Goal: Task Accomplishment & Management: Manage account settings

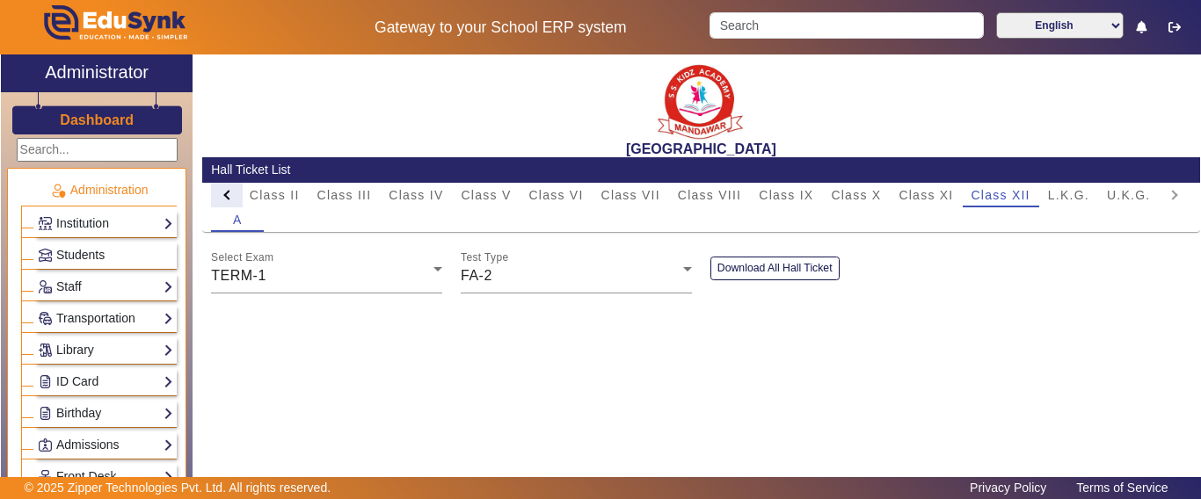
click at [223, 189] on div at bounding box center [227, 195] width 32 height 25
click at [223, 189] on mat-tab-header "PreNursery Nursery Class I Class II Class III Class IV Class V Class VI Class V…" at bounding box center [700, 195] width 979 height 25
click at [446, 202] on span "Class I" at bounding box center [434, 195] width 46 height 25
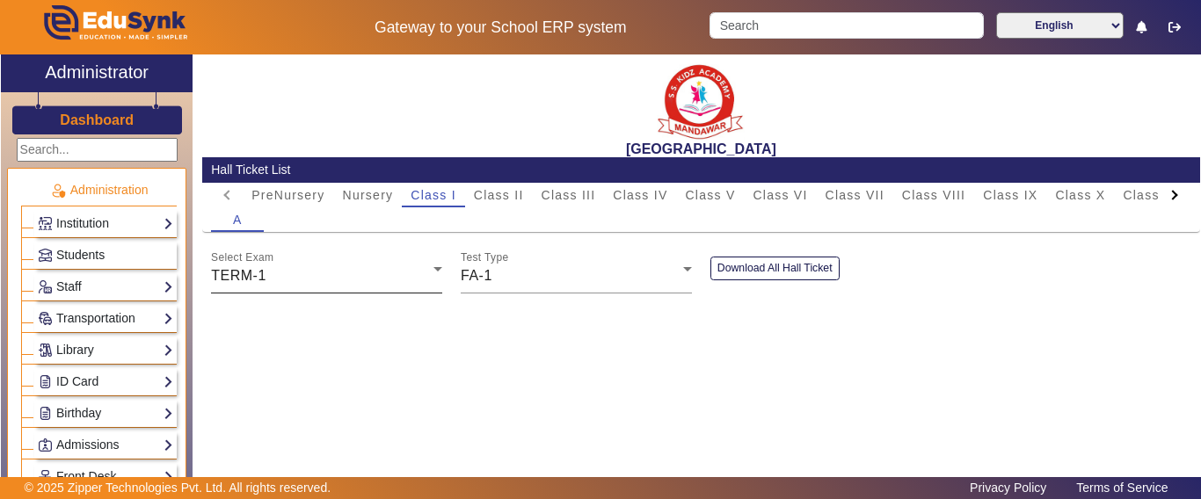
click at [323, 276] on div "TERM-1" at bounding box center [322, 275] width 222 height 21
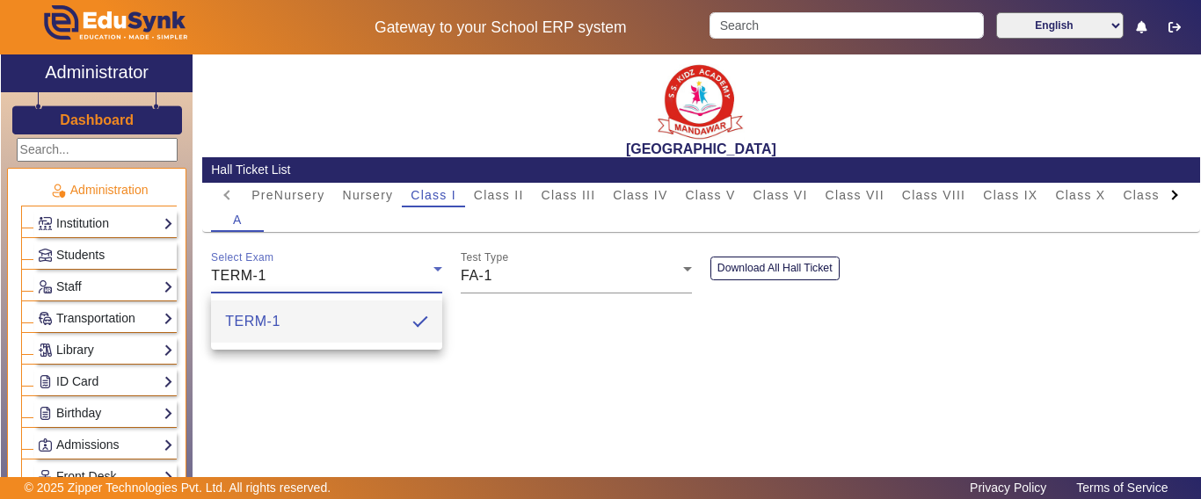
click at [502, 289] on div at bounding box center [600, 249] width 1201 height 499
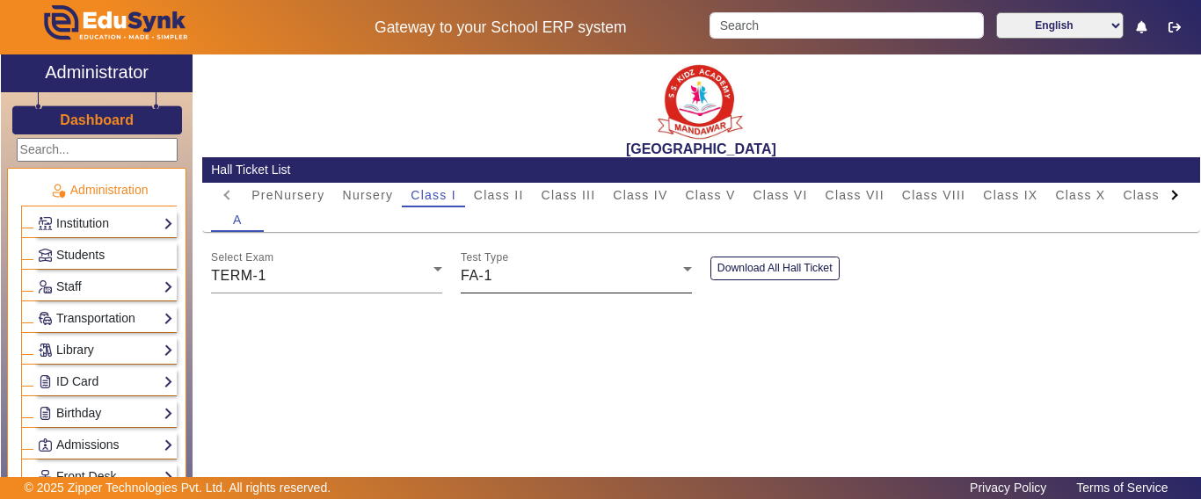
click at [505, 289] on div "Test Type FA-1" at bounding box center [576, 268] width 231 height 49
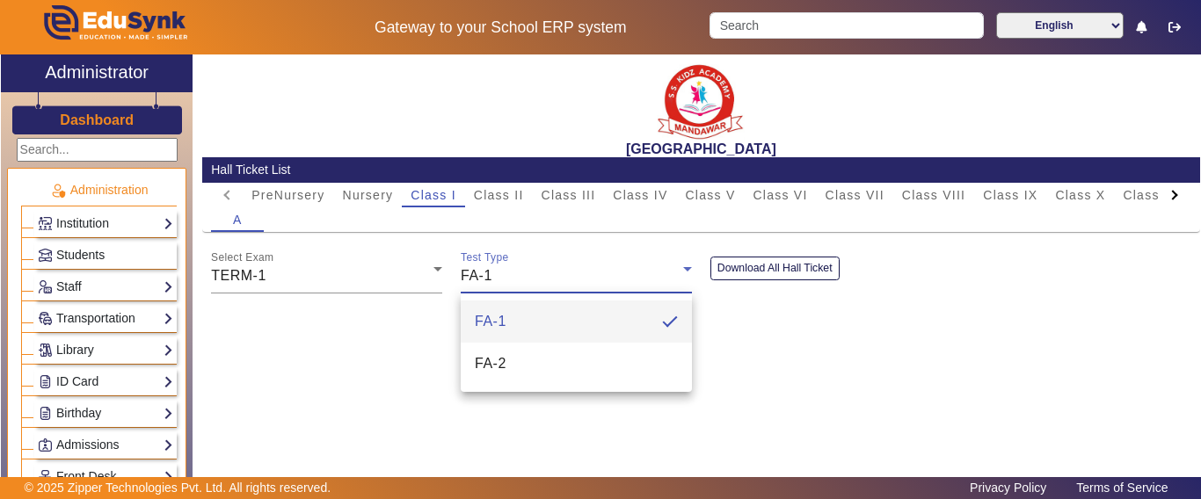
click at [505, 364] on span "FA-2" at bounding box center [491, 363] width 32 height 21
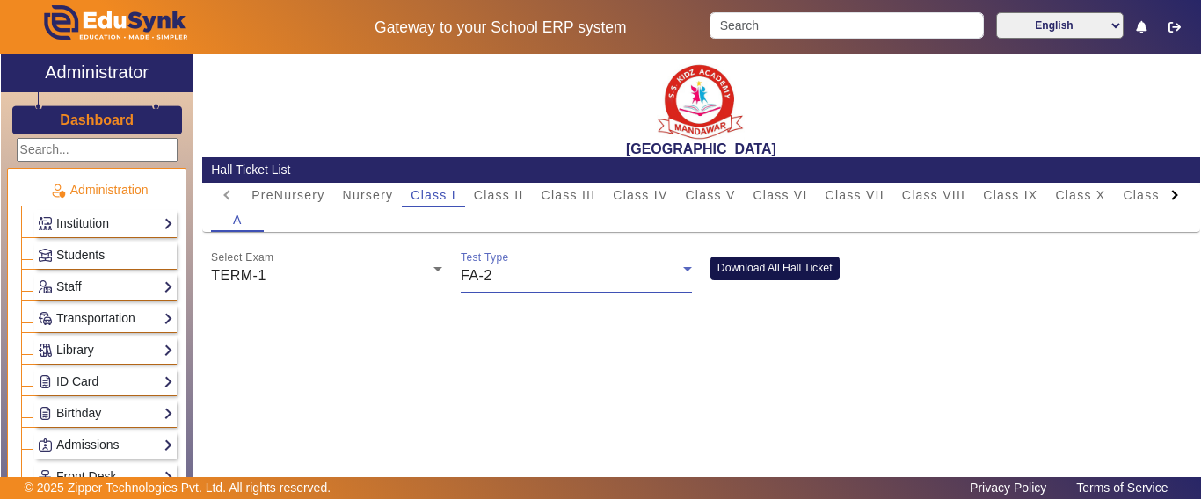
click at [796, 266] on button "Download All Hall Ticket" at bounding box center [774, 269] width 129 height 24
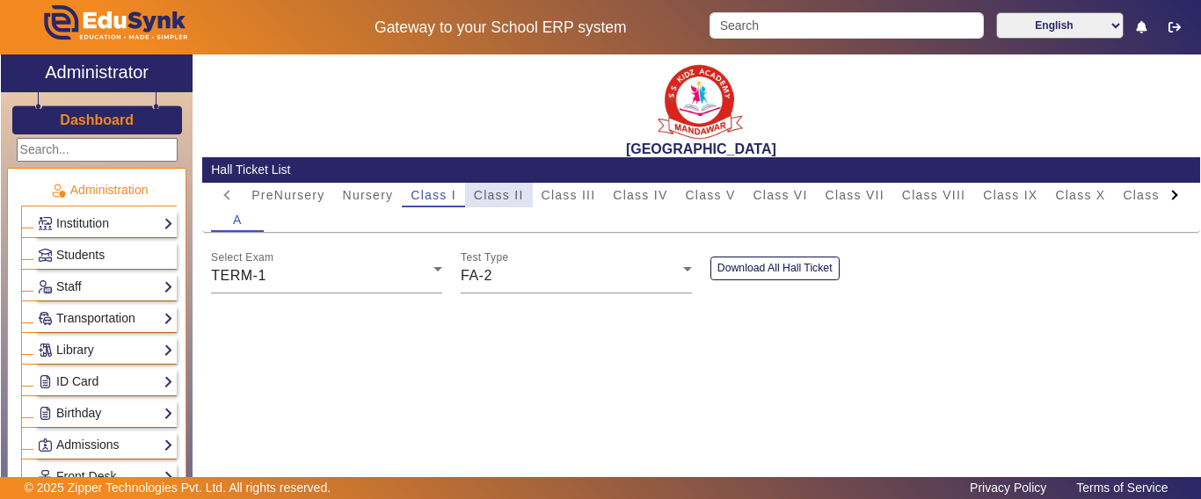
click at [504, 200] on span "Class II" at bounding box center [499, 195] width 50 height 12
click at [531, 276] on div "FA-1" at bounding box center [572, 275] width 222 height 21
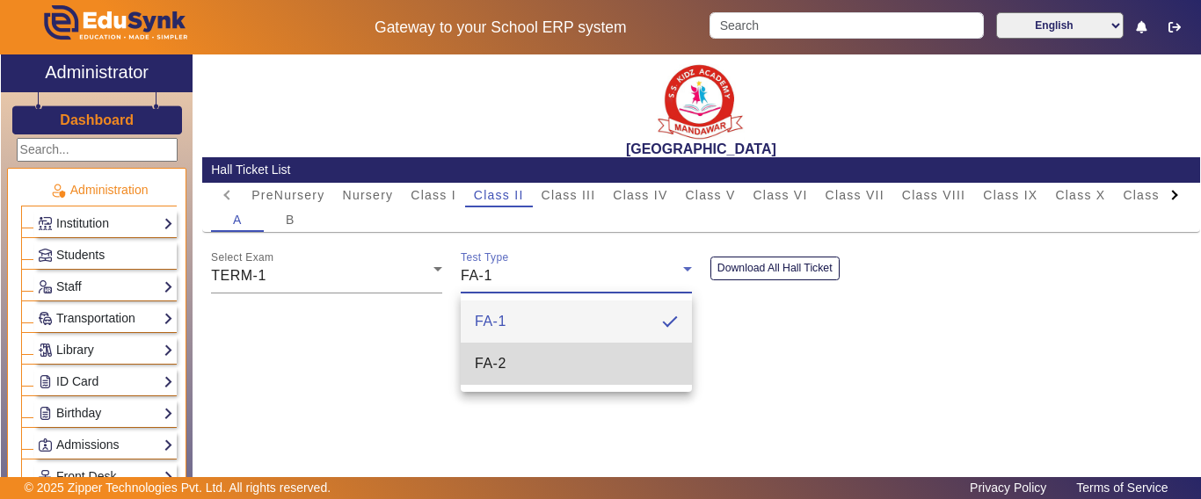
click at [496, 360] on span "FA-2" at bounding box center [491, 363] width 32 height 21
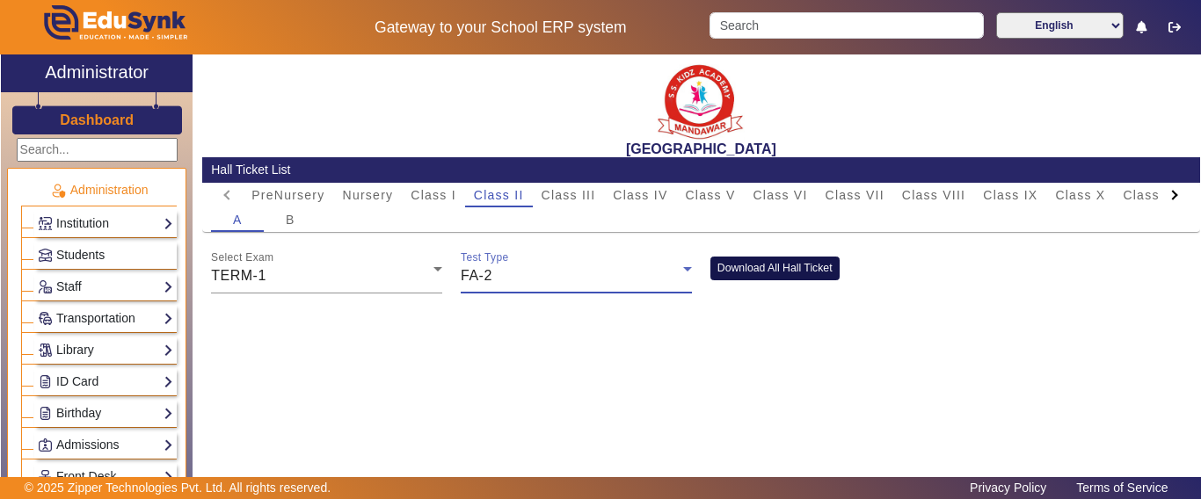
click at [821, 266] on button "Download All Hall Ticket" at bounding box center [774, 269] width 129 height 24
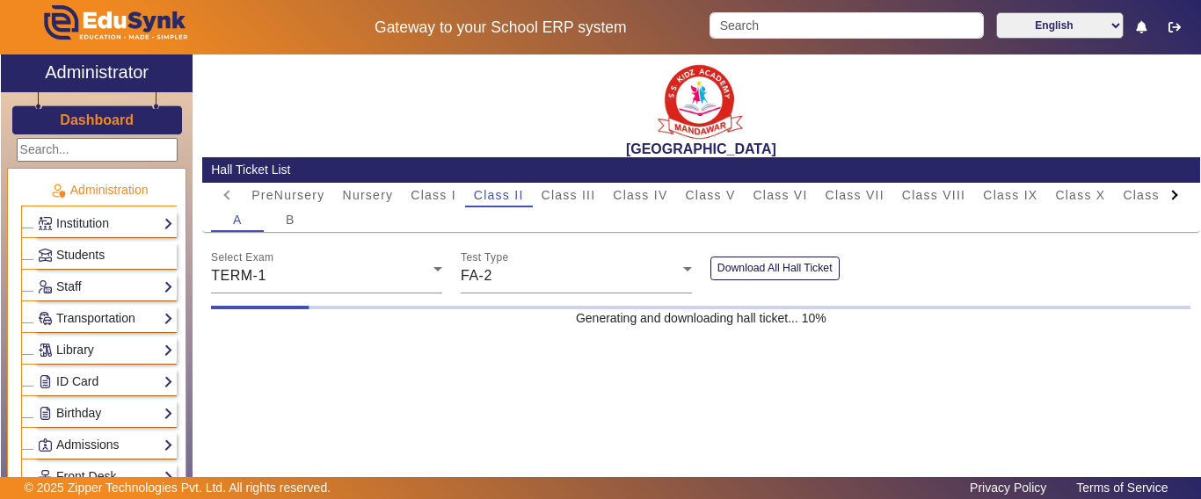
click at [461, 408] on td "Computer Science" at bounding box center [546, 399] width 171 height 24
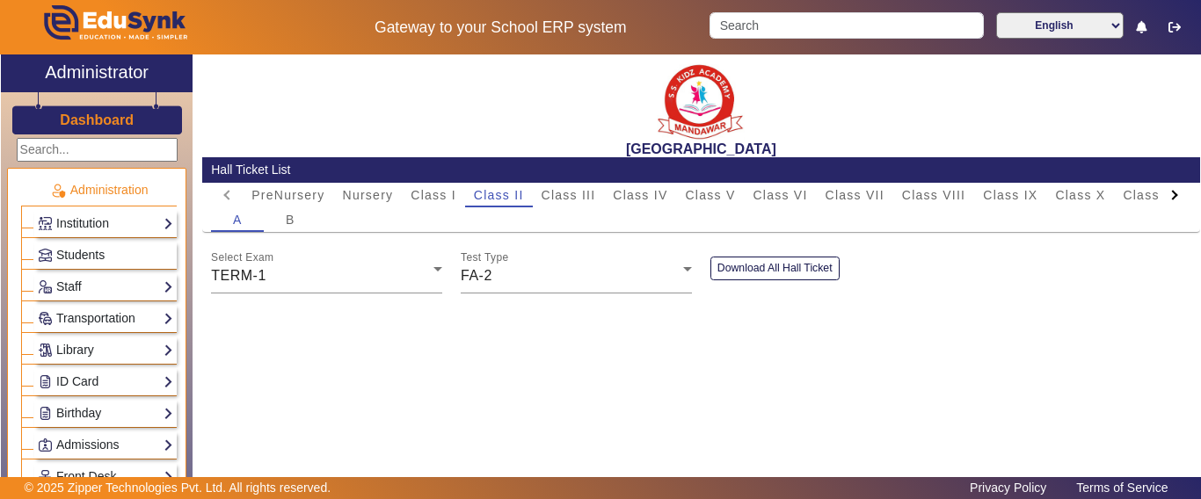
scroll to position [906, 0]
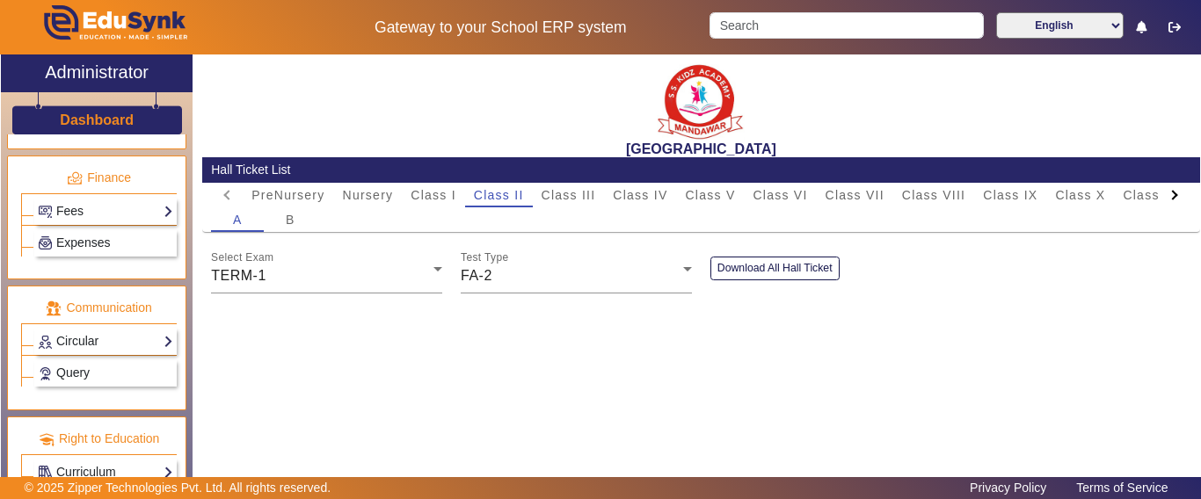
click at [335, 391] on div "[GEOGRAPHIC_DATA] Ticket List PreNursery Nursery Class I Class II Class III Cla…" at bounding box center [696, 279] width 1007 height 448
click at [220, 378] on div "[GEOGRAPHIC_DATA] Ticket List PreNursery Nursery Class I Class II Class III Cla…" at bounding box center [696, 279] width 1007 height 448
click at [257, 364] on div "[GEOGRAPHIC_DATA] Ticket List PreNursery Nursery Class I Class II Class III Cla…" at bounding box center [696, 279] width 1007 height 448
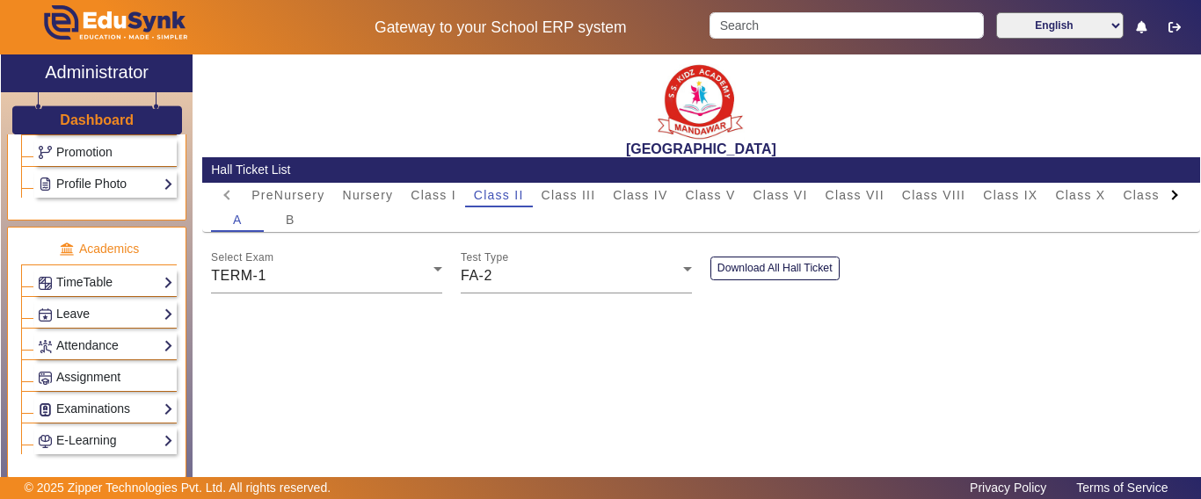
scroll to position [643, 0]
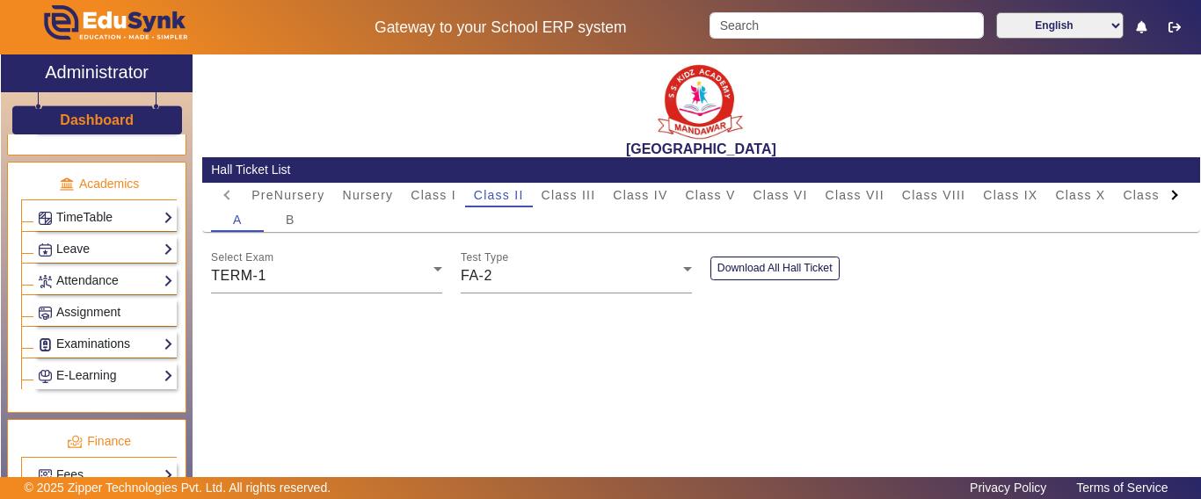
click at [84, 335] on link "Examinations" at bounding box center [105, 344] width 135 height 20
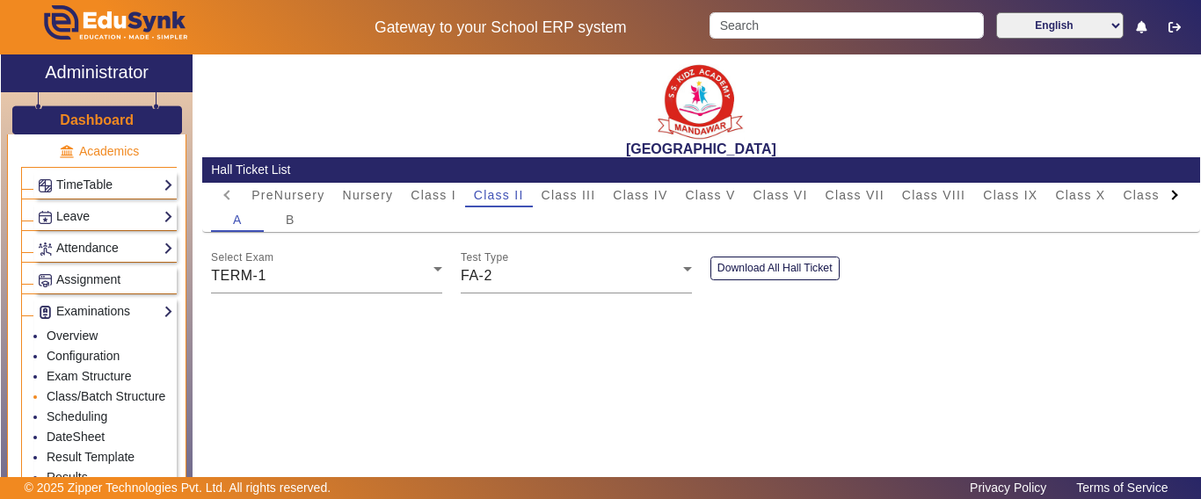
scroll to position [730, 0]
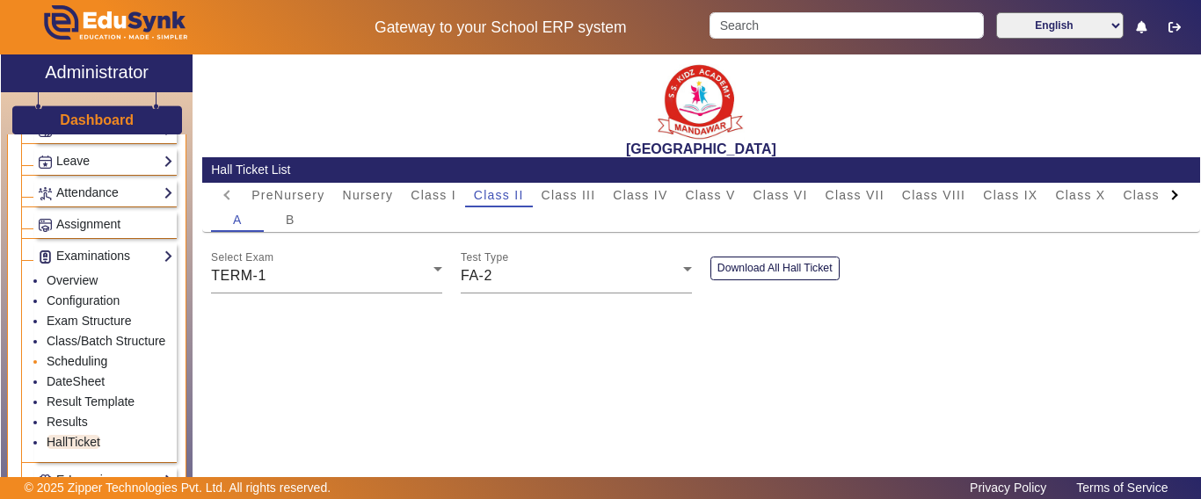
click at [74, 368] on link "Scheduling" at bounding box center [77, 361] width 61 height 14
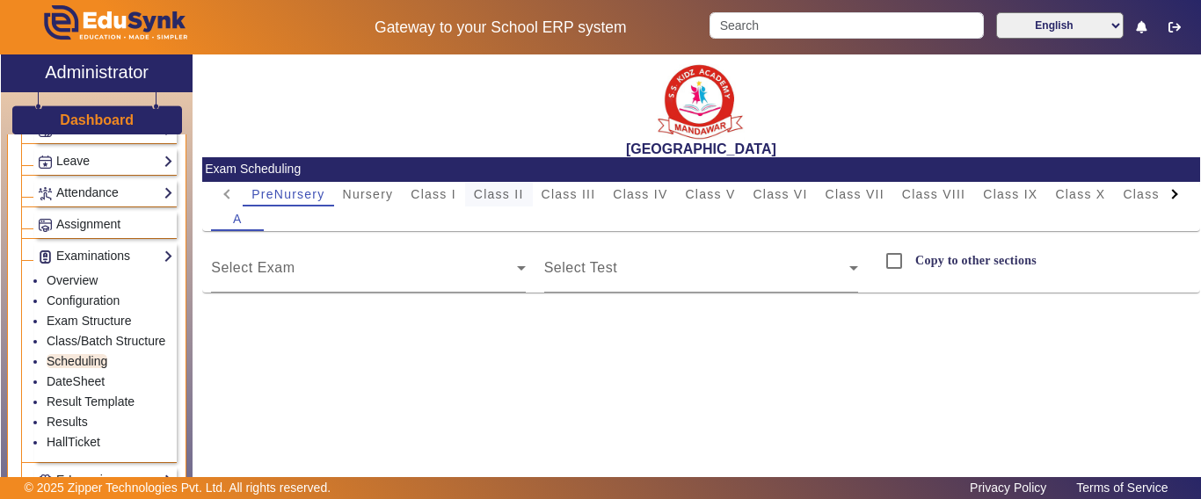
click at [508, 194] on span "Class II" at bounding box center [499, 194] width 50 height 12
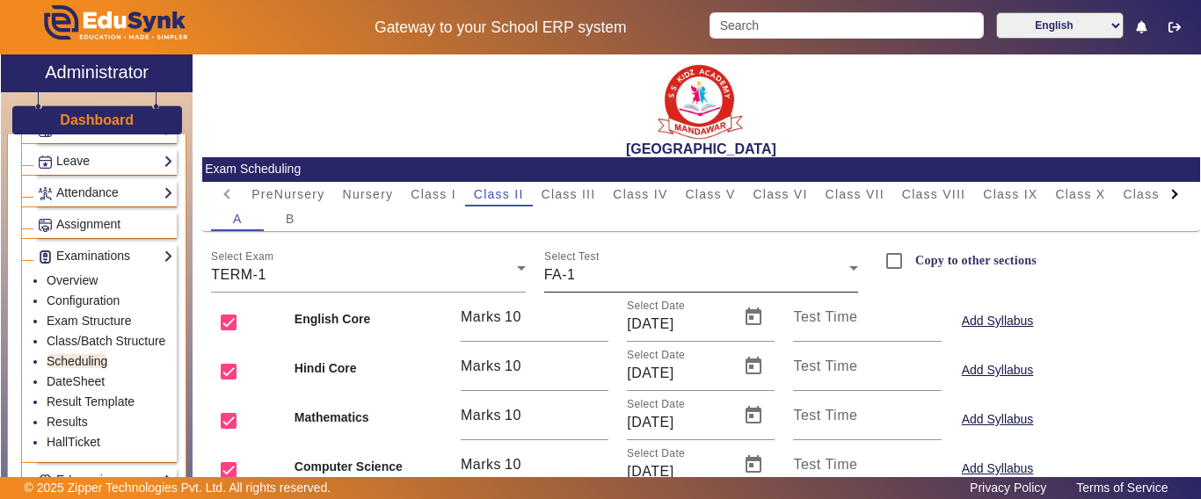
click at [621, 274] on div "FA-1" at bounding box center [696, 275] width 305 height 21
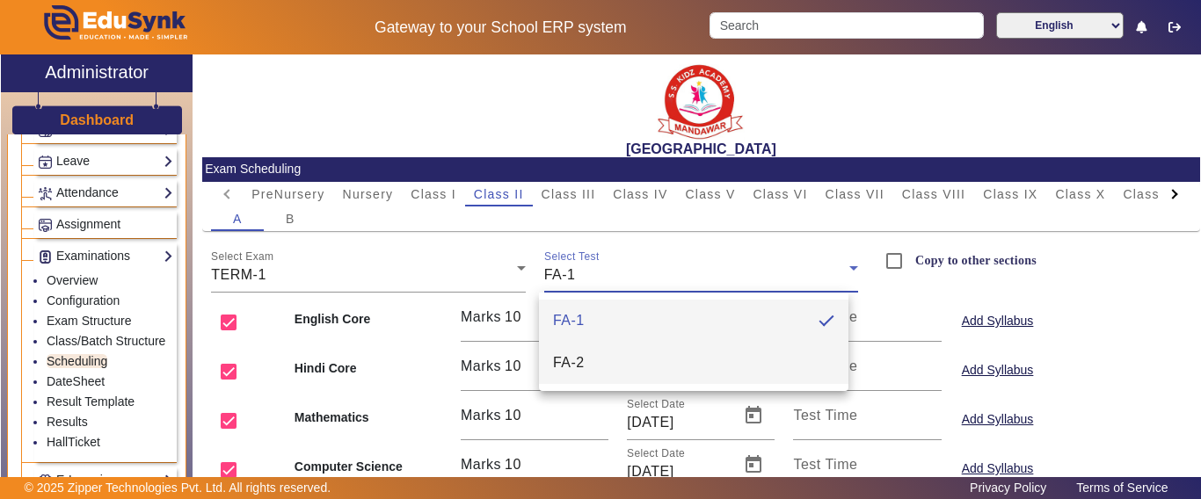
click at [588, 352] on mat-option "FA-2" at bounding box center [693, 363] width 309 height 42
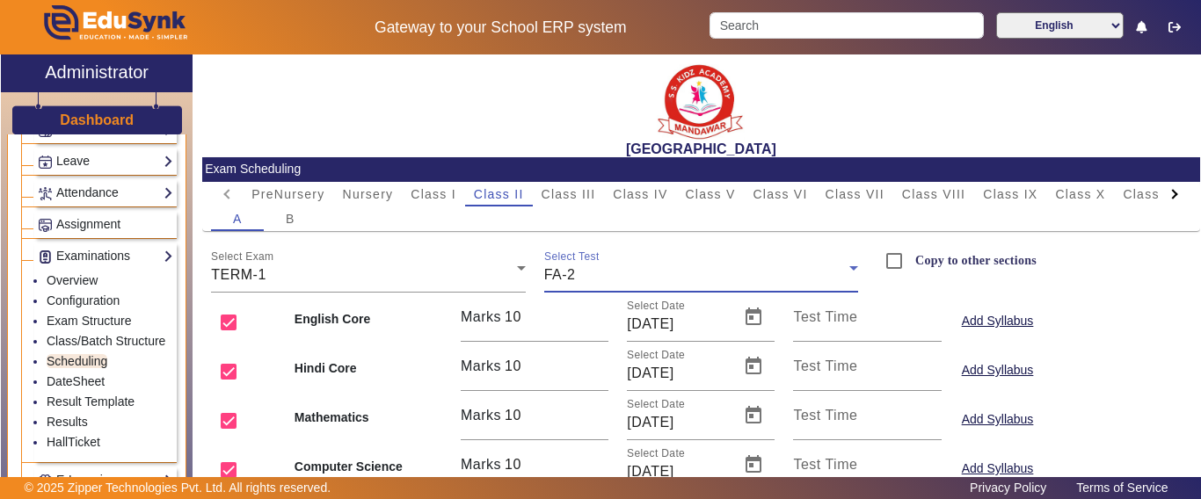
click at [624, 267] on div "FA-2" at bounding box center [696, 275] width 305 height 21
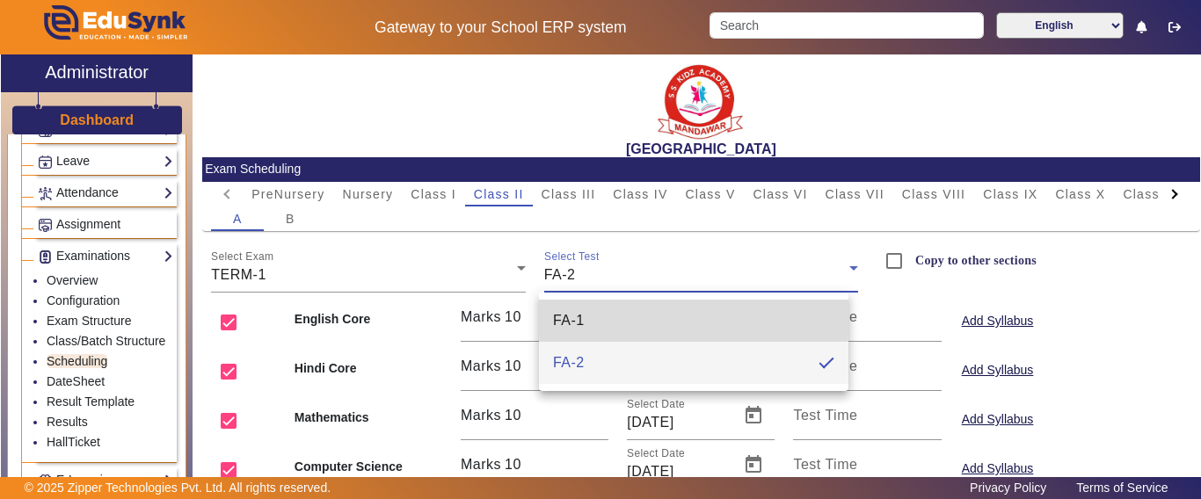
click at [592, 317] on mat-option "FA-1" at bounding box center [693, 321] width 309 height 42
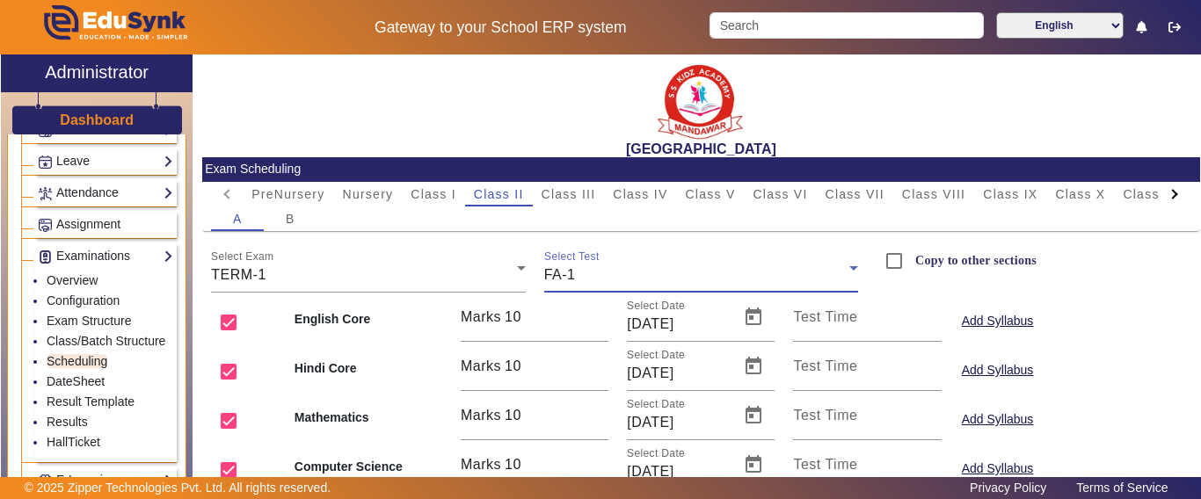
click at [604, 275] on div "FA-1" at bounding box center [696, 275] width 305 height 21
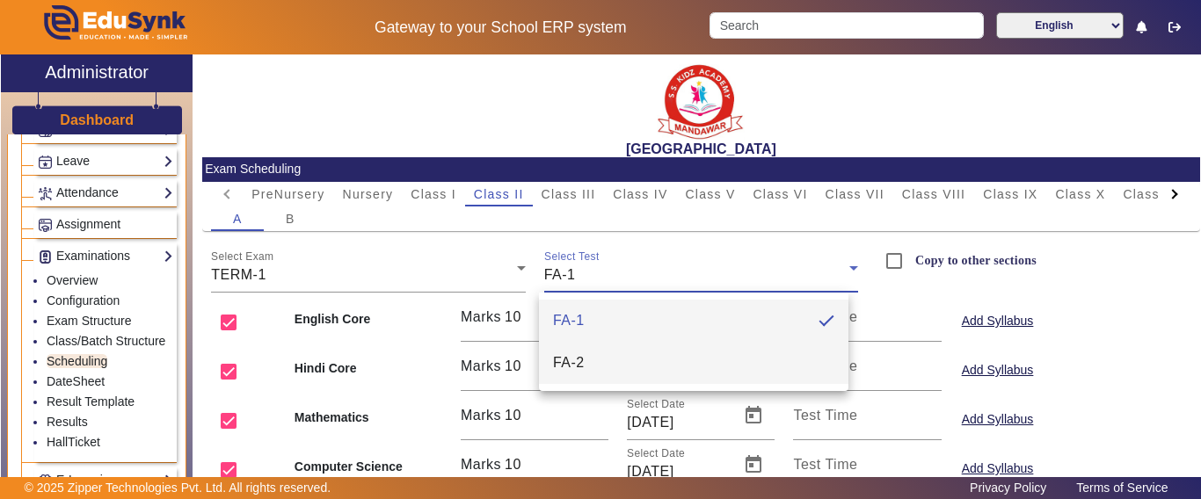
click at [588, 359] on mat-option "FA-2" at bounding box center [693, 363] width 309 height 42
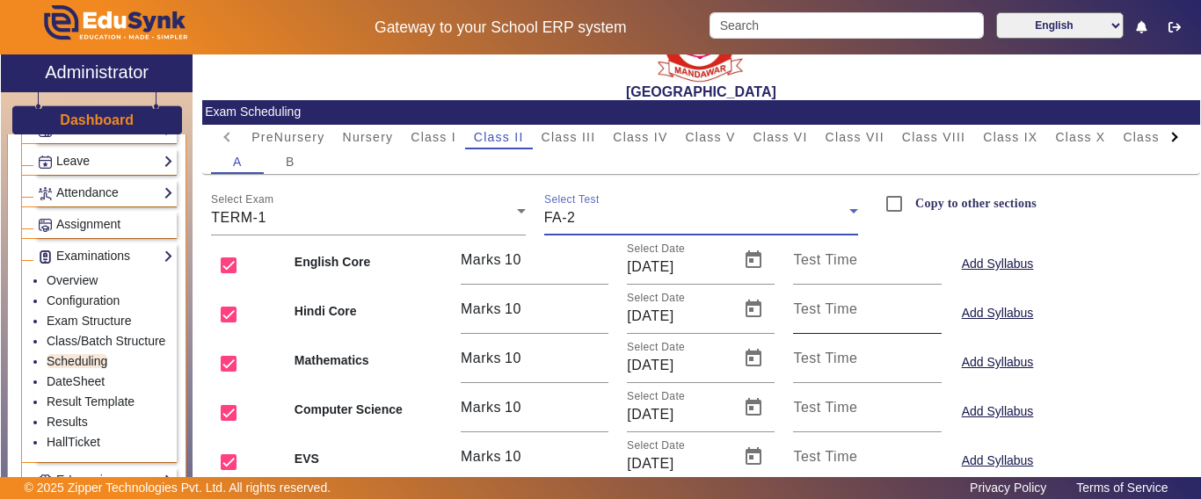
scroll to position [88, 0]
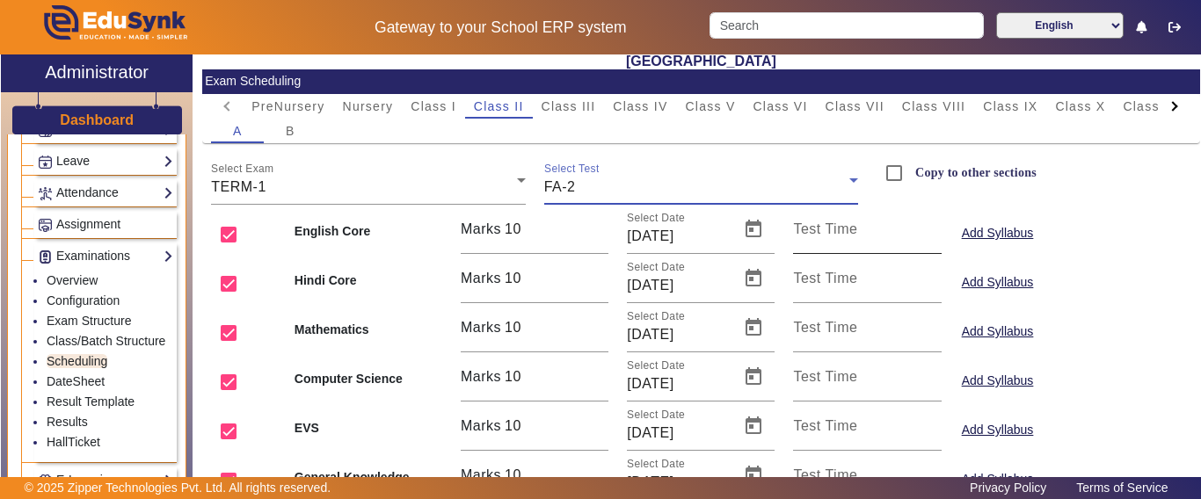
click at [818, 231] on mat-label "Test Time" at bounding box center [825, 229] width 64 height 15
click at [818, 231] on input "Test Time" at bounding box center [867, 236] width 148 height 21
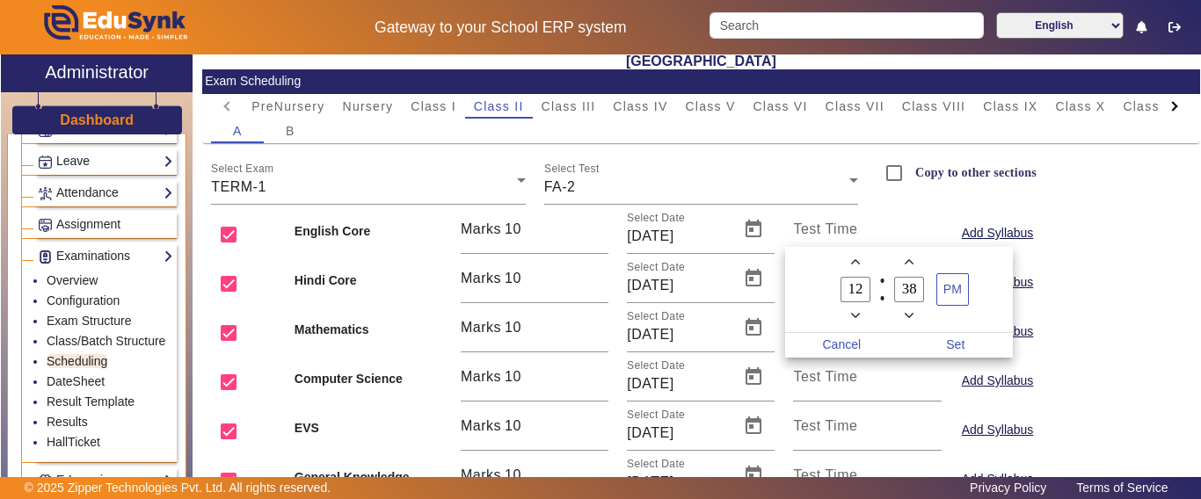
click at [854, 316] on icon "Minus a hour" at bounding box center [856, 316] width 10 height 10
type input "09"
click at [850, 373] on div at bounding box center [600, 249] width 1201 height 499
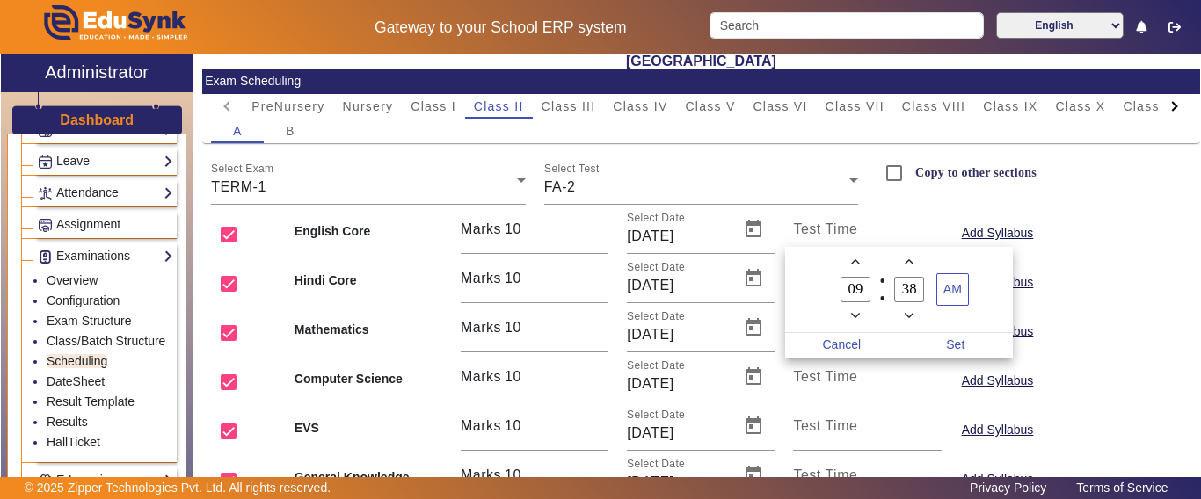
click at [850, 374] on input "Test Time" at bounding box center [867, 384] width 148 height 21
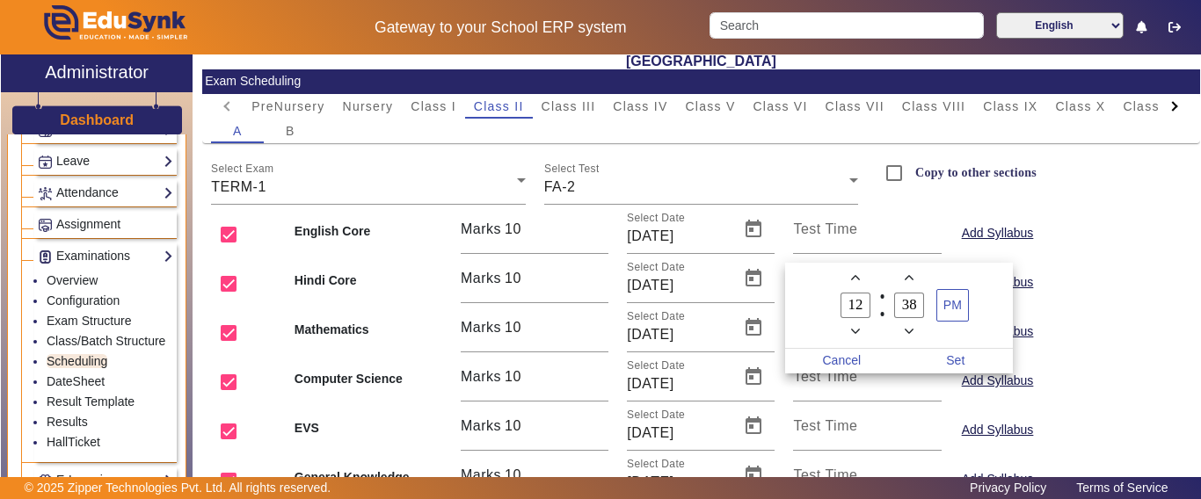
click at [770, 300] on div at bounding box center [600, 249] width 1201 height 499
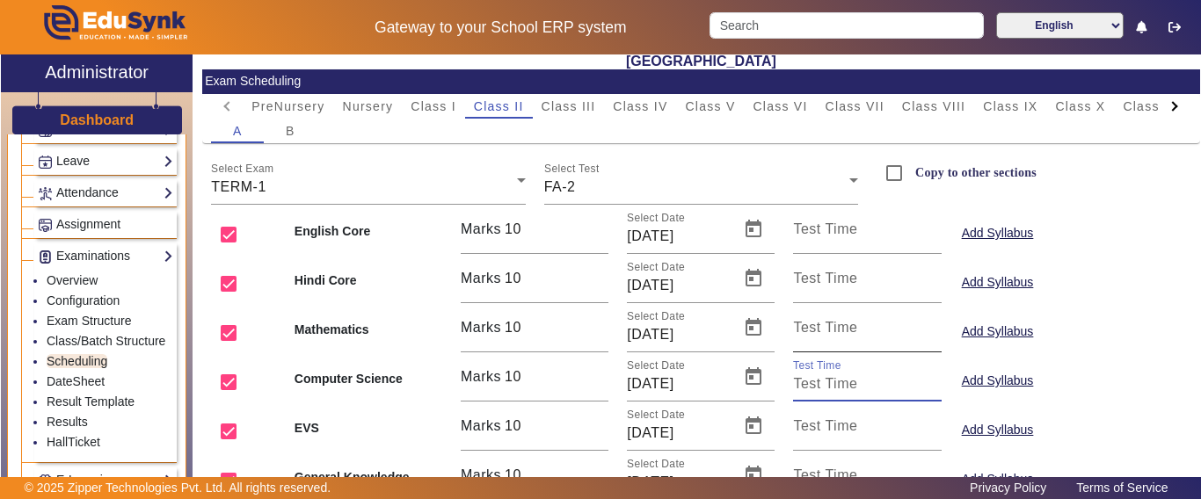
click at [818, 335] on label "Test Time" at bounding box center [825, 328] width 64 height 16
click at [818, 335] on input "Test Time" at bounding box center [867, 334] width 148 height 21
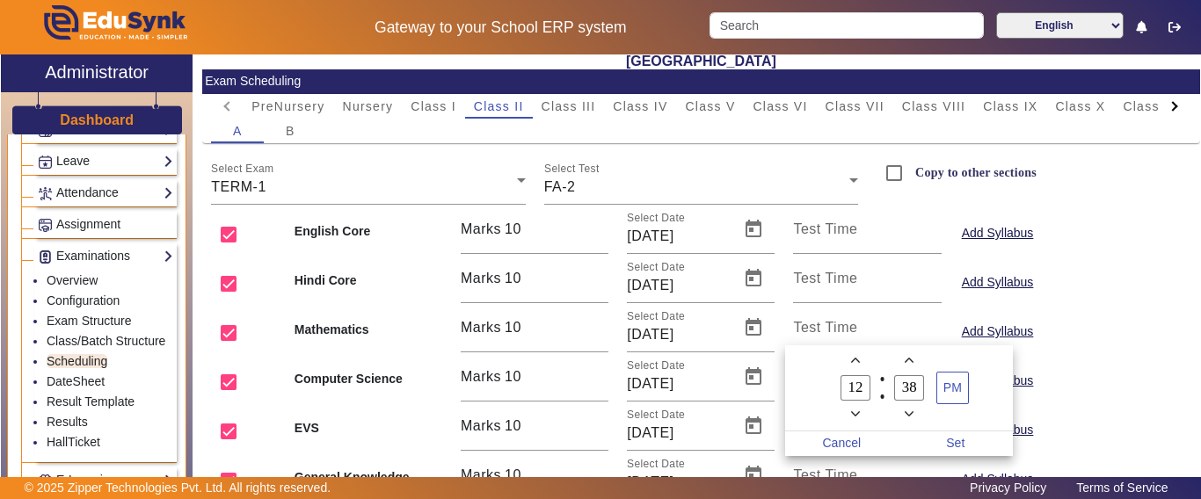
click at [855, 413] on icon "Minus a hour" at bounding box center [856, 415] width 10 height 10
type input "09"
drag, startPoint x: 919, startPoint y: 389, endPoint x: 891, endPoint y: 389, distance: 28.1
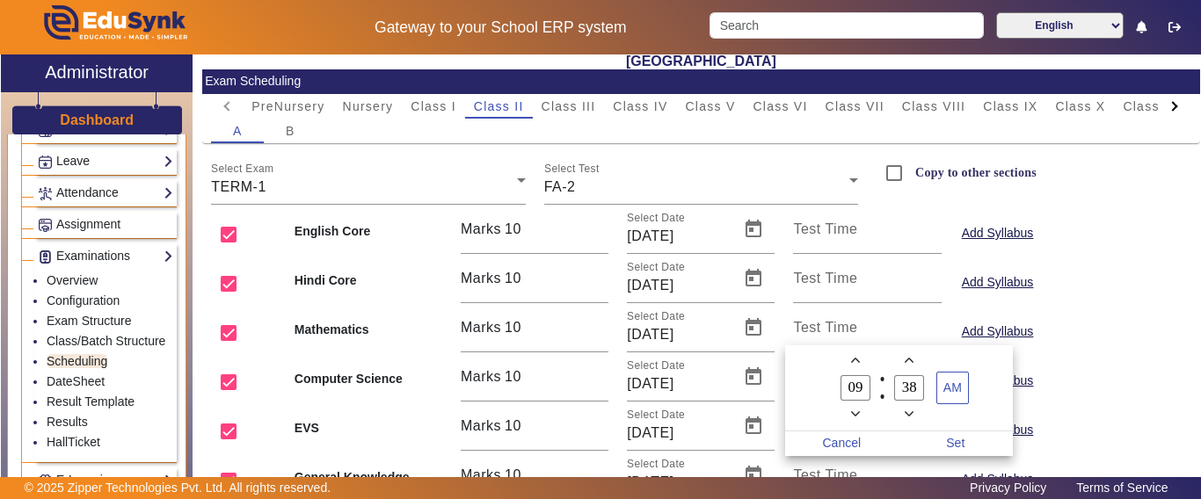
click at [891, 389] on label "38 Minute" at bounding box center [910, 389] width 54 height 30
type input "00"
click at [959, 443] on span "Set" at bounding box center [955, 444] width 114 height 25
type input "09:00"
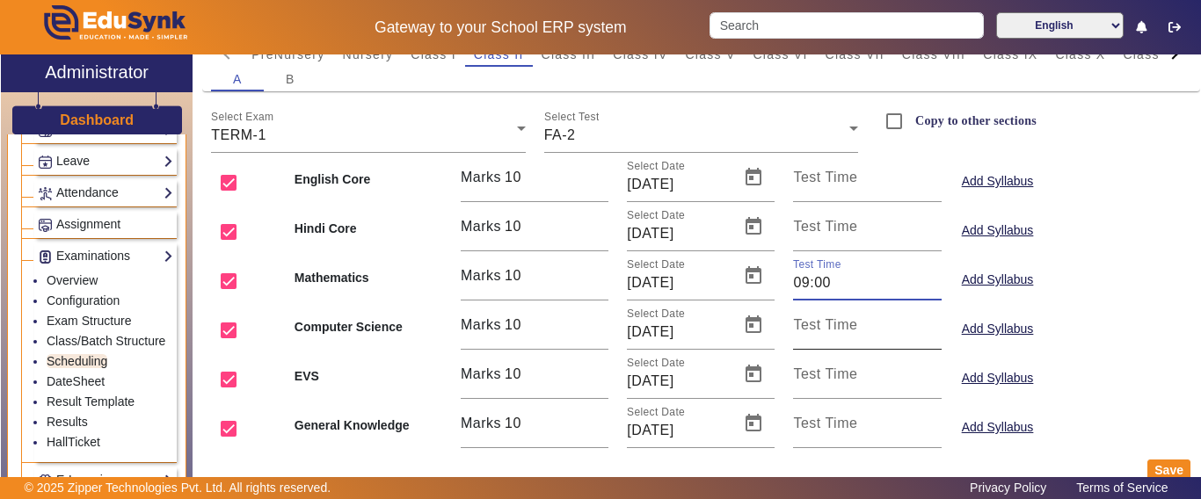
scroll to position [167, 0]
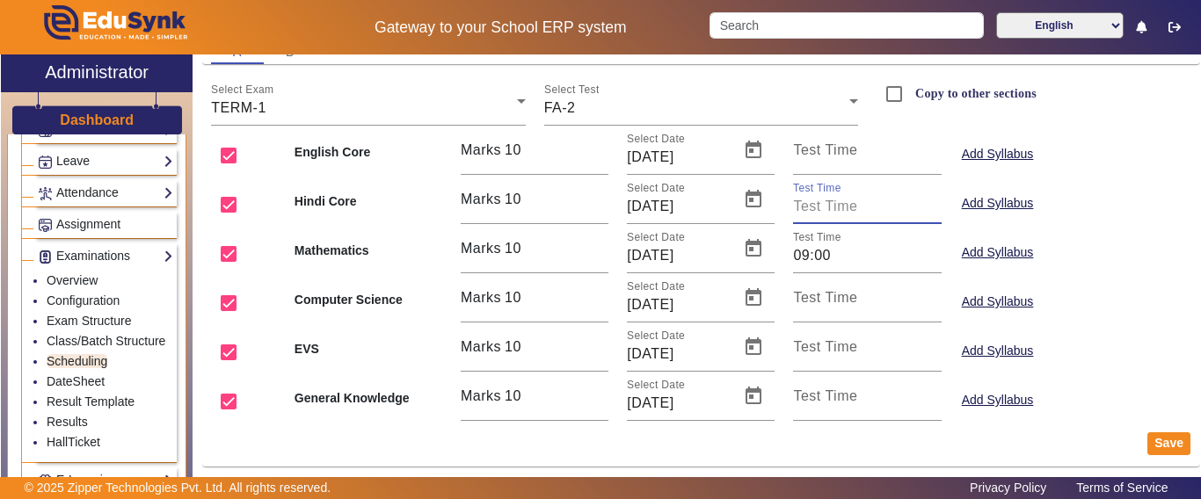
click at [829, 212] on input "Test Time" at bounding box center [867, 206] width 148 height 21
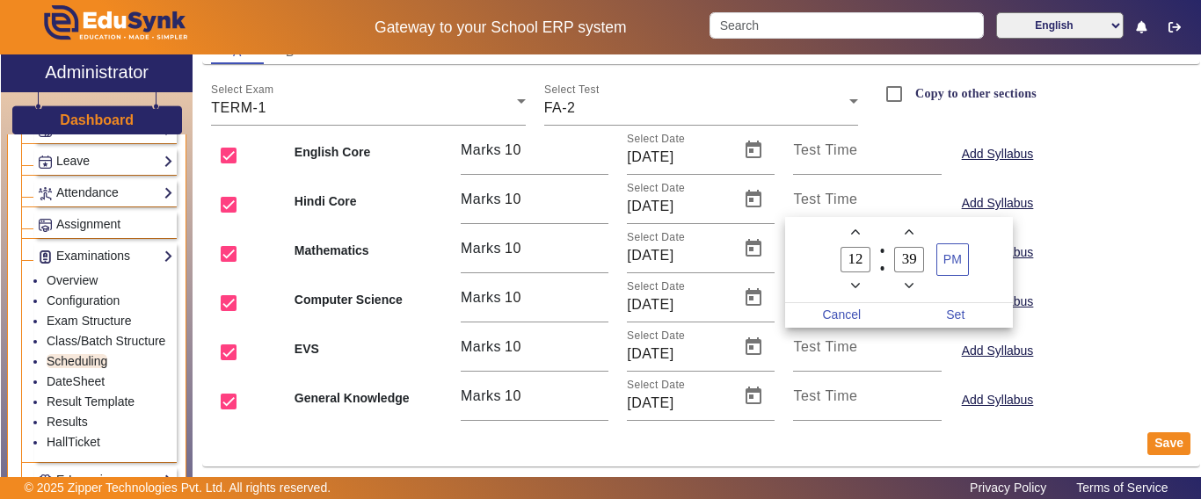
click at [855, 285] on icon "Minus a hour" at bounding box center [856, 286] width 10 height 10
click at [847, 231] on span "Add a hour" at bounding box center [855, 232] width 18 height 18
type input "11"
click at [900, 258] on input "39" at bounding box center [909, 259] width 30 height 25
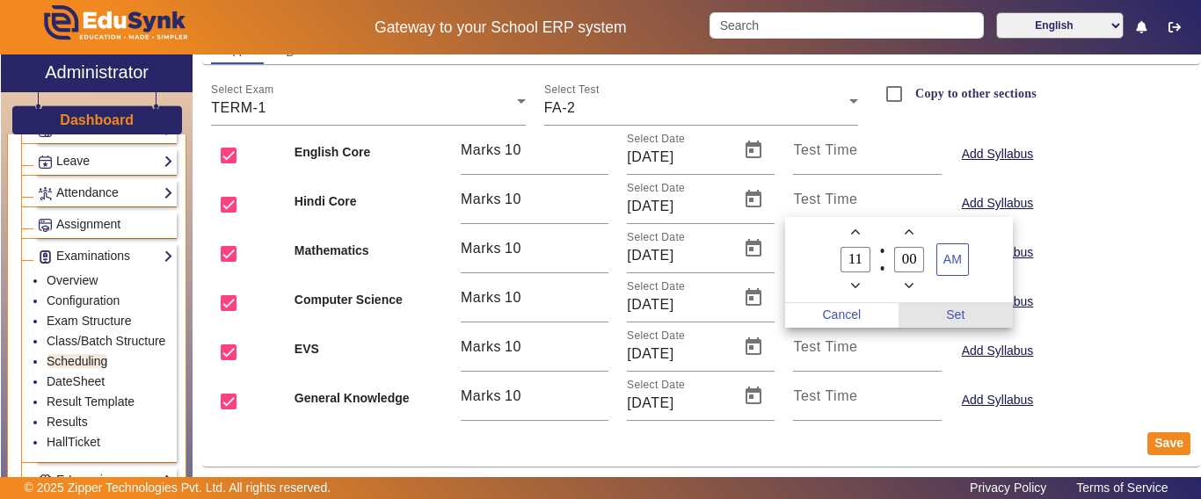
type input "00"
click at [957, 310] on span "Set" at bounding box center [955, 315] width 114 height 25
type input "11:00"
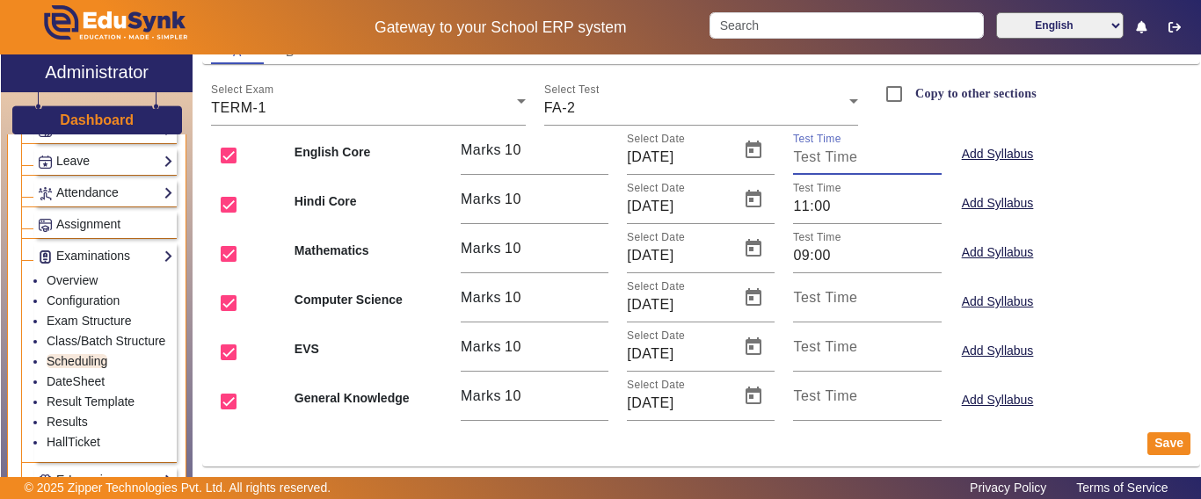
click at [858, 152] on input "Test Time" at bounding box center [867, 157] width 148 height 21
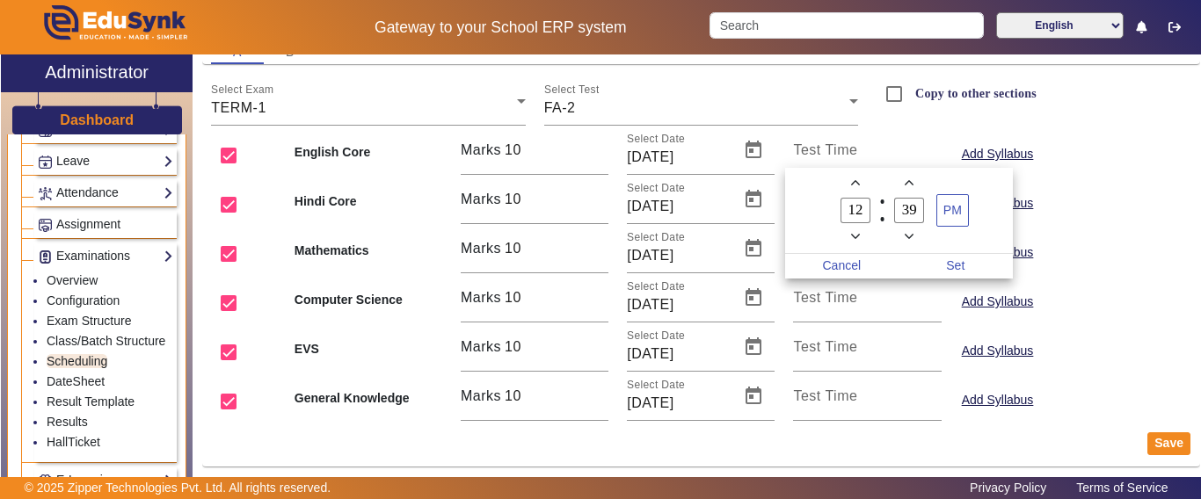
click at [851, 234] on icon "Minus a hour" at bounding box center [856, 237] width 10 height 10
type input "09"
drag, startPoint x: 913, startPoint y: 212, endPoint x: 897, endPoint y: 210, distance: 15.9
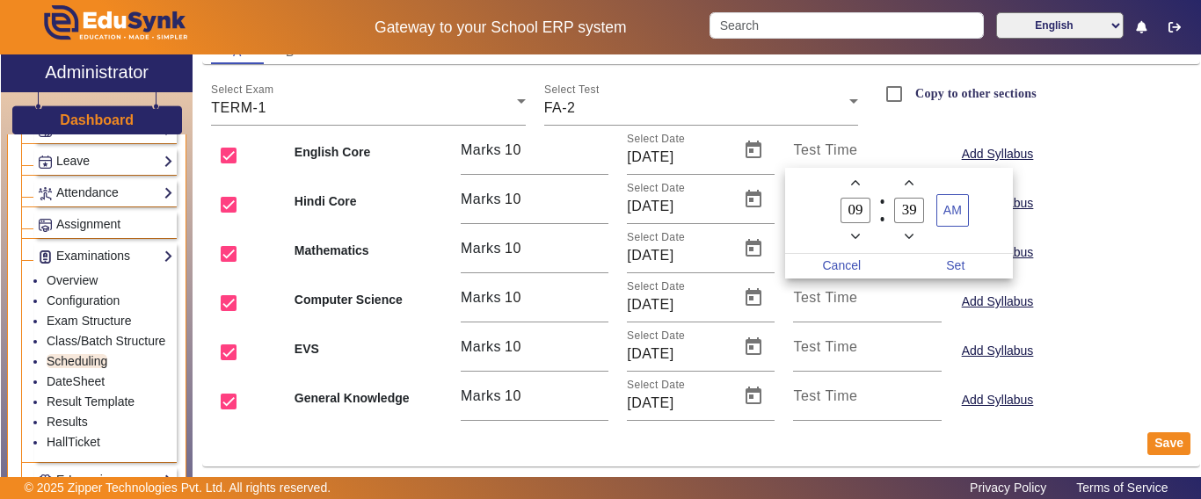
click at [897, 210] on input "39" at bounding box center [909, 210] width 30 height 25
type input "00"
click at [954, 264] on span "Set" at bounding box center [955, 266] width 114 height 25
type input "09:00"
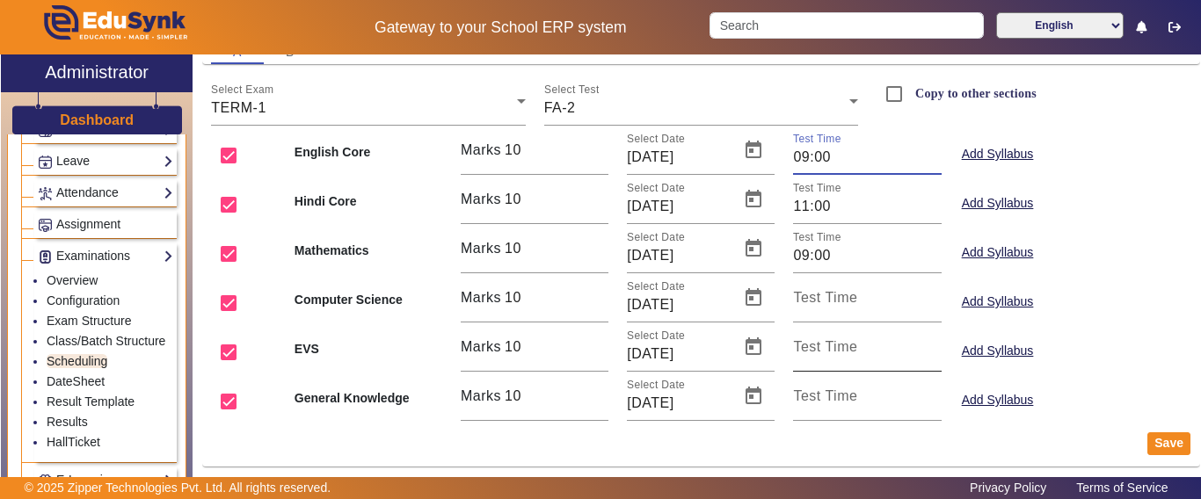
click at [823, 352] on mat-label "Test Time" at bounding box center [825, 346] width 64 height 15
click at [823, 352] on input "Test Time" at bounding box center [867, 354] width 148 height 21
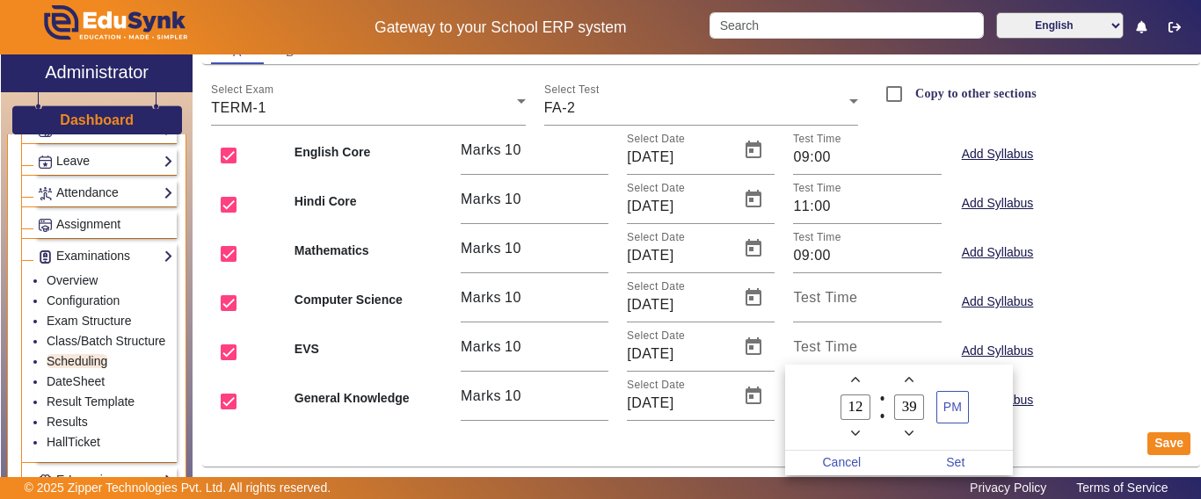
click at [854, 432] on icon "Minus a hour" at bounding box center [856, 434] width 10 height 10
type input "09"
drag, startPoint x: 913, startPoint y: 408, endPoint x: 897, endPoint y: 408, distance: 16.7
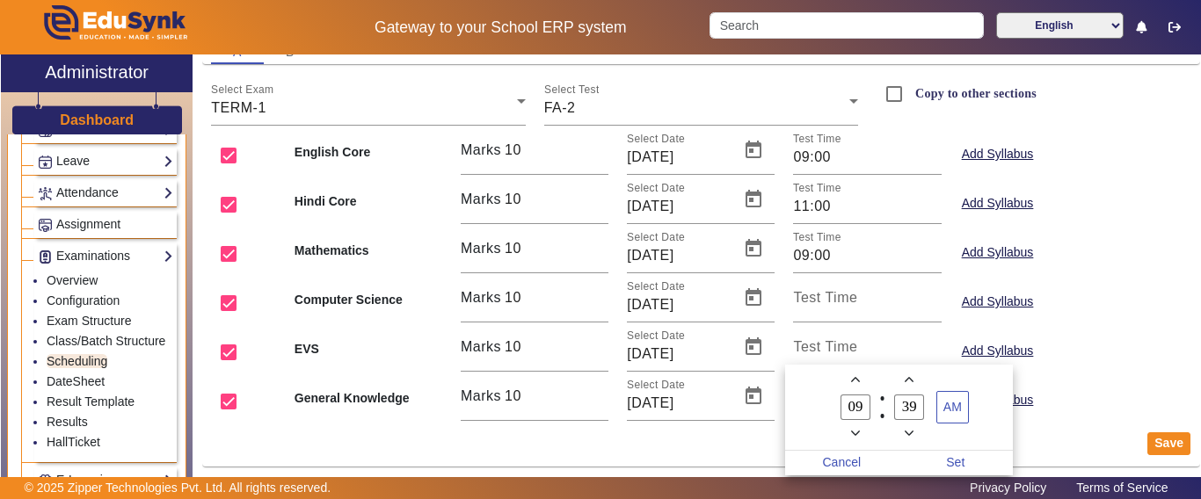
click at [897, 408] on input "39" at bounding box center [909, 407] width 30 height 25
type input "00"
click at [959, 453] on span "Set" at bounding box center [955, 463] width 114 height 25
type input "09:00"
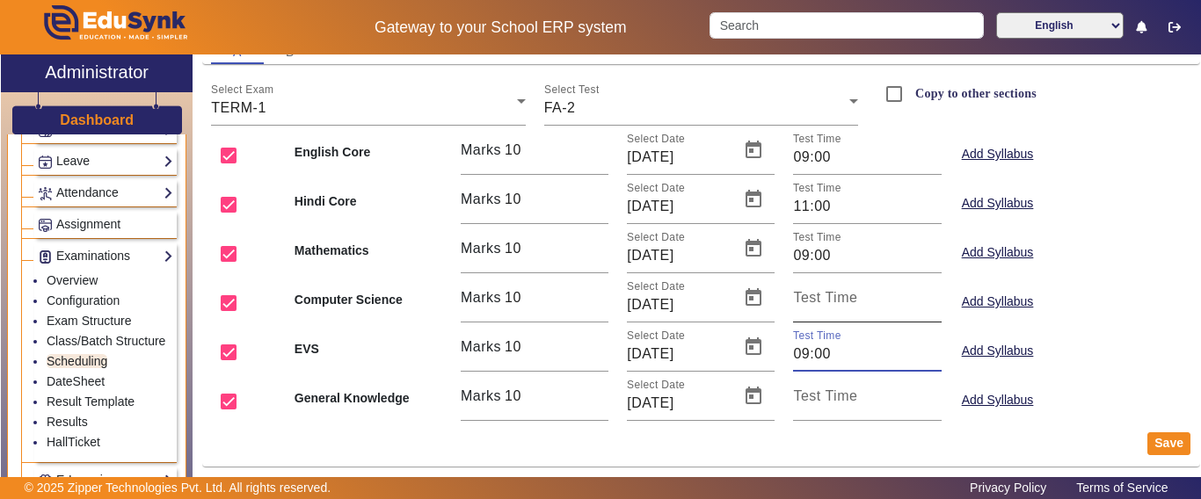
click at [841, 304] on mat-label "Test Time" at bounding box center [825, 297] width 64 height 15
click at [841, 304] on input "Test Time" at bounding box center [867, 304] width 148 height 21
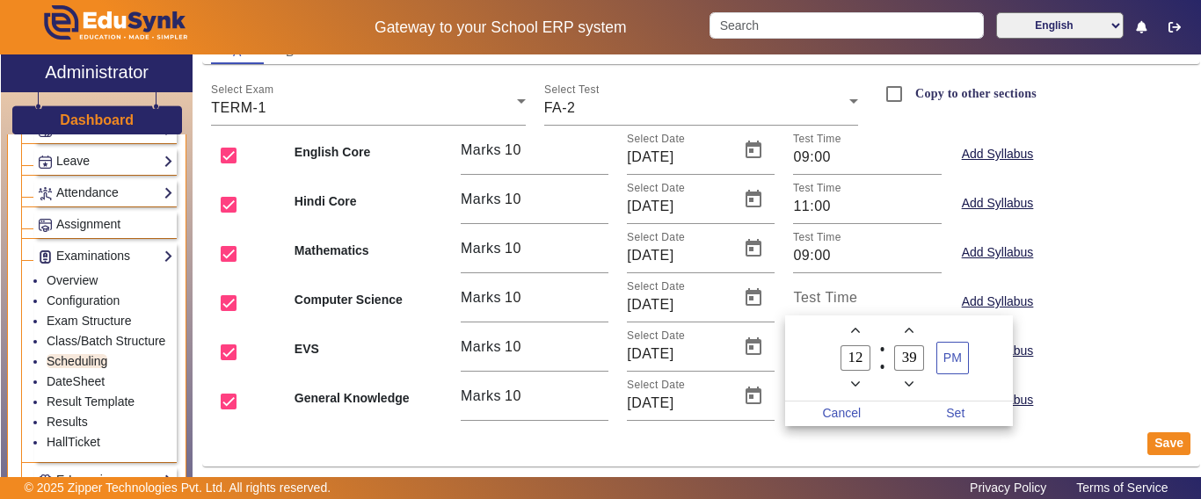
click at [852, 381] on icon "Minus a hour" at bounding box center [856, 385] width 10 height 10
click at [852, 380] on icon "Minus a hour" at bounding box center [856, 385] width 10 height 10
type input "09"
drag, startPoint x: 912, startPoint y: 354, endPoint x: 882, endPoint y: 362, distance: 31.8
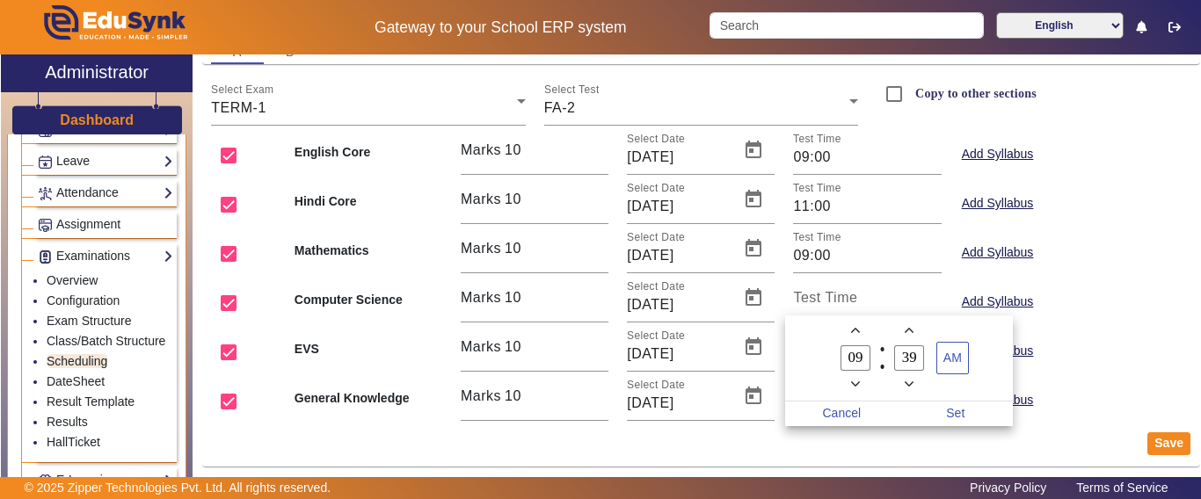
click at [883, 362] on owl-date-time-timer-box "39 Minute" at bounding box center [910, 358] width 54 height 73
type input "00"
click at [954, 413] on span "Set" at bounding box center [955, 414] width 114 height 25
type input "09:00"
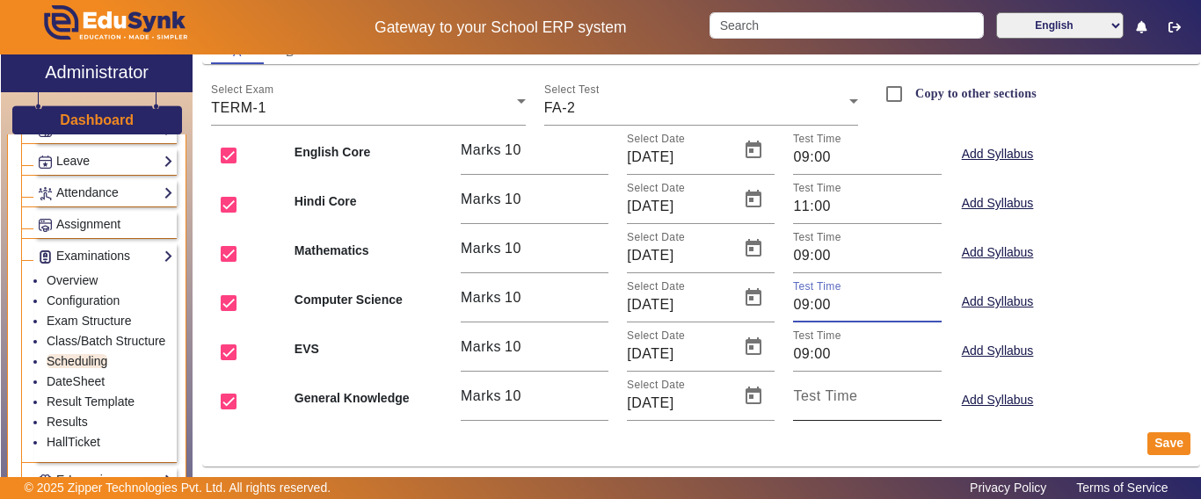
click at [825, 399] on mat-label "Test Time" at bounding box center [825, 396] width 64 height 15
click at [825, 399] on input "Test Time" at bounding box center [867, 403] width 148 height 21
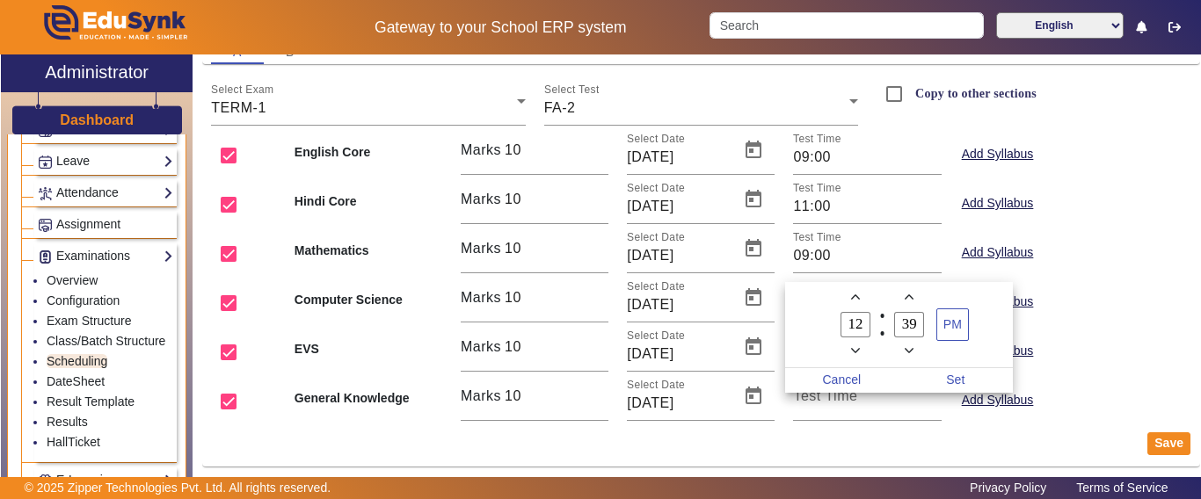
drag, startPoint x: 869, startPoint y: 321, endPoint x: 839, endPoint y: 324, distance: 30.1
click at [839, 324] on label "12 Hour" at bounding box center [855, 325] width 54 height 30
type input "0"
type input "11"
drag, startPoint x: 918, startPoint y: 327, endPoint x: 887, endPoint y: 328, distance: 30.8
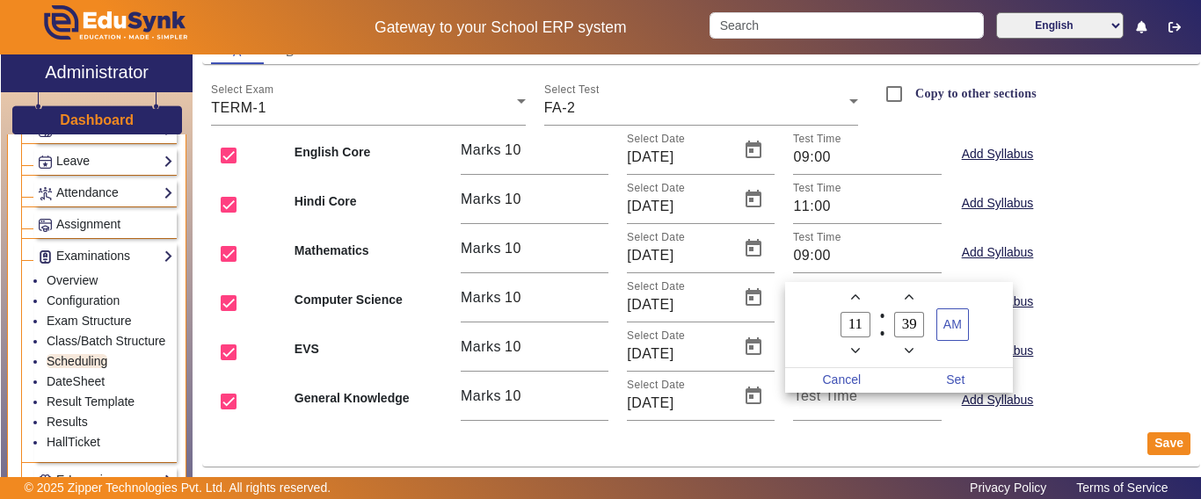
click at [887, 328] on label "39 Minute" at bounding box center [910, 325] width 54 height 30
type input "00"
click at [960, 385] on span "Set" at bounding box center [955, 380] width 114 height 25
type input "11:00"
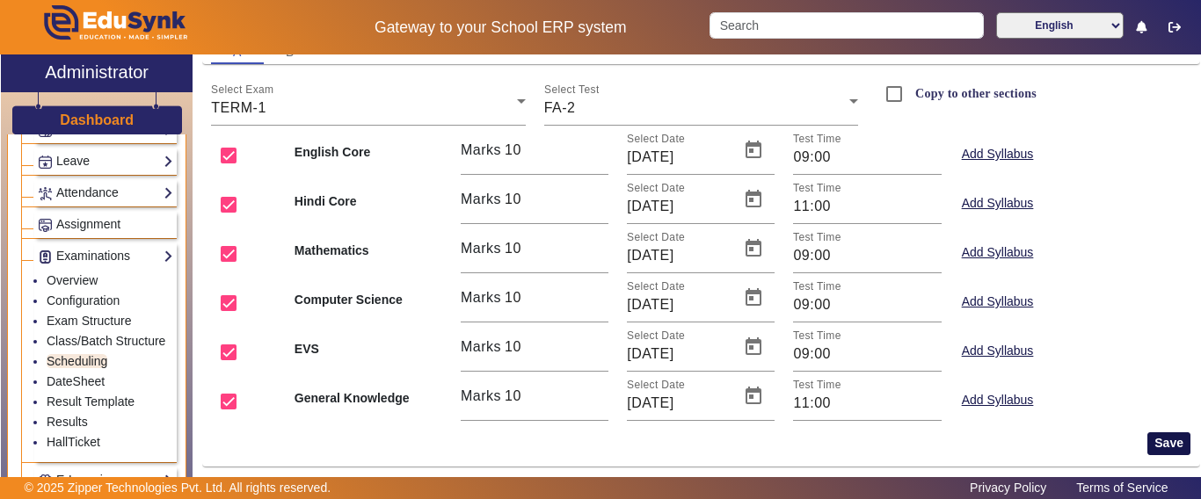
click at [1152, 449] on button "Save" at bounding box center [1168, 443] width 43 height 23
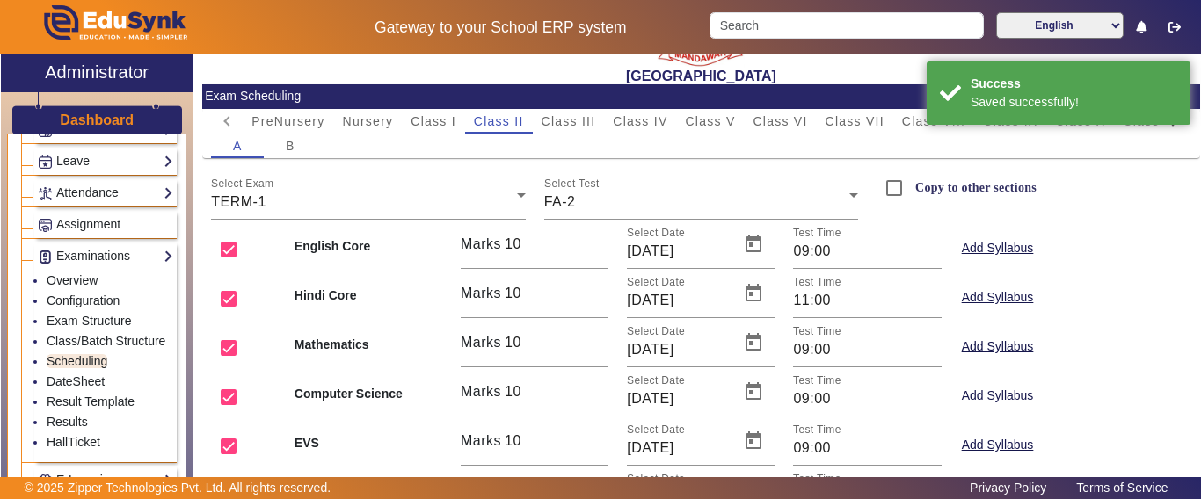
scroll to position [0, 0]
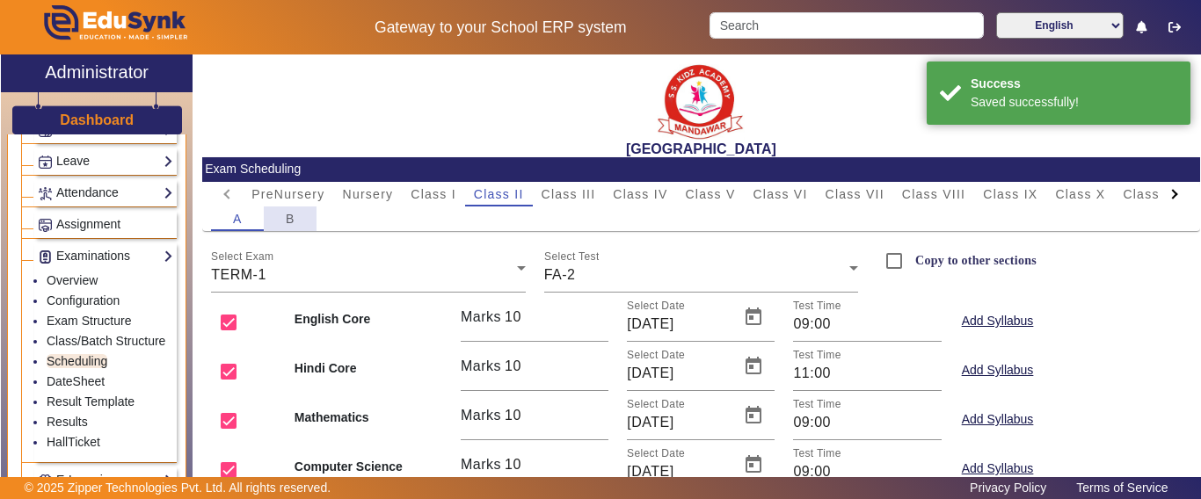
click at [298, 216] on div "B" at bounding box center [290, 219] width 53 height 25
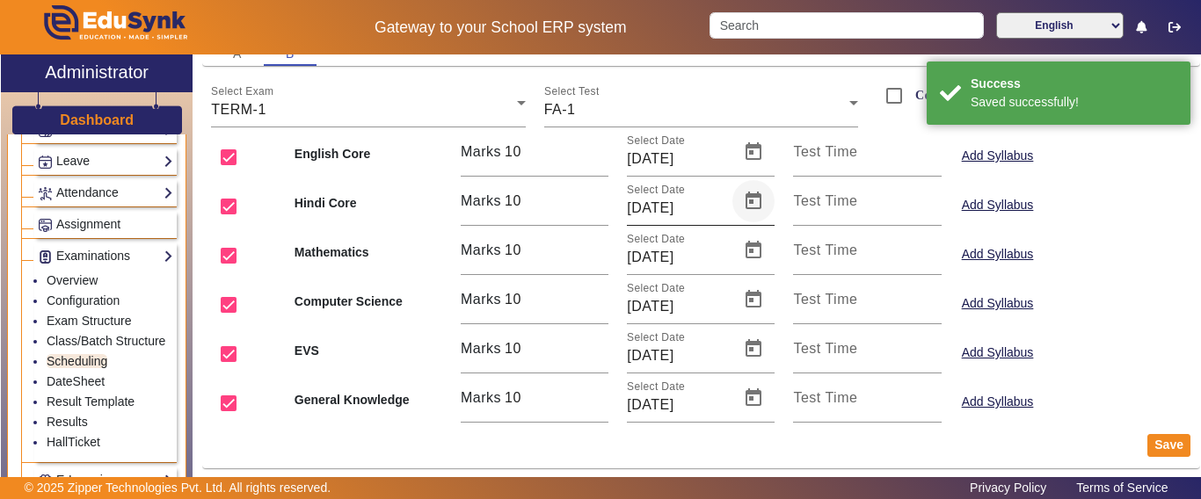
scroll to position [167, 0]
click at [810, 166] on input "Test Time" at bounding box center [867, 157] width 148 height 21
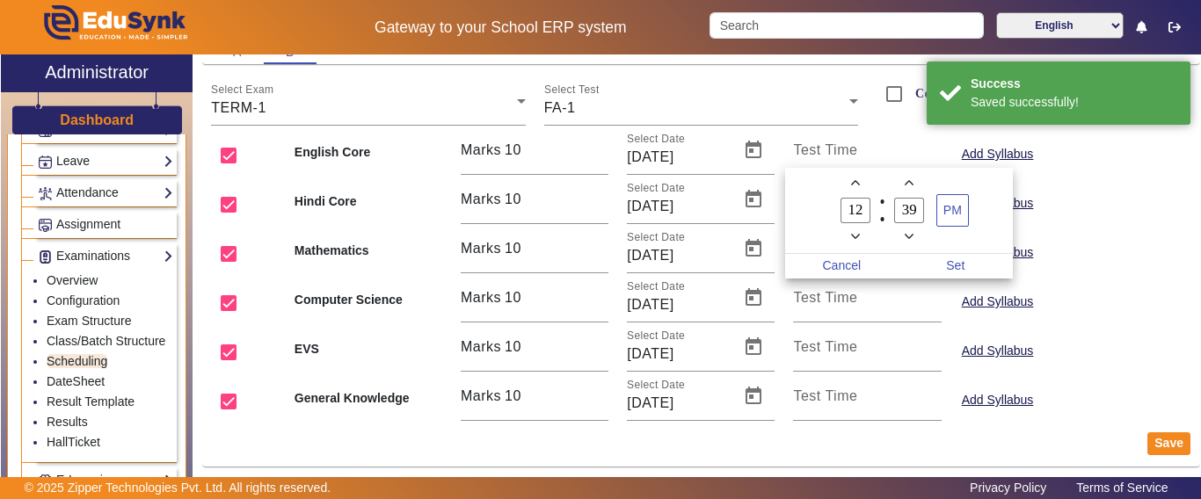
click at [699, 112] on div at bounding box center [600, 249] width 1201 height 499
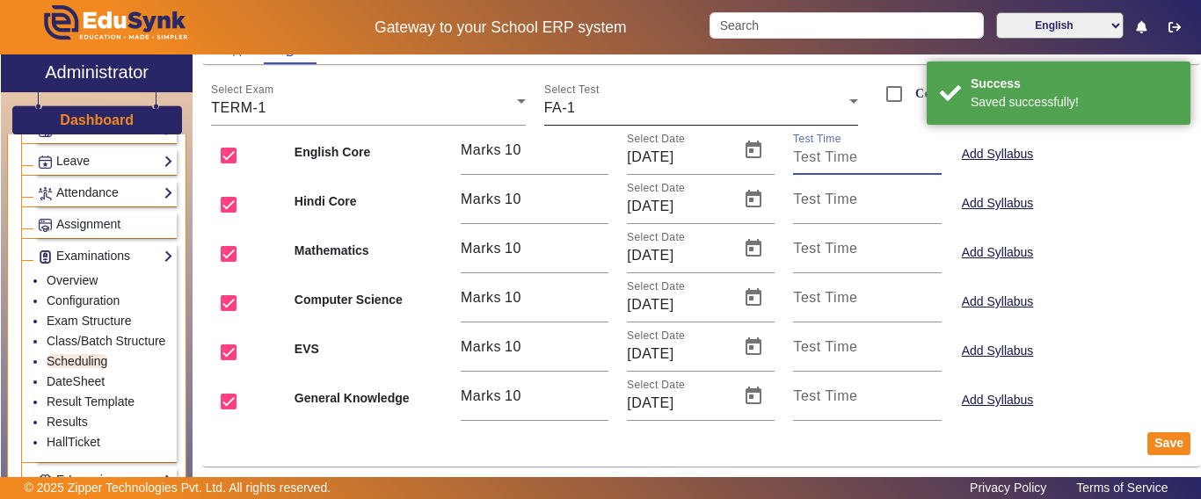
click at [577, 113] on div "FA-1" at bounding box center [696, 108] width 305 height 21
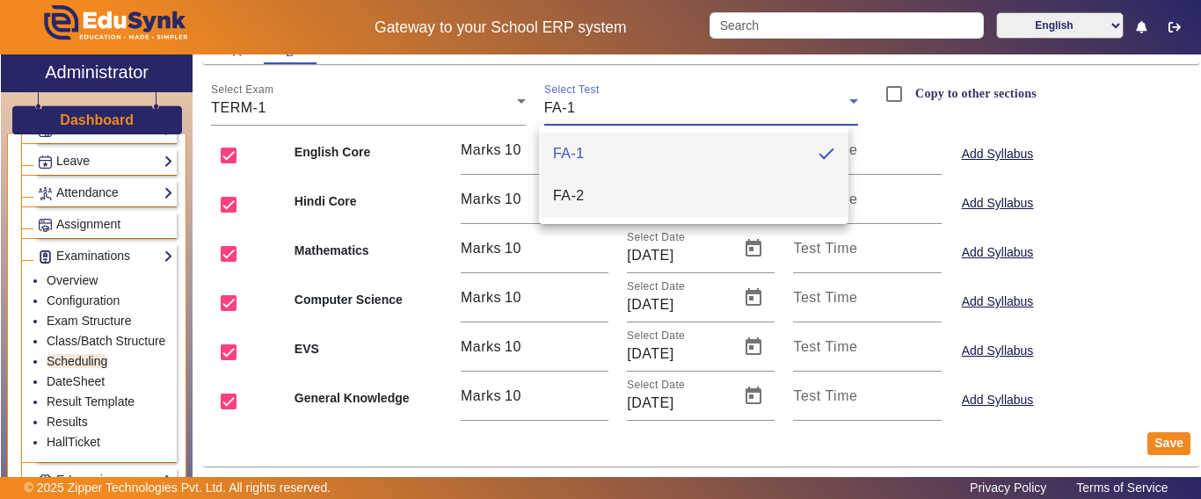
click at [581, 186] on span "FA-2" at bounding box center [569, 195] width 32 height 21
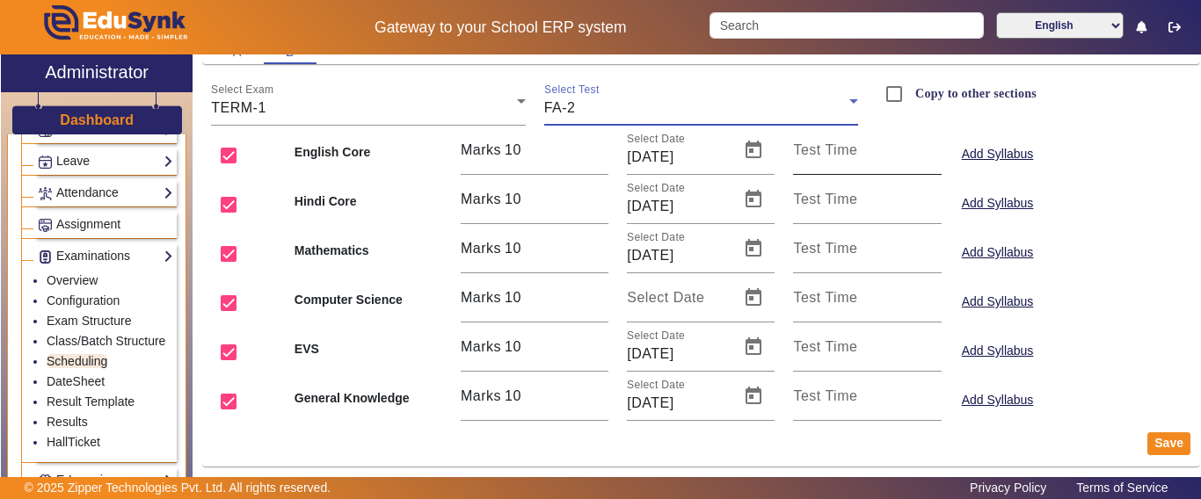
click at [868, 156] on input "Test Time" at bounding box center [867, 157] width 148 height 21
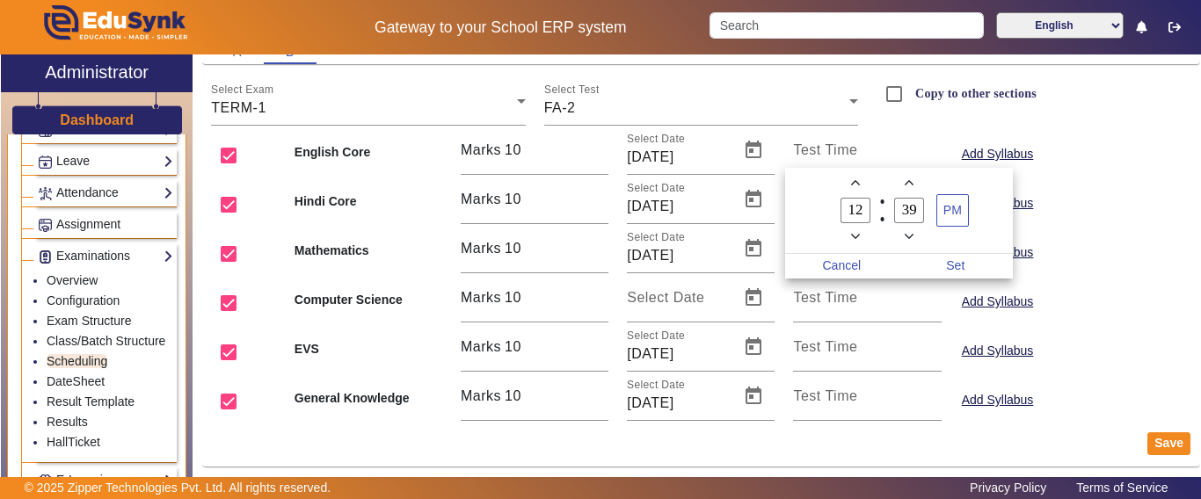
click at [1080, 351] on div at bounding box center [600, 249] width 1201 height 499
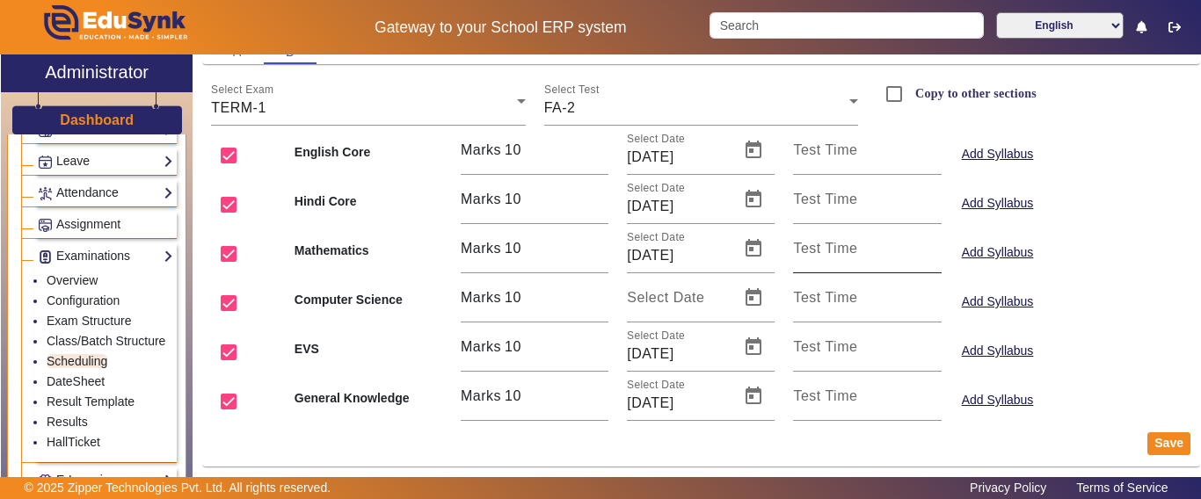
click at [815, 236] on div "Test Time" at bounding box center [867, 248] width 148 height 49
click at [823, 267] on div "Test Time" at bounding box center [867, 248] width 148 height 49
click at [823, 262] on input "Test Time" at bounding box center [867, 255] width 148 height 21
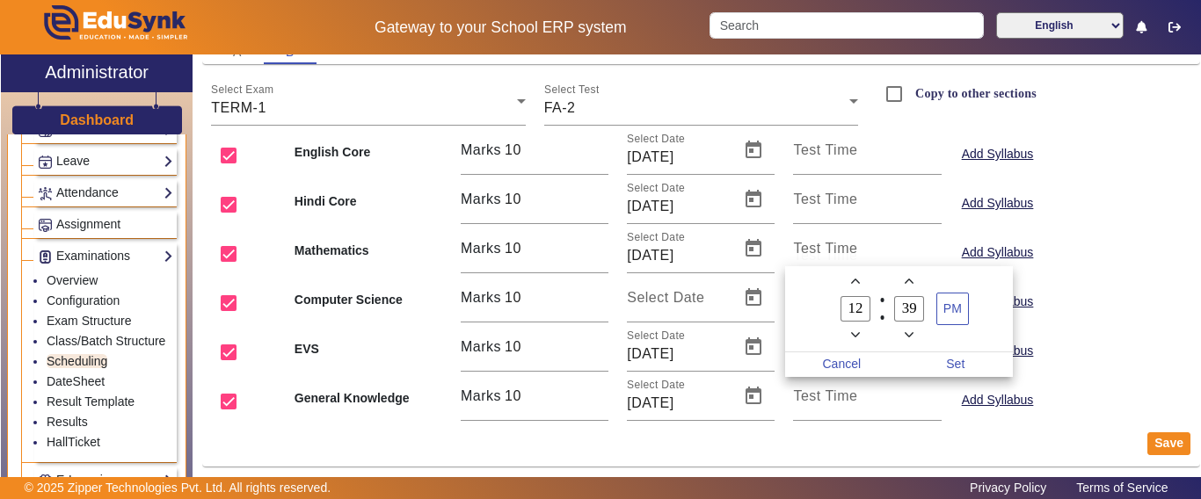
click at [858, 338] on icon "Minus a hour" at bounding box center [856, 336] width 10 height 10
click at [860, 338] on icon "Minus a hour" at bounding box center [856, 336] width 10 height 10
type input "09"
drag, startPoint x: 905, startPoint y: 305, endPoint x: 891, endPoint y: 305, distance: 13.2
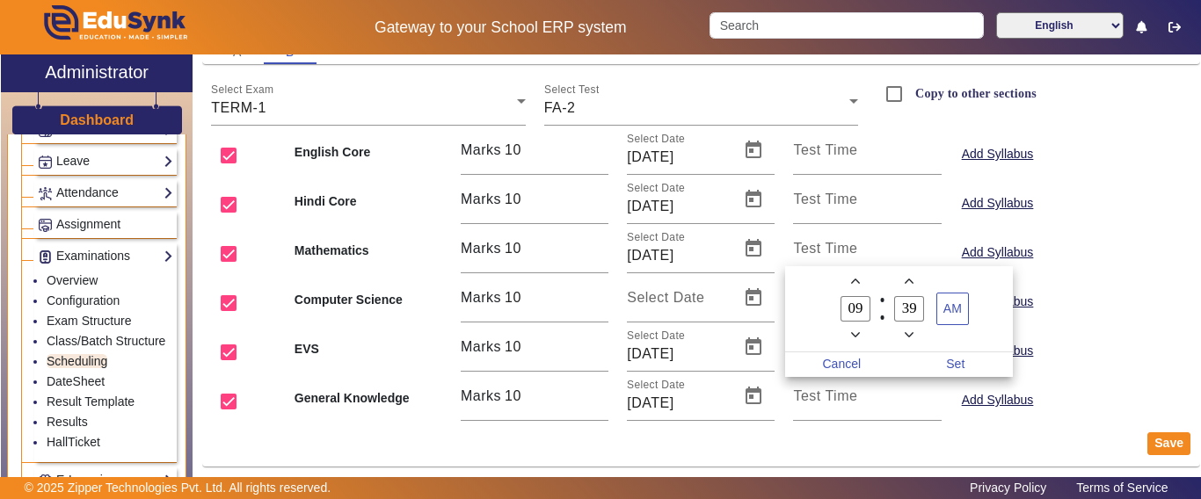
click at [891, 305] on label "39 Minute" at bounding box center [910, 309] width 54 height 30
type input "00"
click at [958, 361] on span "Set" at bounding box center [955, 364] width 114 height 25
type input "09:00"
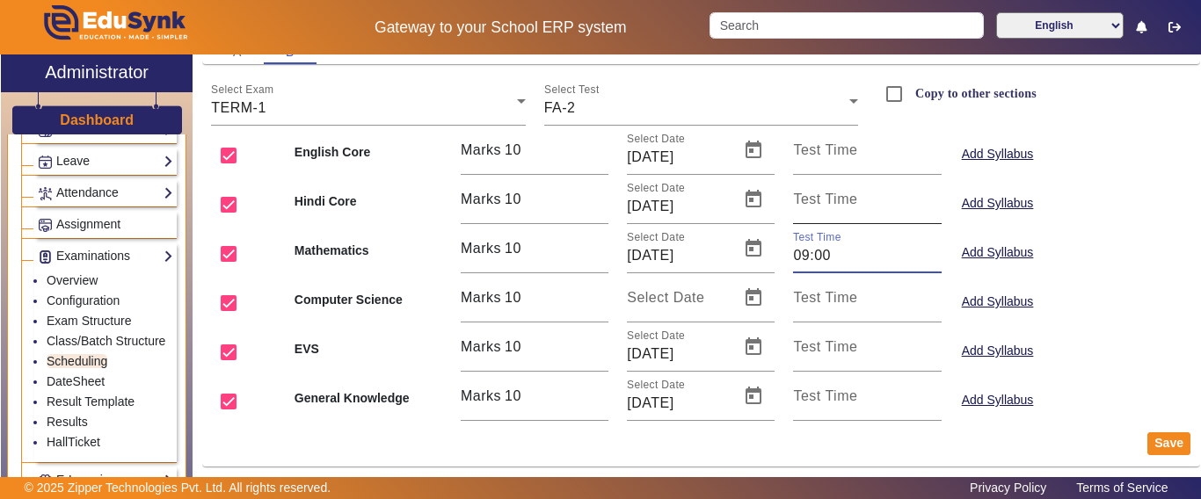
click at [841, 208] on input "Test Time" at bounding box center [867, 206] width 148 height 21
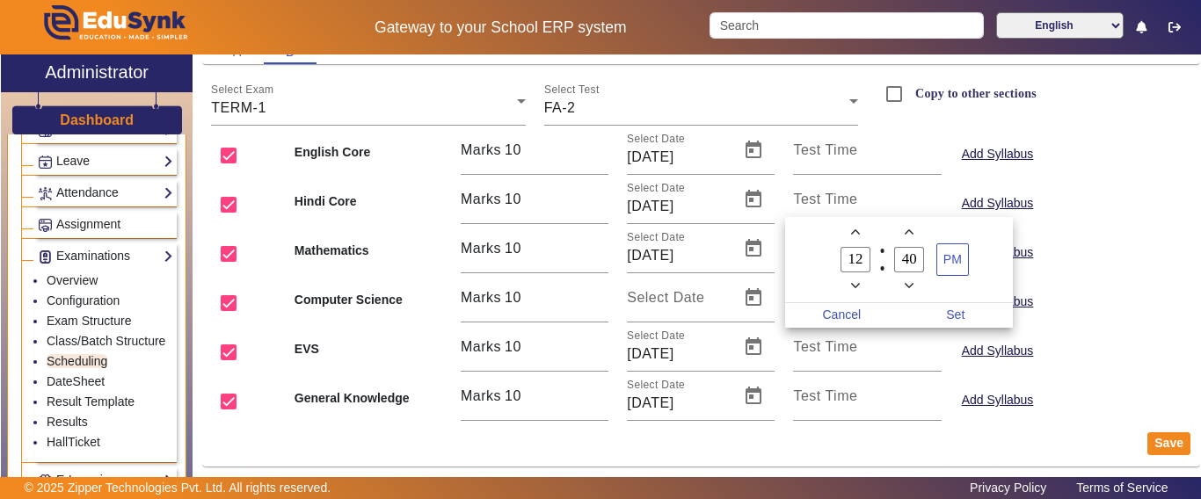
click at [861, 286] on span "Minus a hour" at bounding box center [855, 286] width 18 height 18
type input "11"
drag, startPoint x: 915, startPoint y: 260, endPoint x: 889, endPoint y: 260, distance: 26.4
click at [889, 260] on label "40 Minute" at bounding box center [910, 260] width 54 height 30
type input "00"
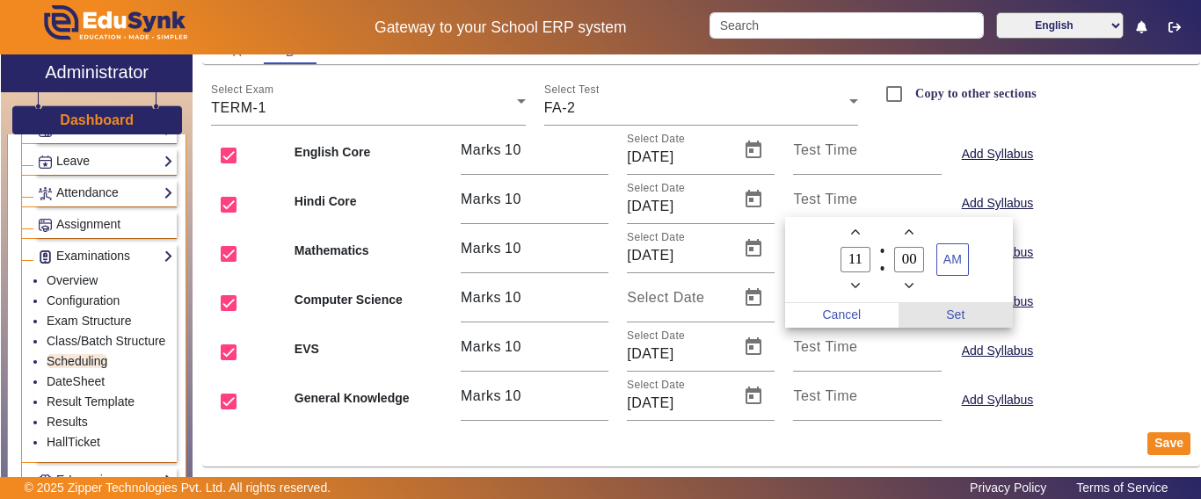
click at [956, 317] on span "Set" at bounding box center [955, 315] width 114 height 25
type input "11:00"
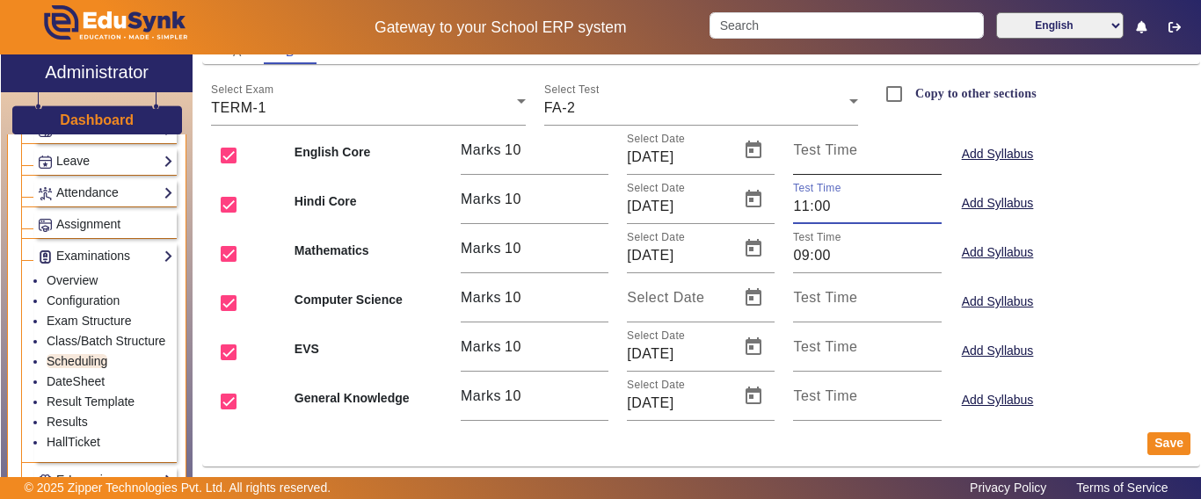
click at [821, 152] on mat-label "Test Time" at bounding box center [825, 149] width 64 height 15
click at [821, 152] on input "Test Time" at bounding box center [867, 157] width 148 height 21
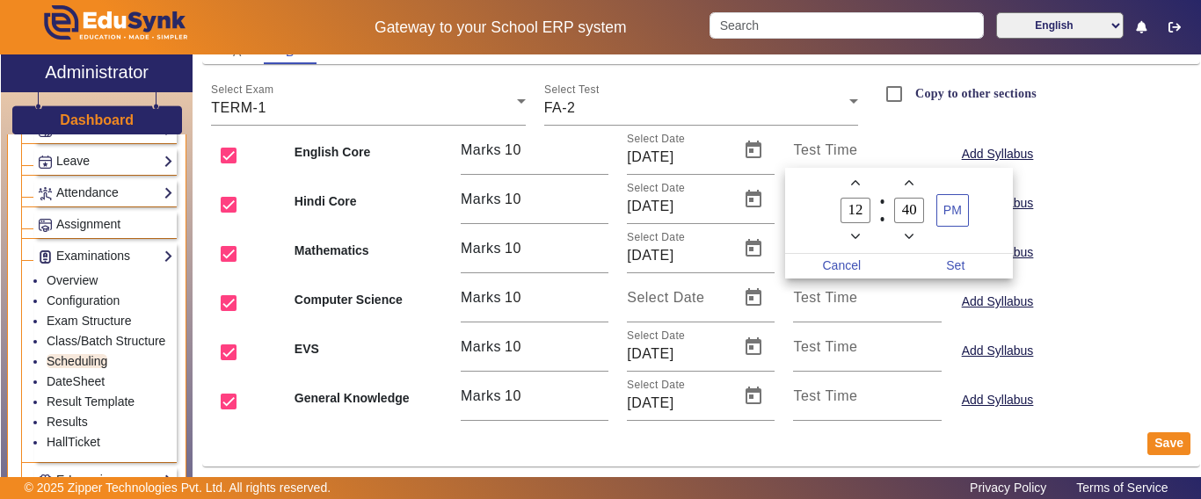
click at [856, 238] on icon "Minus a hour" at bounding box center [856, 237] width 10 height 10
click at [856, 238] on icon "Minus a hour" at bounding box center [856, 237] width 10 height 5
type input "09"
drag, startPoint x: 919, startPoint y: 212, endPoint x: 883, endPoint y: 207, distance: 36.3
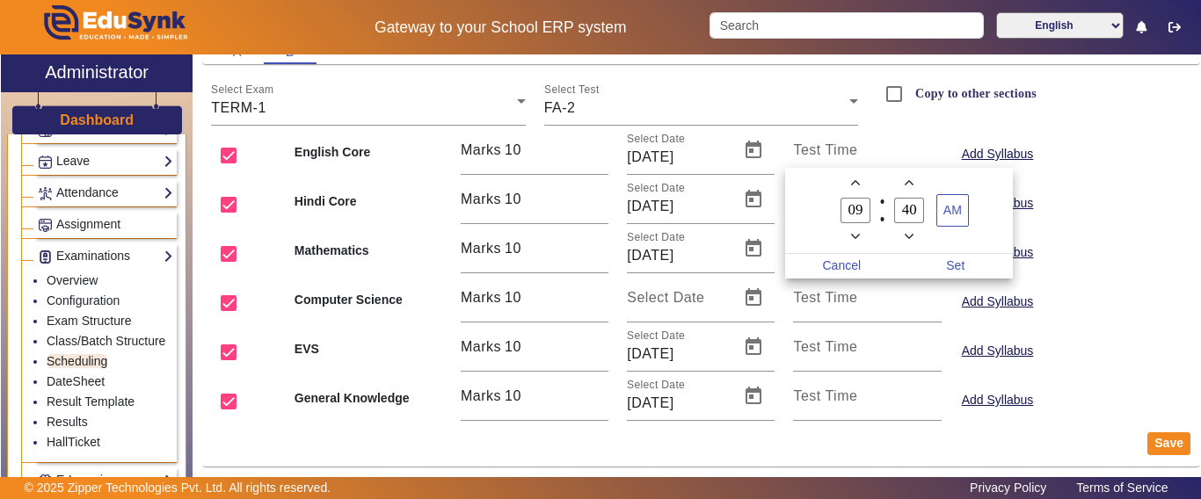
click at [883, 207] on owl-date-time-timer-box "40 Minute" at bounding box center [910, 210] width 54 height 73
type input "00"
click at [960, 267] on span "Set" at bounding box center [955, 266] width 114 height 25
type input "09:00"
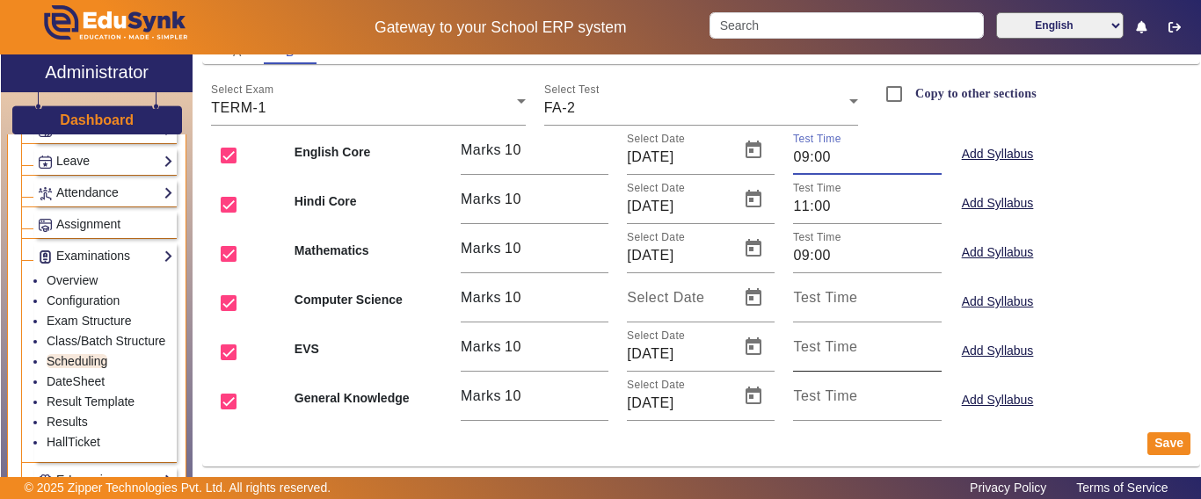
click at [839, 361] on input "Test Time" at bounding box center [867, 354] width 148 height 21
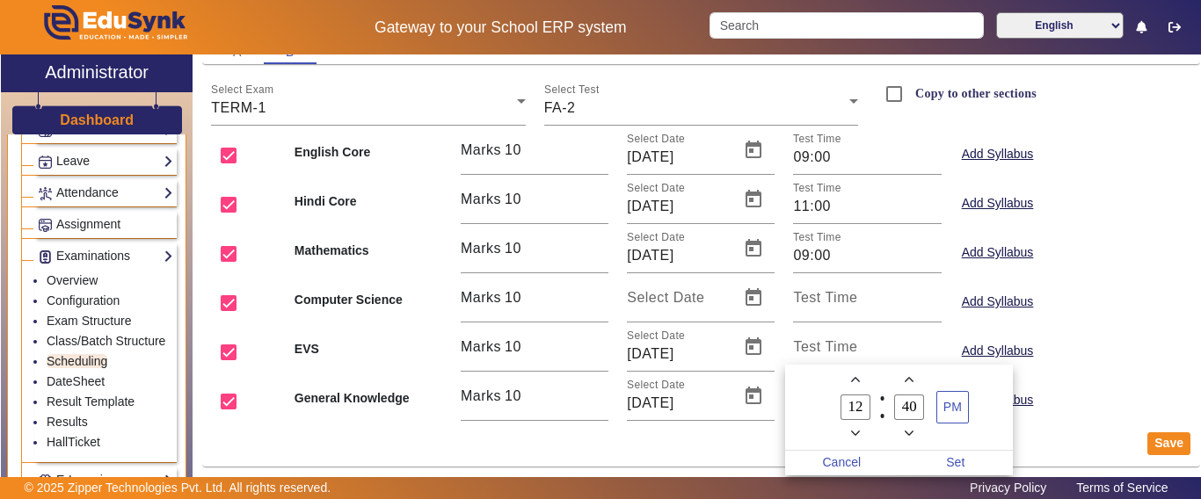
click at [862, 433] on span "Minus a hour" at bounding box center [855, 434] width 18 height 18
type input "09"
click at [918, 402] on label "40 Minute" at bounding box center [910, 408] width 54 height 30
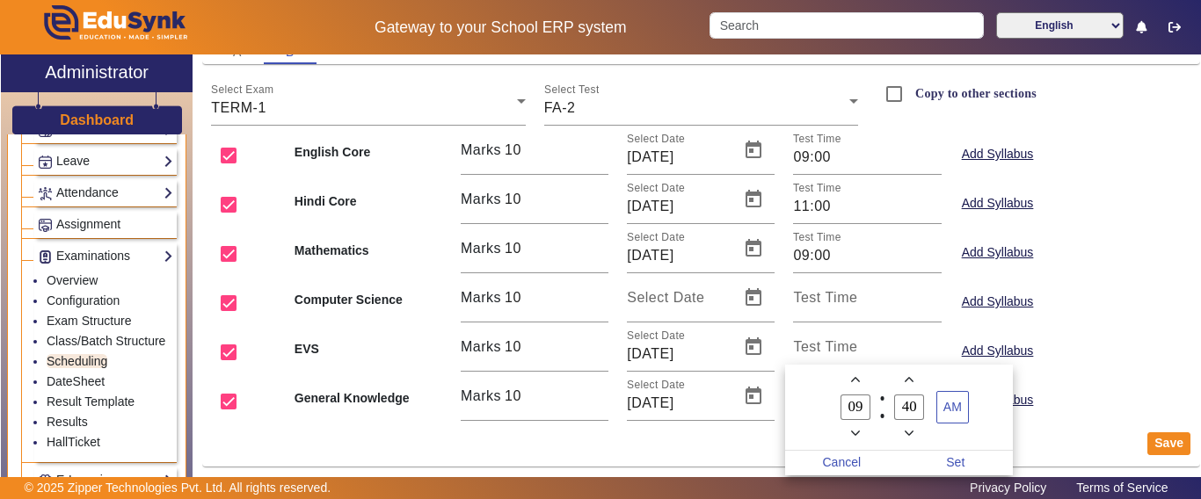
click at [918, 402] on input "40" at bounding box center [909, 407] width 30 height 25
drag, startPoint x: 916, startPoint y: 407, endPoint x: 890, endPoint y: 408, distance: 25.5
click at [890, 408] on label "40 Minute" at bounding box center [910, 408] width 54 height 30
type input "00"
click at [948, 452] on span "Set" at bounding box center [955, 463] width 114 height 25
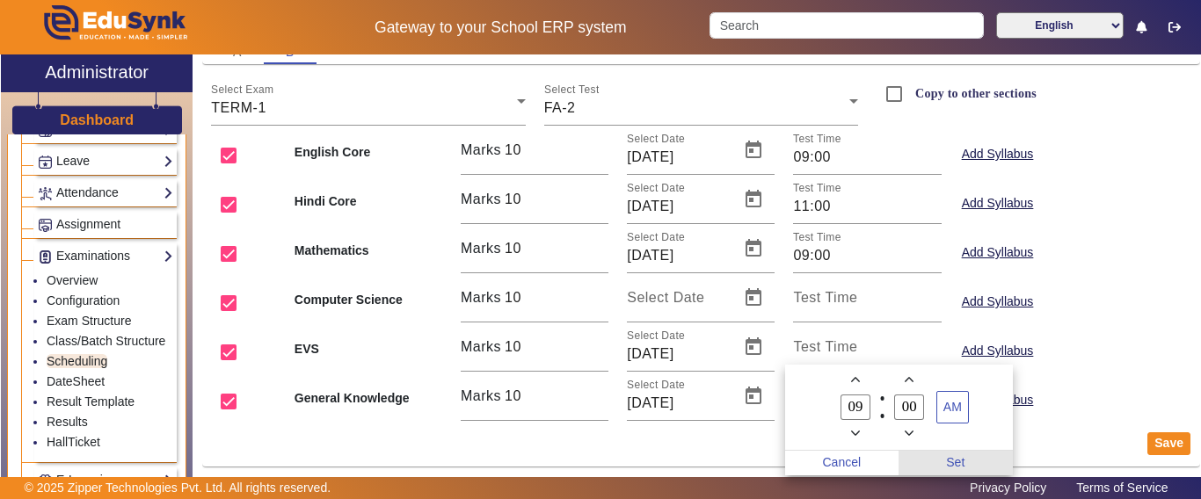
type input "09:00"
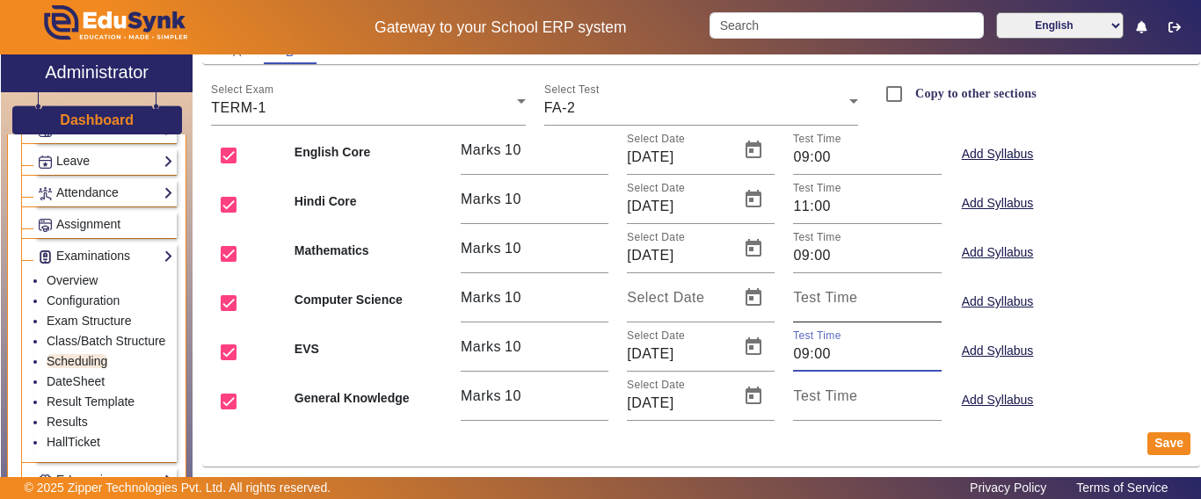
click at [820, 309] on input "Test Time" at bounding box center [867, 304] width 148 height 21
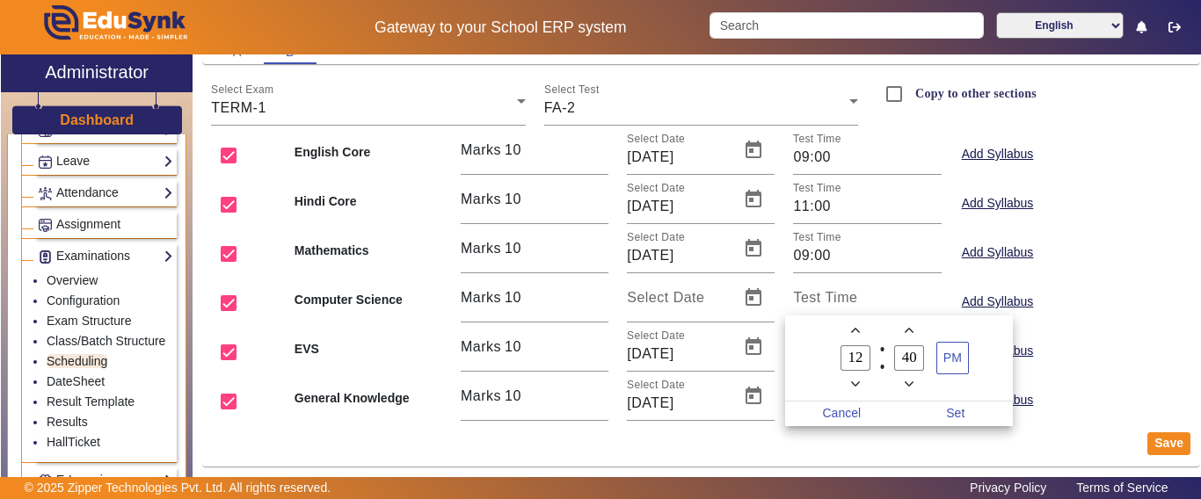
click at [861, 387] on span "Minus a hour" at bounding box center [855, 384] width 18 height 18
type input "09"
drag, startPoint x: 910, startPoint y: 358, endPoint x: 890, endPoint y: 360, distance: 19.4
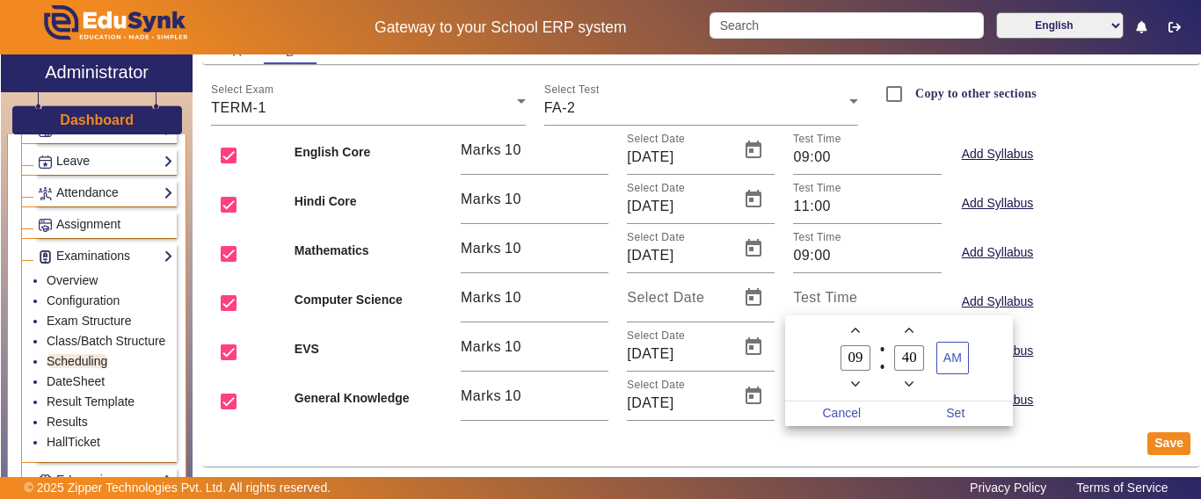
click at [890, 360] on label "40 Minute" at bounding box center [910, 359] width 54 height 30
type input "00"
click at [956, 409] on span "Set" at bounding box center [955, 414] width 114 height 25
type input "09:00"
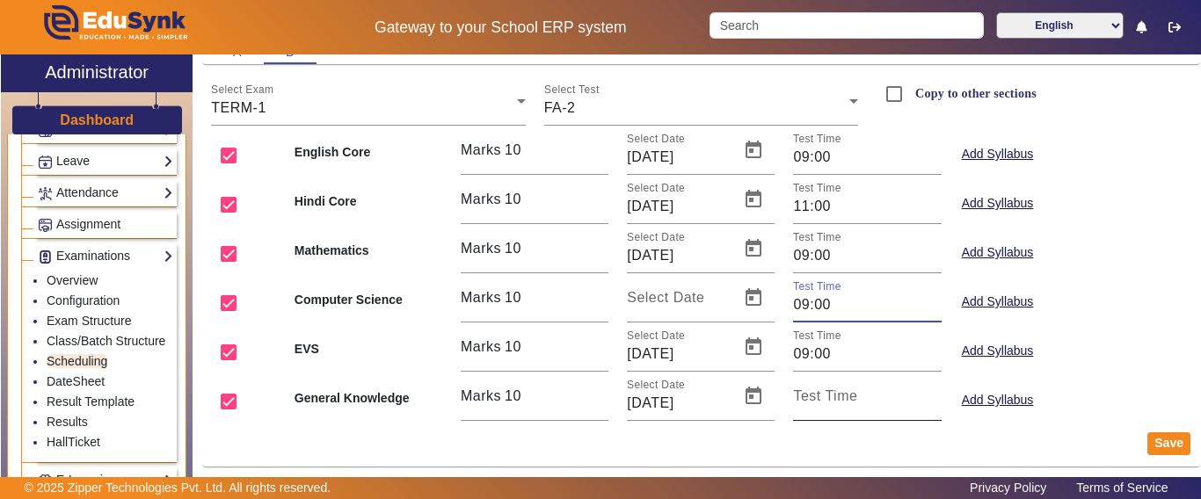
click at [844, 409] on input "Test Time" at bounding box center [867, 403] width 148 height 21
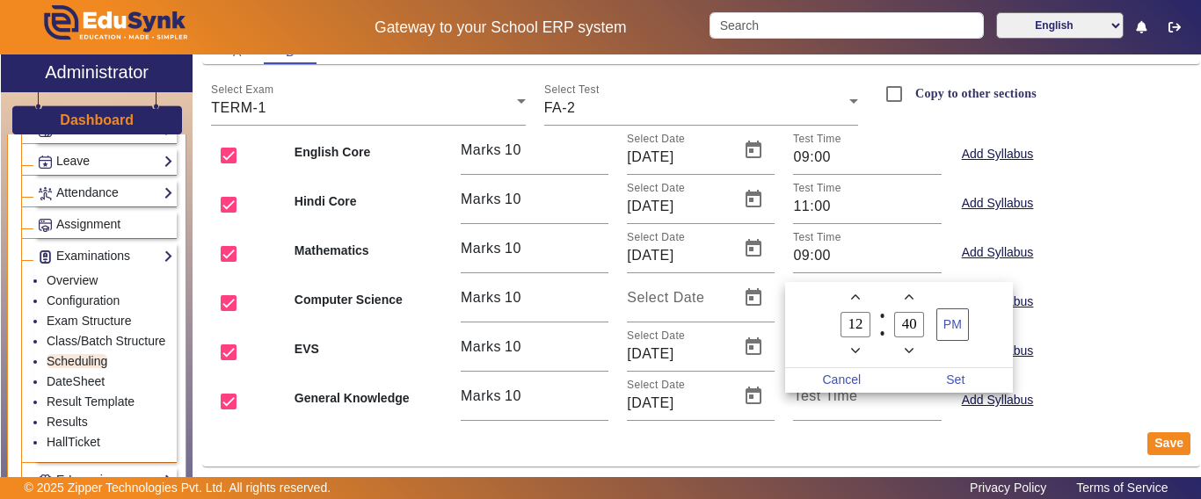
click at [861, 345] on span "Minus a hour" at bounding box center [855, 351] width 18 height 18
type input "11"
drag, startPoint x: 916, startPoint y: 331, endPoint x: 888, endPoint y: 331, distance: 28.1
click at [888, 331] on label "40 Minute" at bounding box center [910, 325] width 54 height 30
type input "00"
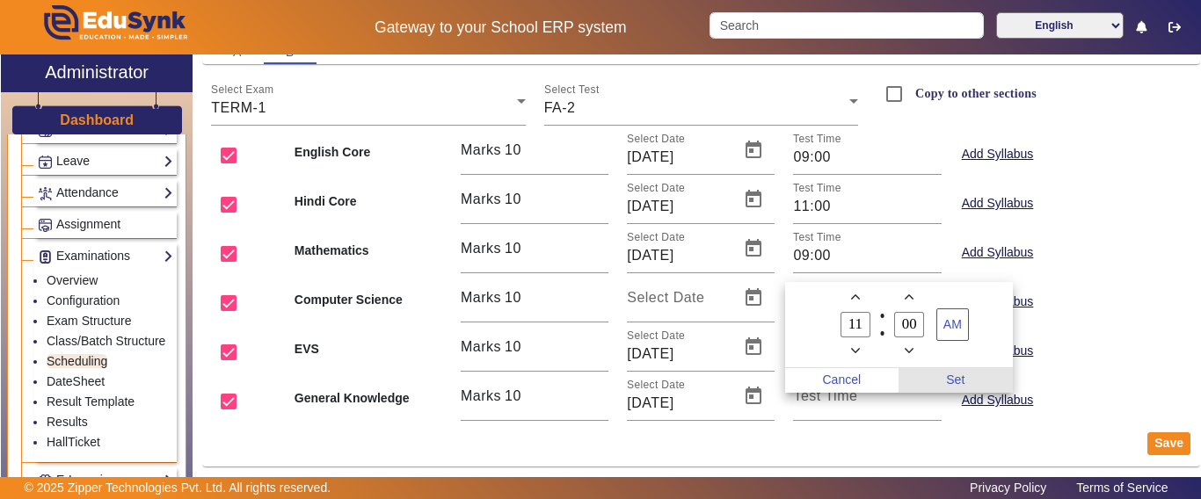
click at [963, 383] on span "Set" at bounding box center [955, 380] width 114 height 25
type input "11:00"
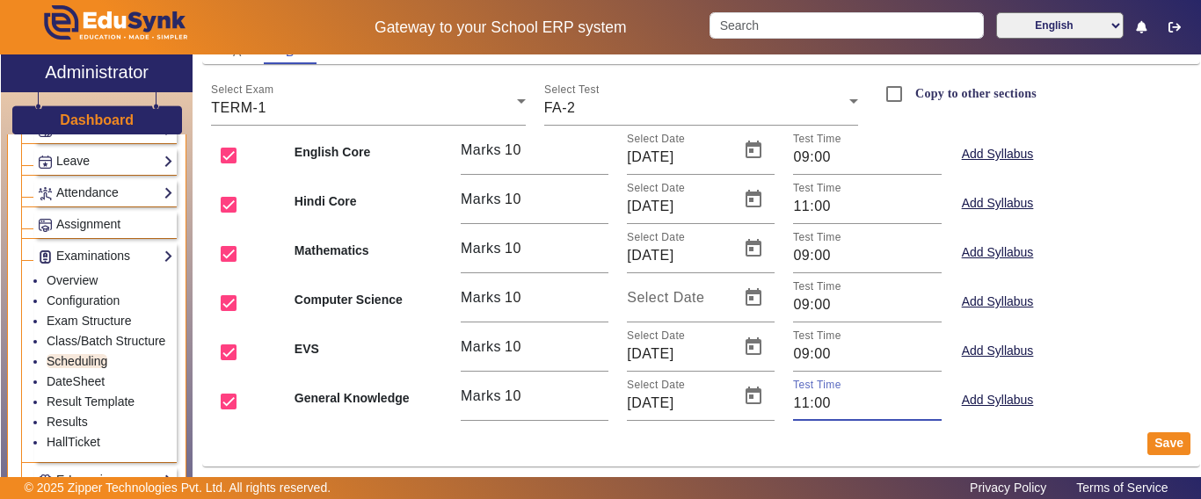
click at [1148, 452] on button "Save" at bounding box center [1168, 443] width 43 height 23
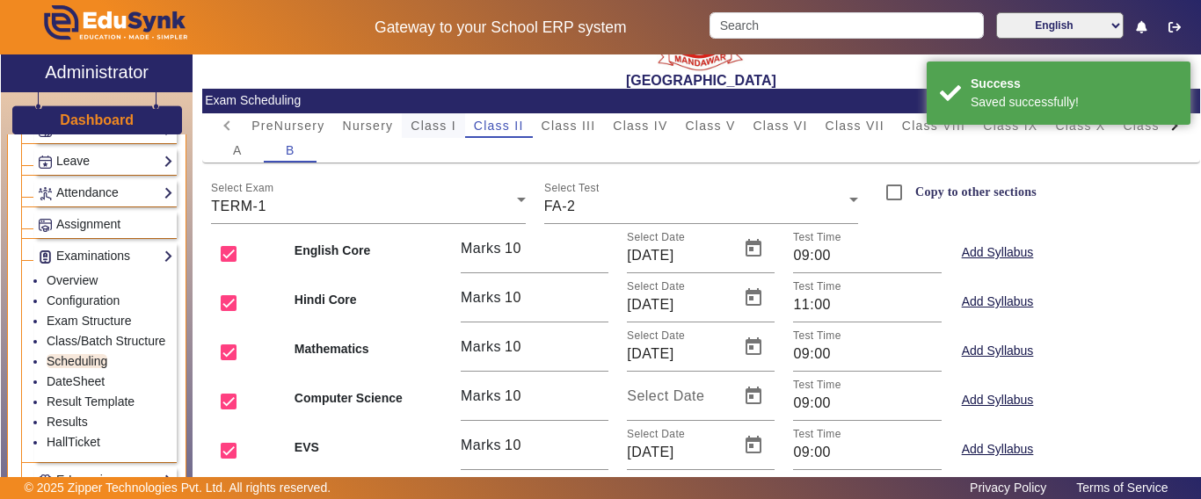
scroll to position [0, 0]
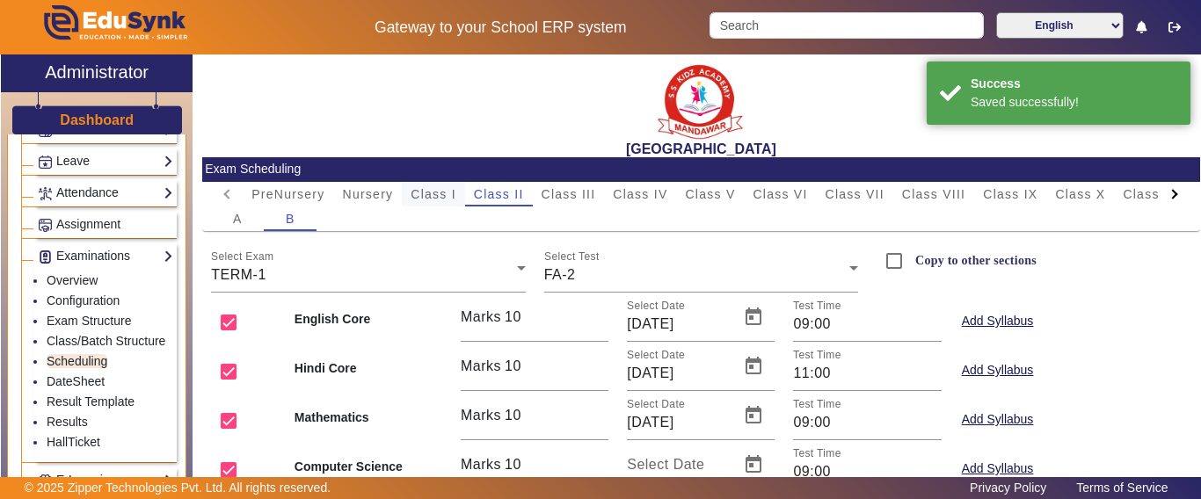
click at [441, 195] on span "Class I" at bounding box center [434, 194] width 46 height 12
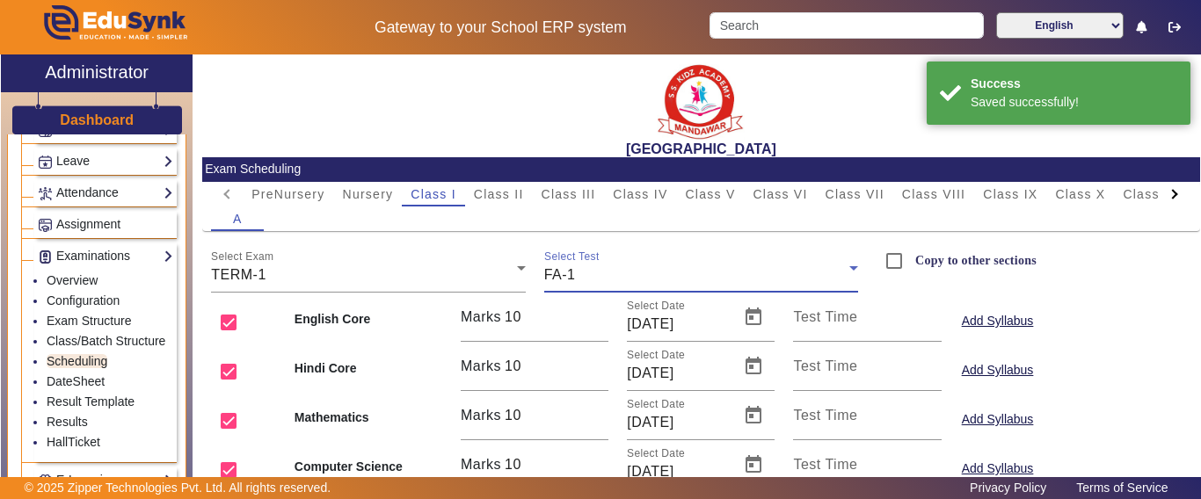
click at [599, 275] on div "FA-1" at bounding box center [696, 275] width 305 height 21
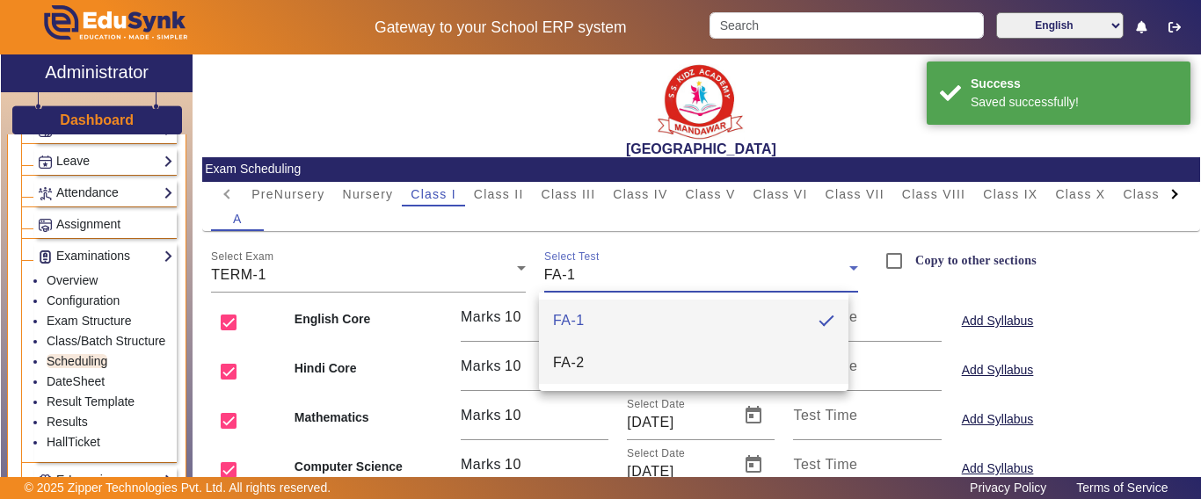
click at [582, 346] on mat-option "FA-2" at bounding box center [693, 363] width 309 height 42
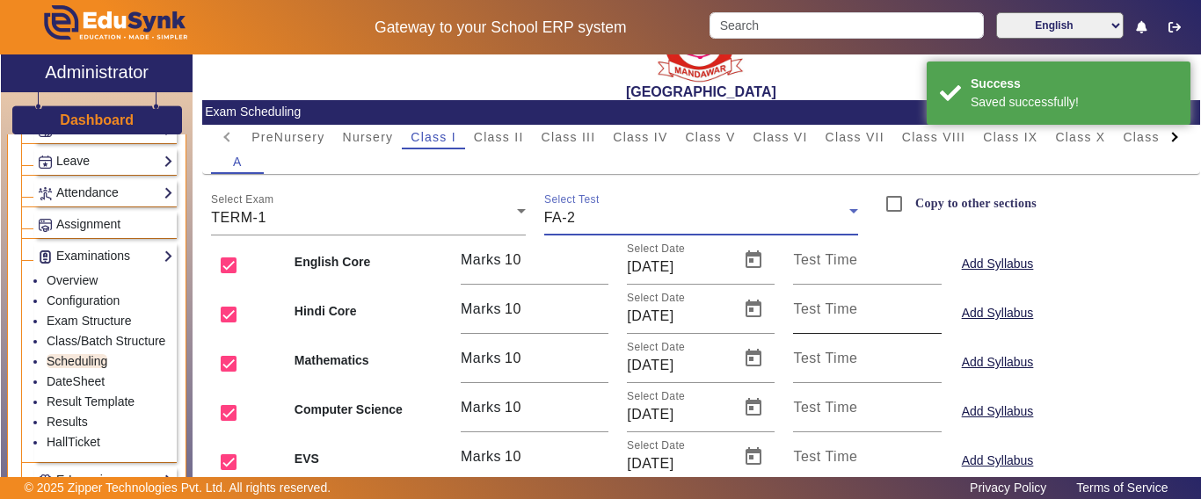
scroll to position [88, 0]
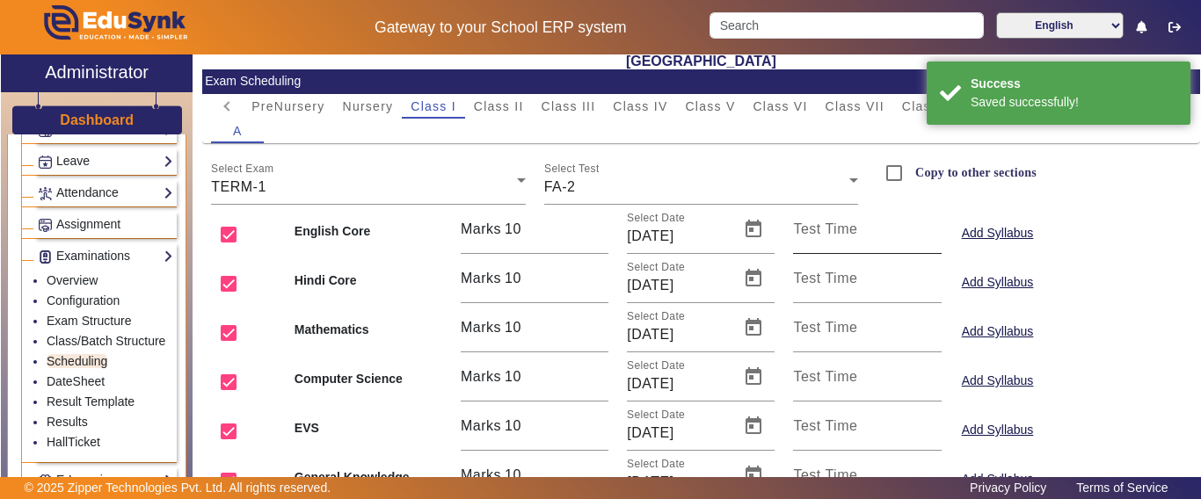
click at [816, 235] on mat-label "Test Time" at bounding box center [825, 229] width 64 height 15
click at [816, 235] on input "Test Time" at bounding box center [867, 236] width 148 height 21
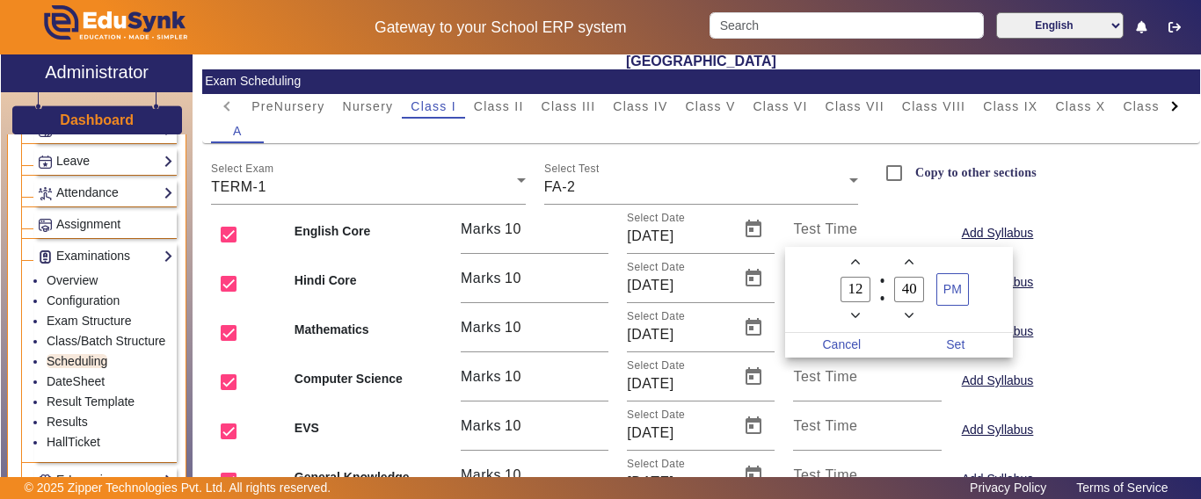
click at [860, 318] on icon "Minus a hour" at bounding box center [856, 316] width 10 height 10
click at [861, 318] on span "Minus a hour" at bounding box center [855, 316] width 18 height 18
click at [857, 317] on icon "Minus a hour" at bounding box center [856, 316] width 10 height 10
type input "09"
drag, startPoint x: 913, startPoint y: 293, endPoint x: 904, endPoint y: 293, distance: 9.7
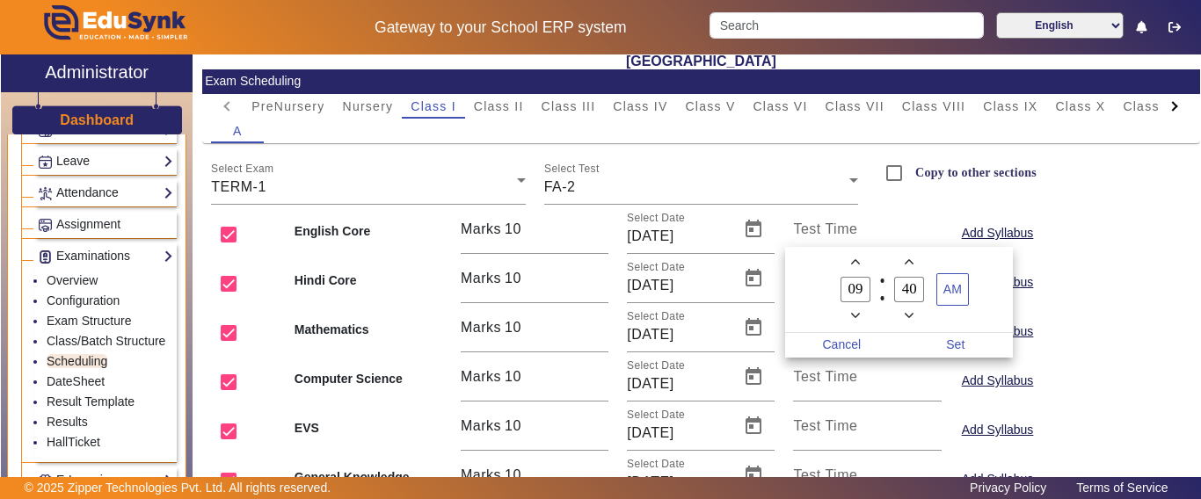
click at [904, 293] on input "40" at bounding box center [909, 289] width 30 height 25
type input "00"
click at [949, 333] on span "Set" at bounding box center [955, 345] width 114 height 25
type input "09:00"
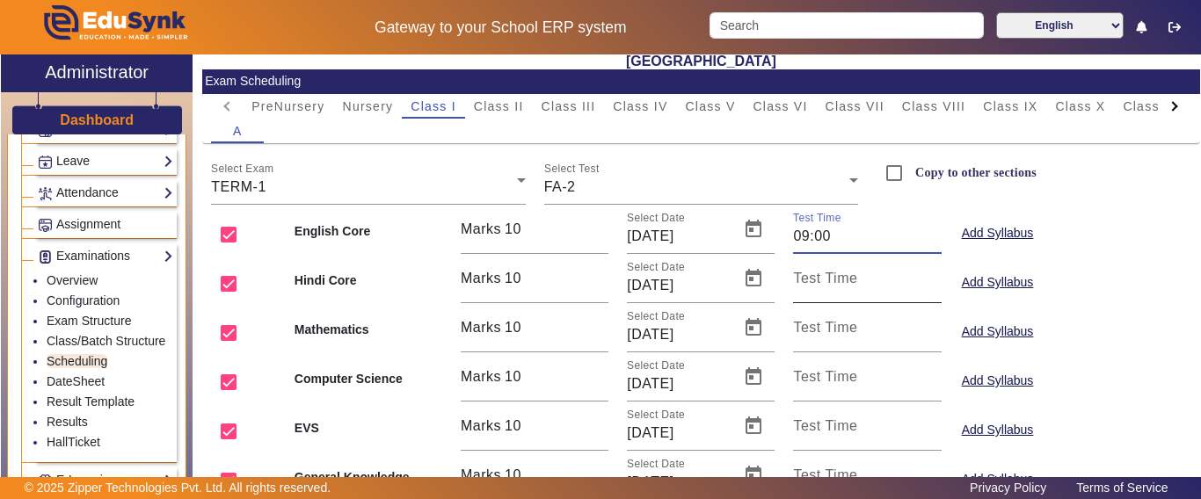
click at [801, 293] on input "Test Time" at bounding box center [867, 285] width 148 height 21
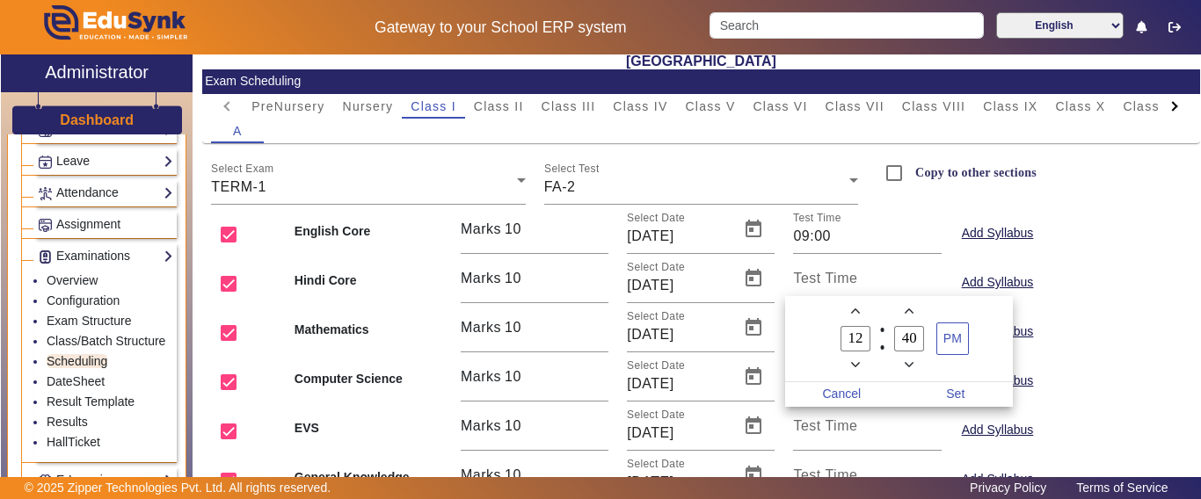
click at [408, 423] on div at bounding box center [600, 249] width 1201 height 499
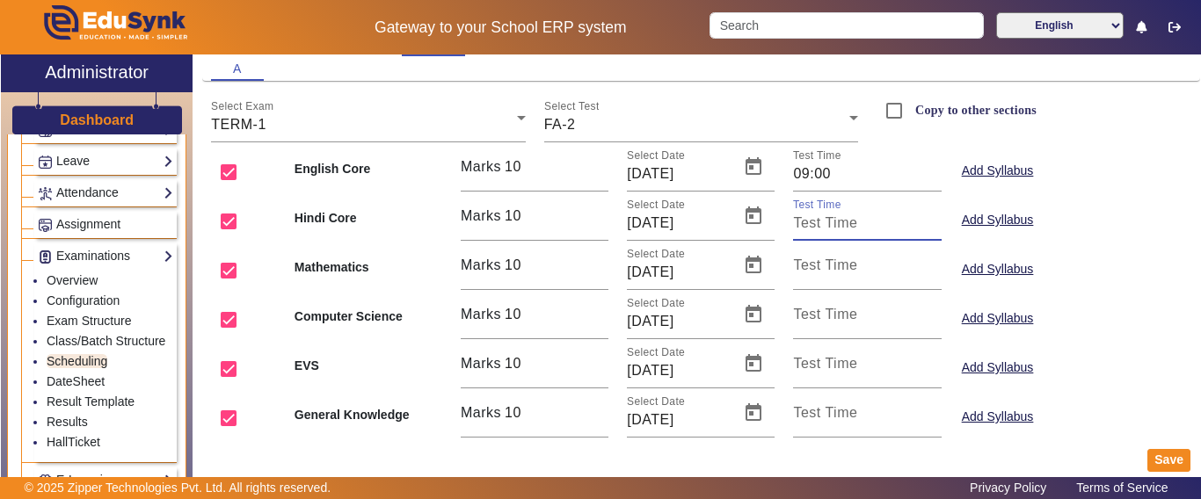
scroll to position [167, 0]
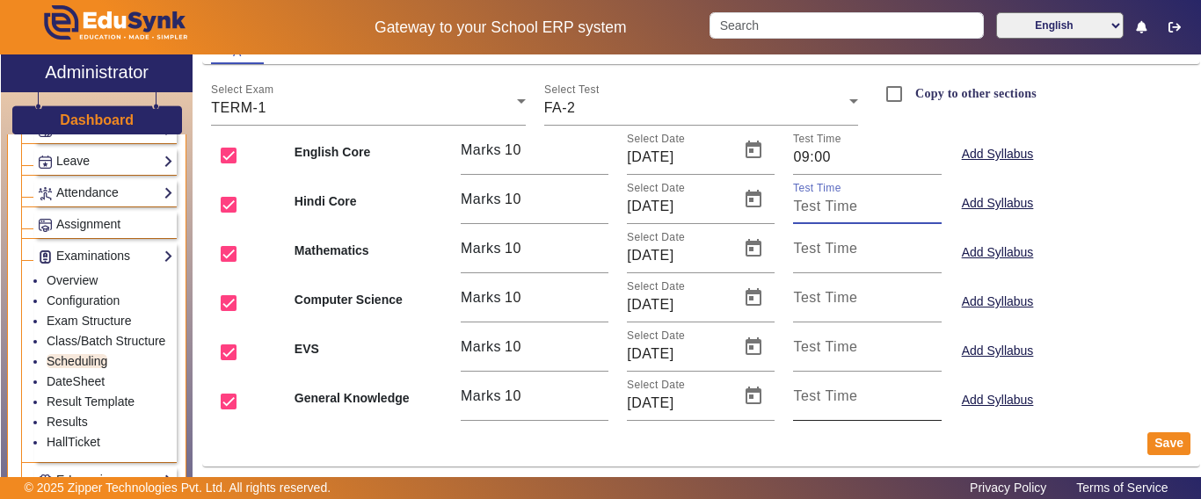
click at [793, 400] on mat-label "Test Time" at bounding box center [825, 396] width 64 height 15
click at [793, 400] on input "Test Time" at bounding box center [867, 403] width 148 height 21
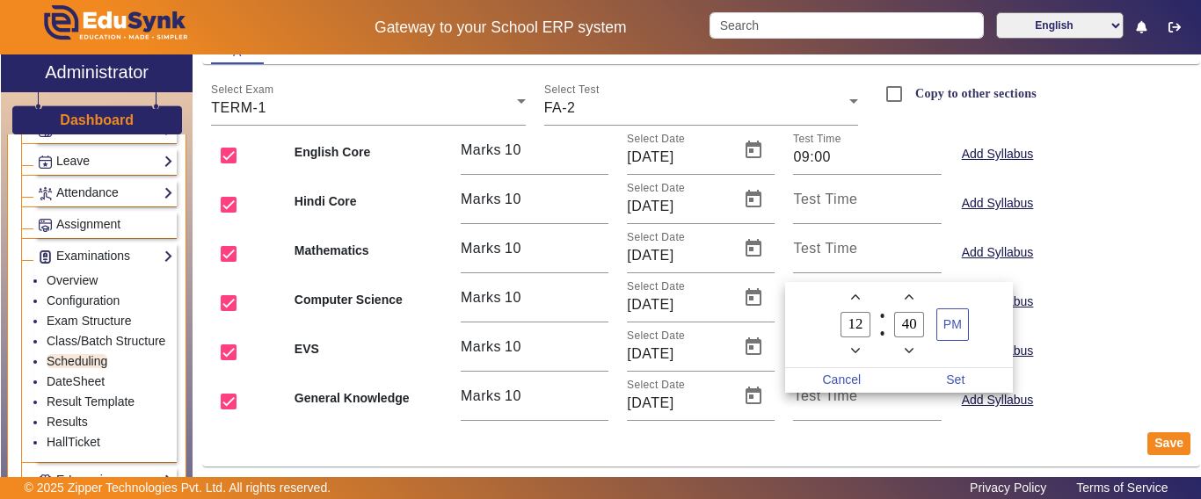
click at [831, 405] on div at bounding box center [600, 249] width 1201 height 499
click at [846, 348] on span "Minus a hour" at bounding box center [855, 351] width 18 height 18
drag, startPoint x: 846, startPoint y: 348, endPoint x: 894, endPoint y: 342, distance: 48.7
click at [847, 348] on span "Minus a hour" at bounding box center [855, 351] width 18 height 18
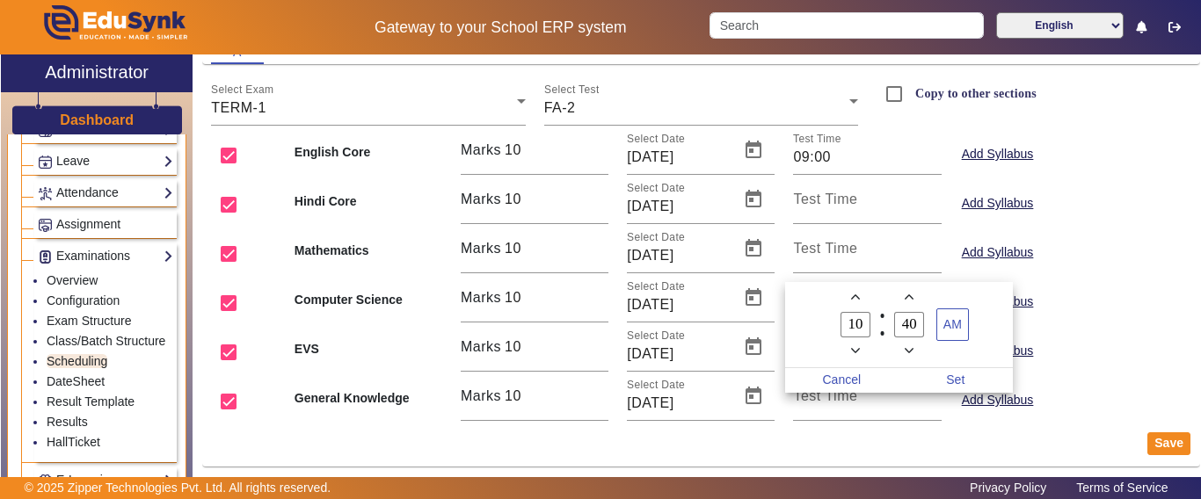
type input "09"
drag, startPoint x: 914, startPoint y: 326, endPoint x: 889, endPoint y: 330, distance: 25.7
click at [889, 330] on label "40 Minute" at bounding box center [910, 325] width 54 height 30
type input "00"
click at [954, 369] on span "Set" at bounding box center [955, 380] width 114 height 25
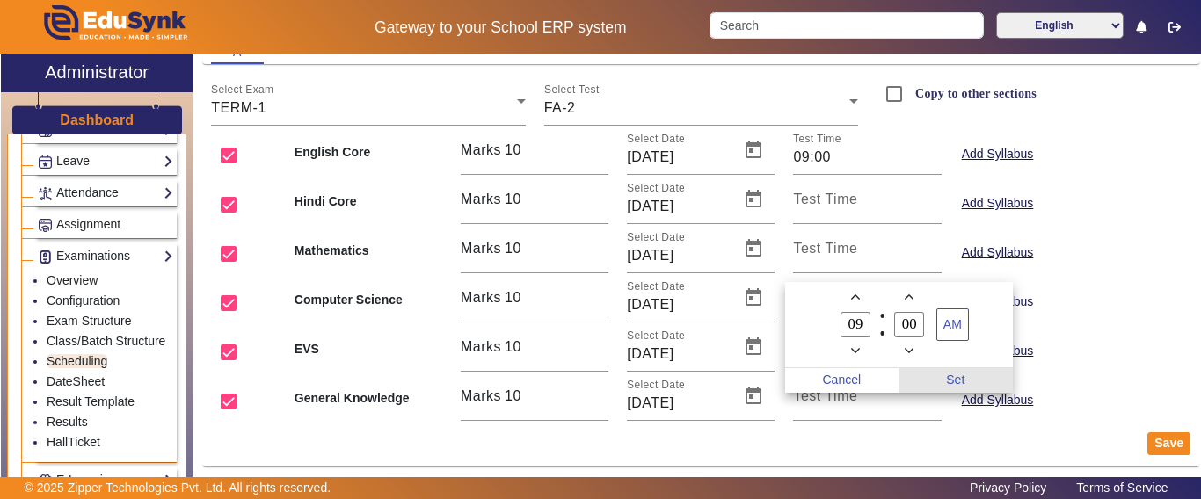
type input "09:00"
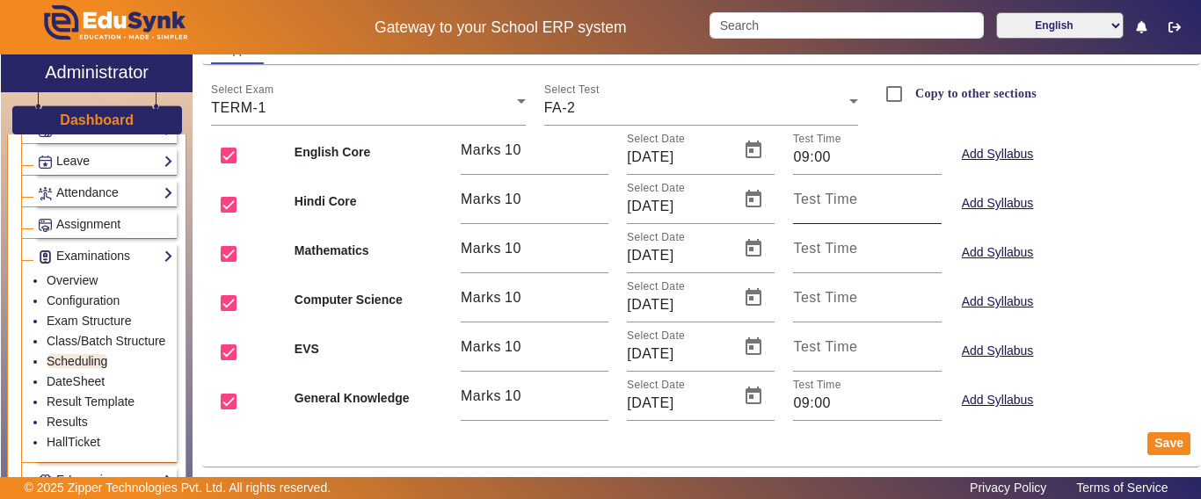
click at [836, 192] on mat-label "Test Time" at bounding box center [825, 199] width 64 height 15
click at [836, 196] on input "Test Time" at bounding box center [867, 206] width 148 height 21
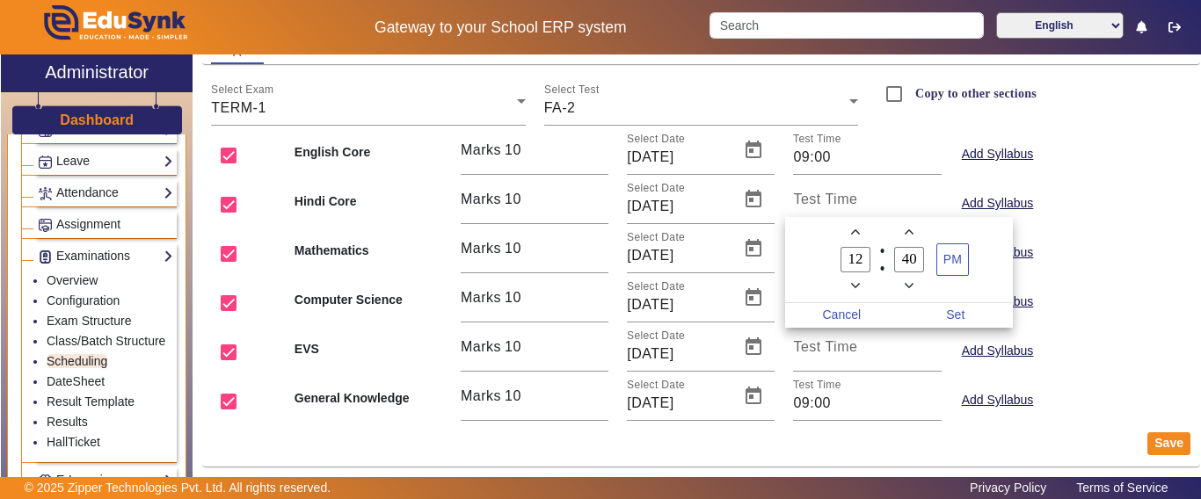
click at [858, 290] on icon "Minus a hour" at bounding box center [856, 286] width 10 height 10
type input "11"
drag, startPoint x: 918, startPoint y: 255, endPoint x: 886, endPoint y: 255, distance: 31.6
click at [886, 255] on label "40 Minute" at bounding box center [910, 260] width 54 height 30
type input "00"
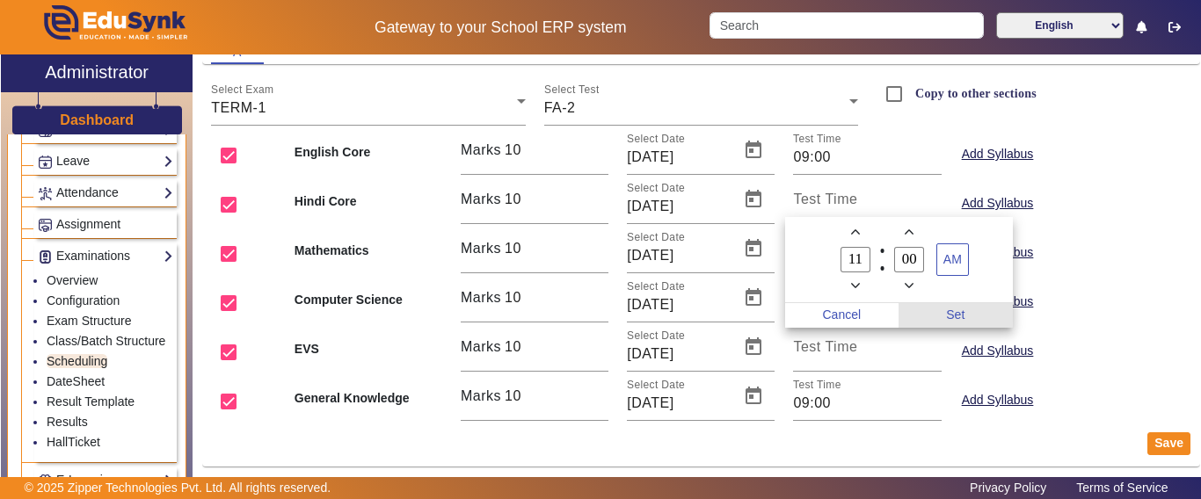
click at [959, 316] on span "Set" at bounding box center [955, 315] width 114 height 25
type input "11:00"
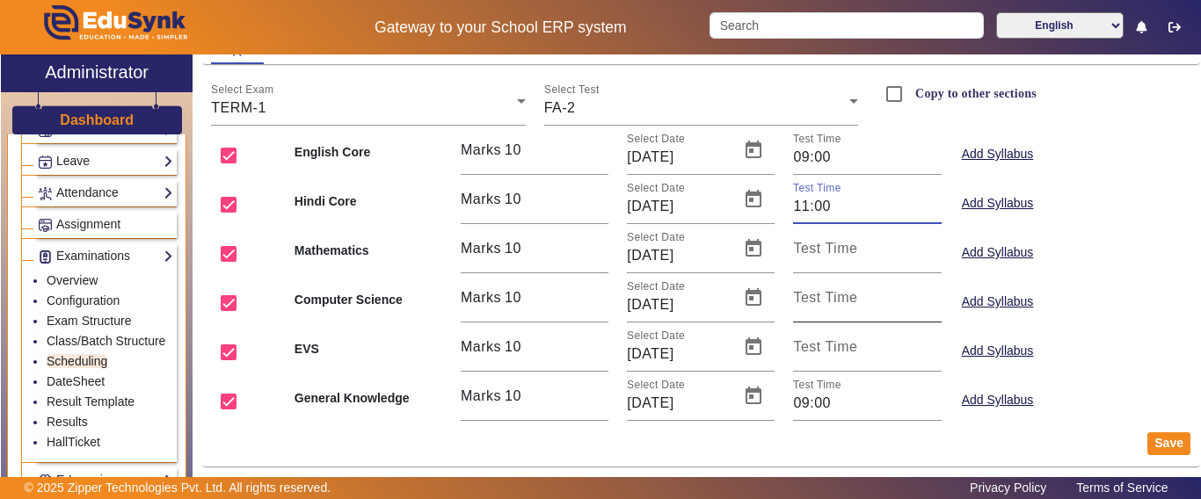
click at [877, 309] on input "Test Time" at bounding box center [867, 304] width 148 height 21
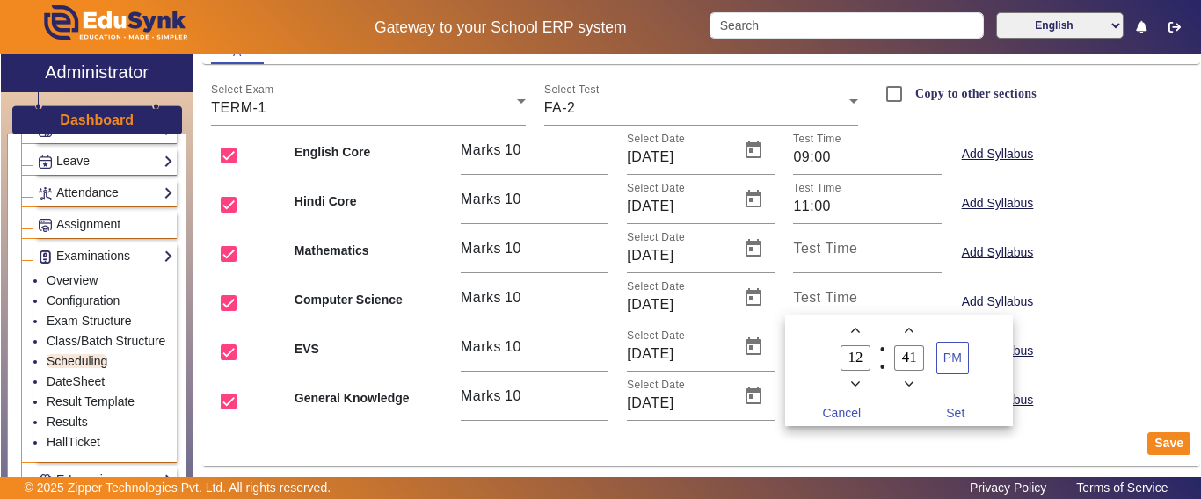
click at [857, 389] on icon "Minus a hour" at bounding box center [856, 385] width 10 height 10
type input "09"
drag, startPoint x: 914, startPoint y: 360, endPoint x: 895, endPoint y: 360, distance: 19.3
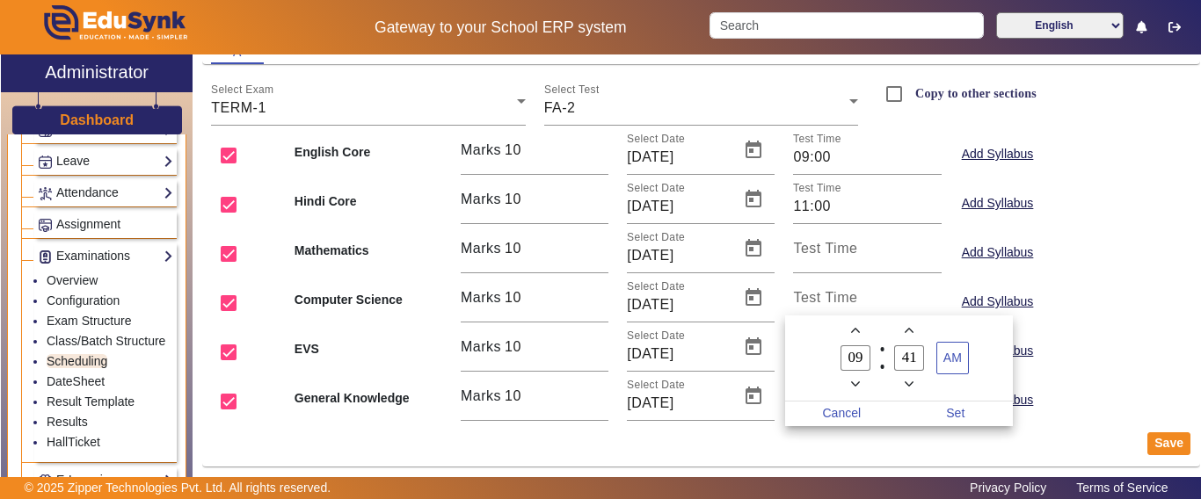
click at [895, 360] on input "41" at bounding box center [909, 357] width 30 height 25
type input "00"
click at [961, 413] on span "Set" at bounding box center [955, 414] width 114 height 25
type input "09:00"
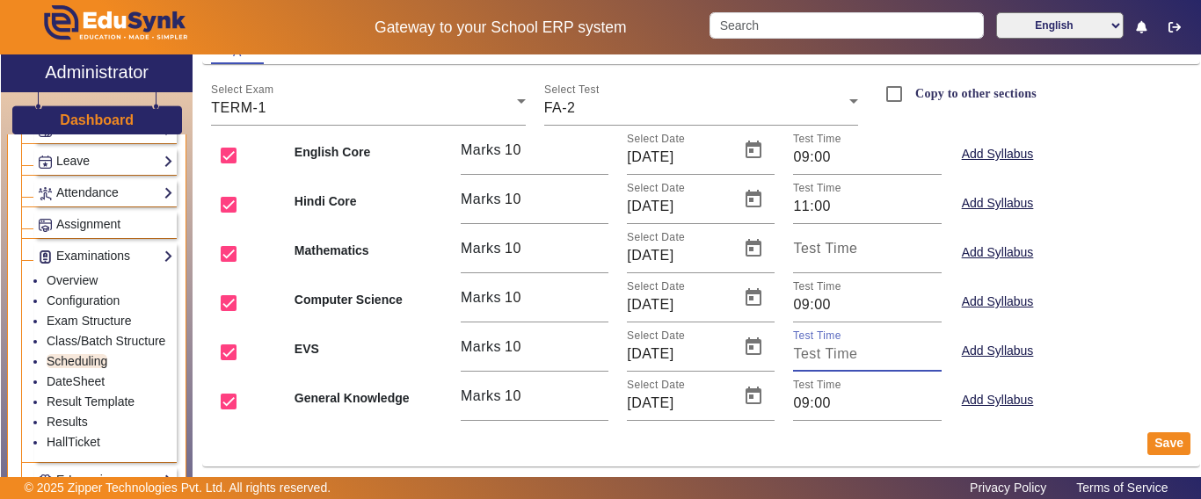
click at [837, 363] on input "Test Time" at bounding box center [867, 354] width 148 height 21
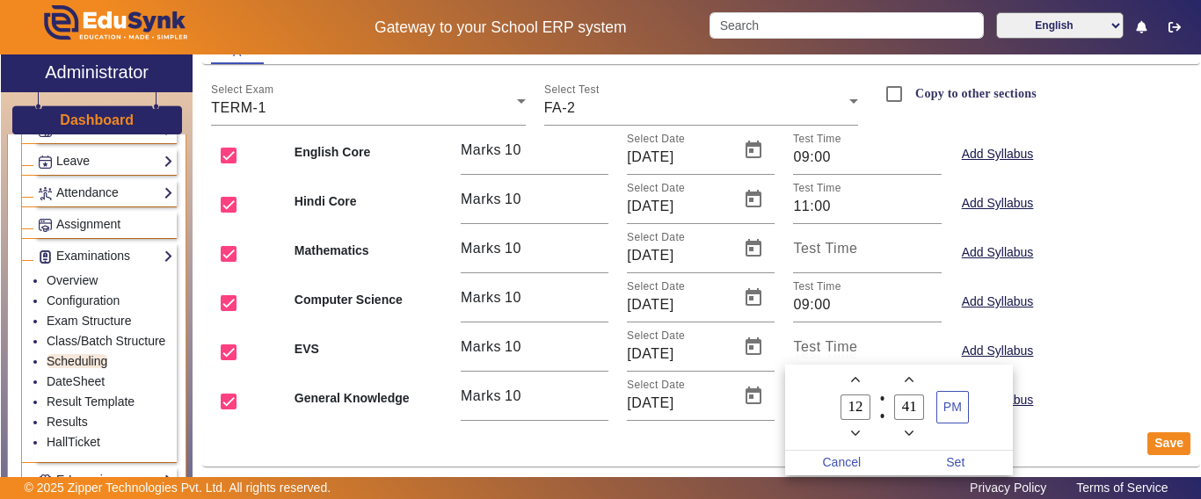
click at [852, 439] on span "Minus a hour" at bounding box center [855, 434] width 18 height 18
type input "11"
drag, startPoint x: 918, startPoint y: 405, endPoint x: 890, endPoint y: 406, distance: 27.3
click at [890, 406] on label "41 Minute" at bounding box center [910, 408] width 54 height 30
type input "00"
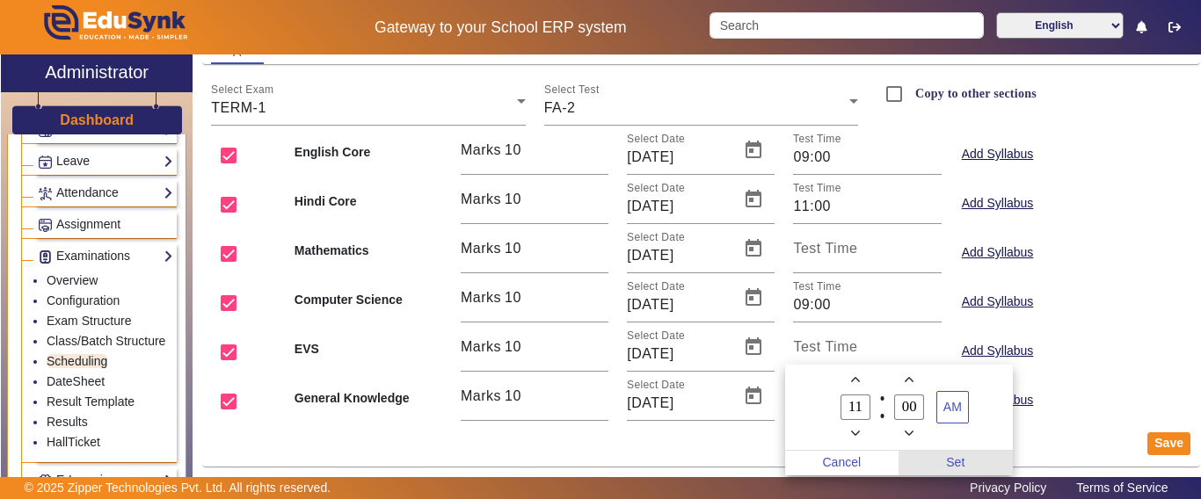
click at [966, 457] on span "Set" at bounding box center [955, 463] width 114 height 25
type input "11:00"
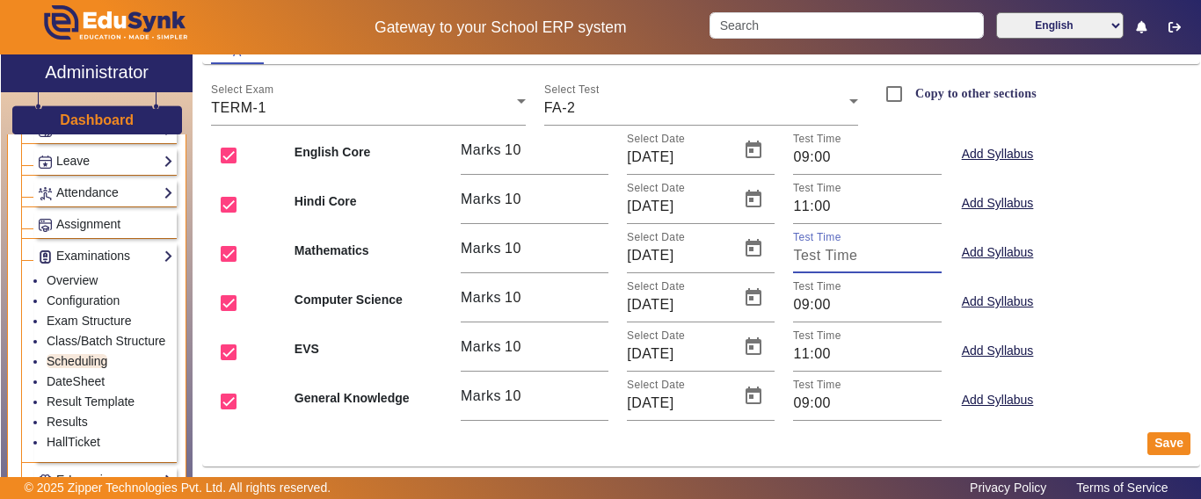
click at [842, 263] on input "Test Time" at bounding box center [867, 255] width 148 height 21
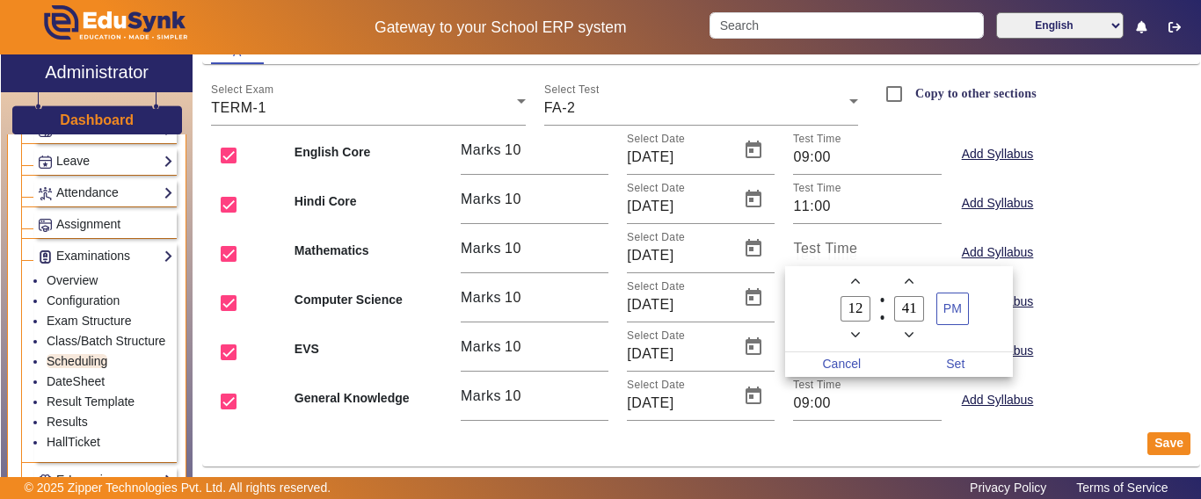
click at [854, 344] on span "Minus a hour" at bounding box center [855, 335] width 18 height 18
click at [854, 340] on span "Minus a hour" at bounding box center [855, 335] width 18 height 18
type input "09"
drag, startPoint x: 916, startPoint y: 309, endPoint x: 899, endPoint y: 311, distance: 16.9
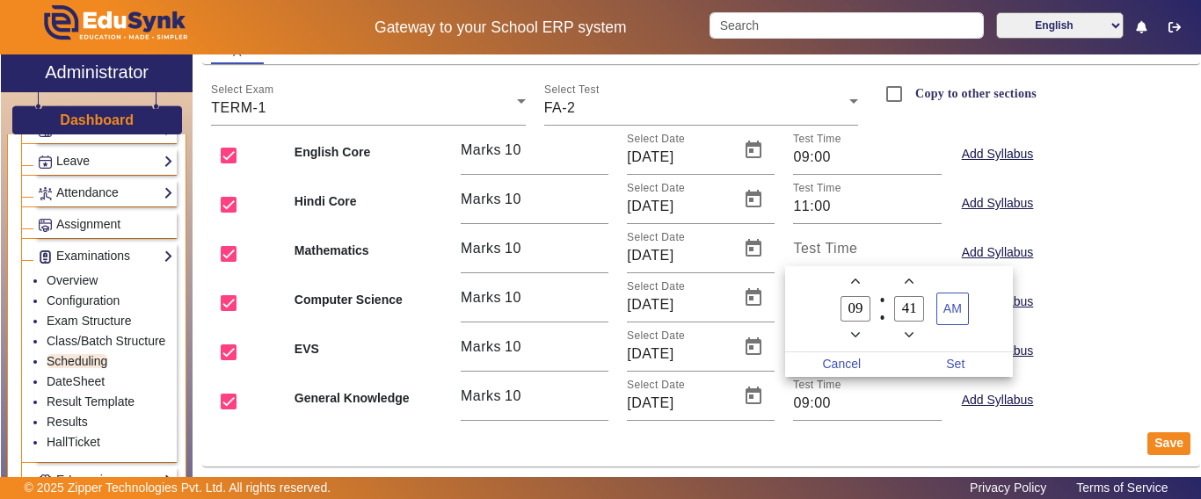
click at [899, 311] on input "41" at bounding box center [909, 308] width 30 height 25
type input "00"
click at [964, 361] on span "Set" at bounding box center [955, 364] width 114 height 25
type input "09:00"
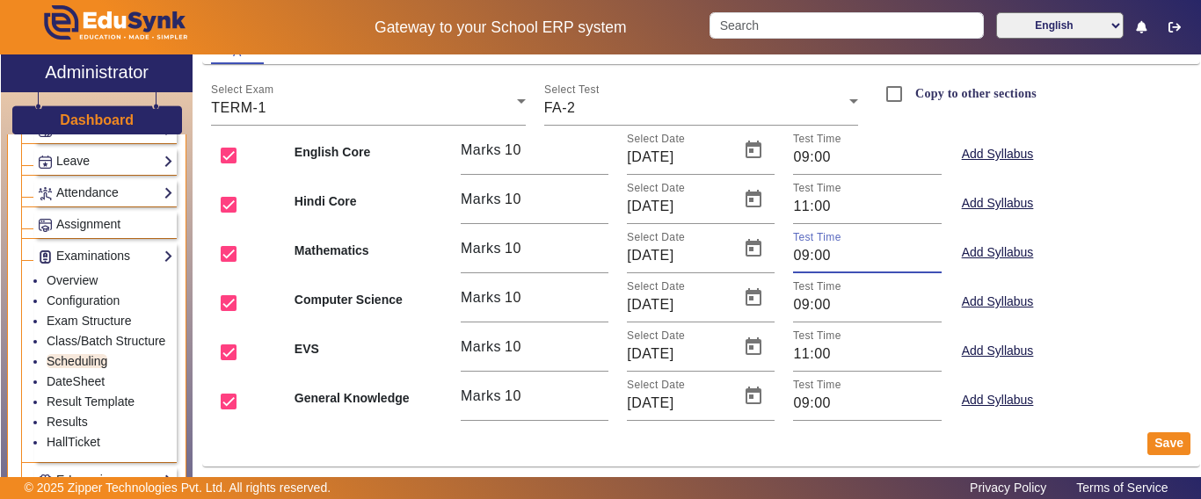
click at [1175, 437] on mat-card-actions "Save" at bounding box center [701, 444] width 998 height 46
click at [1159, 442] on button "Save" at bounding box center [1168, 443] width 43 height 23
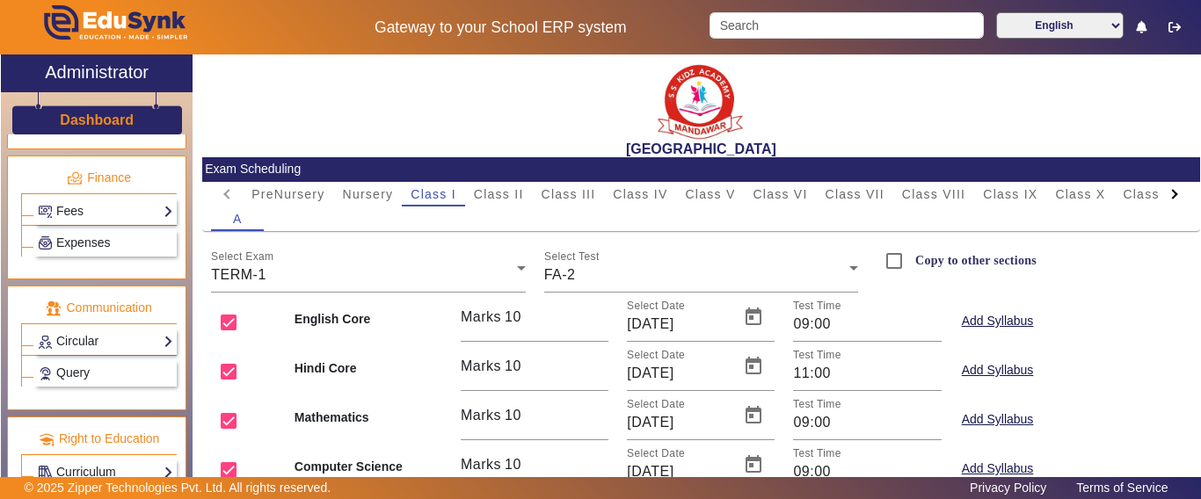
scroll to position [1029, 0]
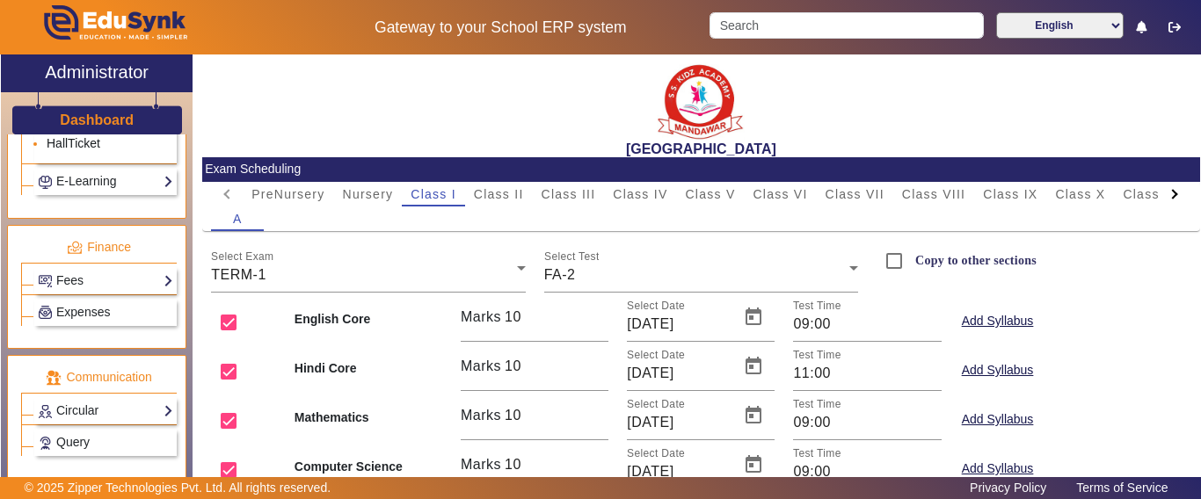
click at [70, 150] on link "HallTicket" at bounding box center [74, 143] width 54 height 14
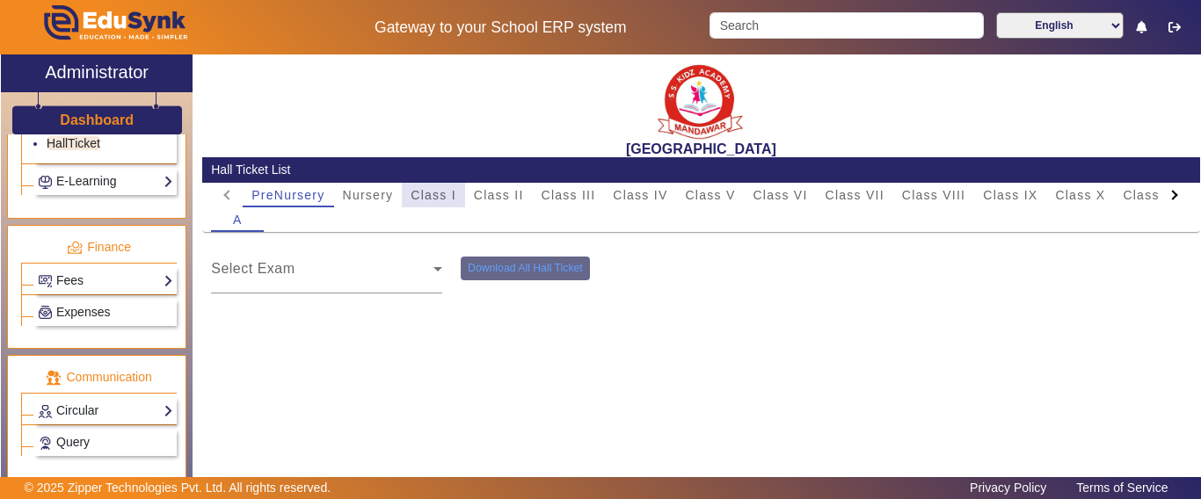
click at [438, 193] on span "Class I" at bounding box center [434, 195] width 46 height 12
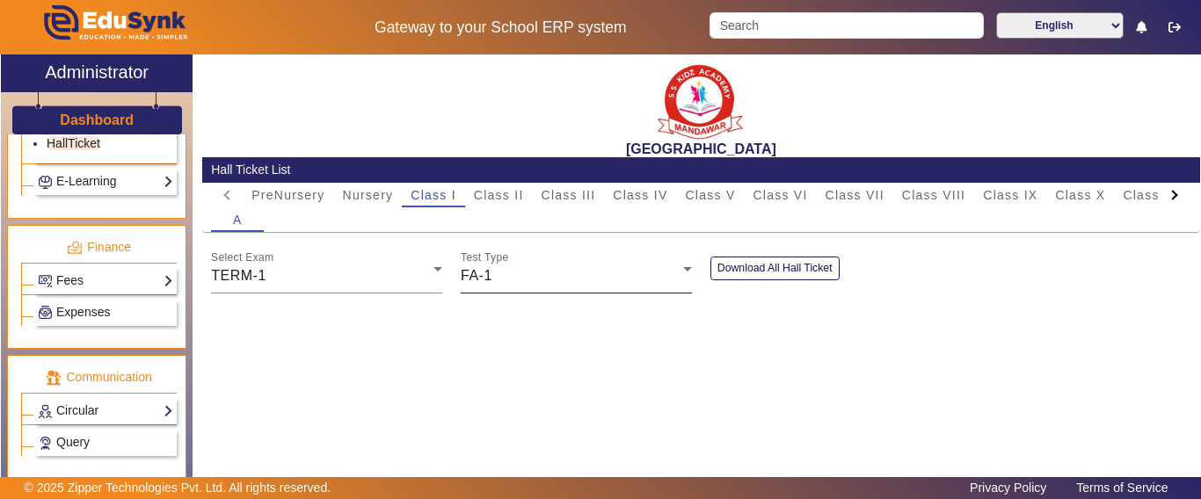
click at [517, 290] on div "Test Type FA-1" at bounding box center [576, 268] width 231 height 49
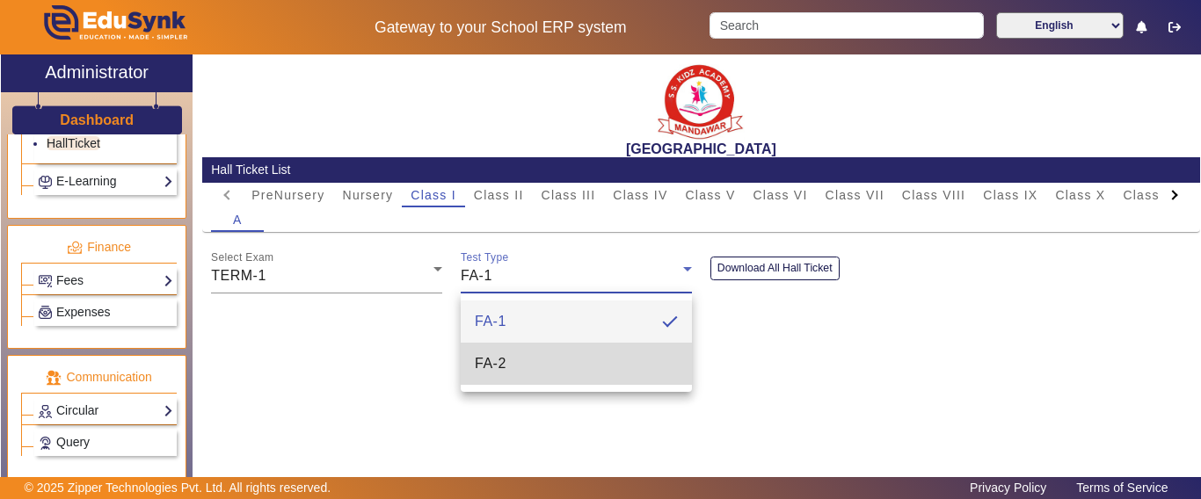
click at [512, 367] on mat-option "FA-2" at bounding box center [576, 364] width 231 height 42
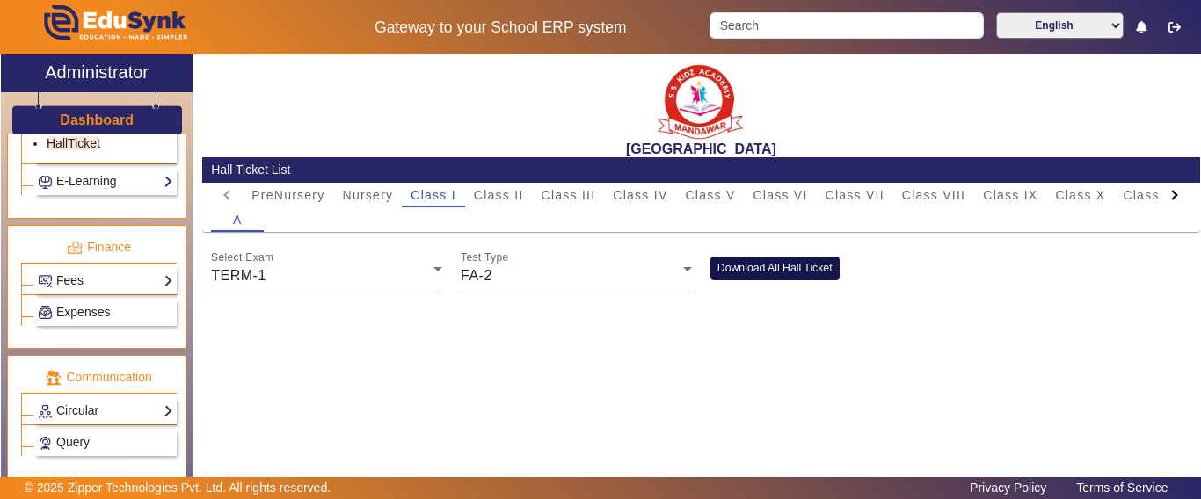
click at [799, 265] on button "Download All Hall Ticket" at bounding box center [774, 269] width 129 height 24
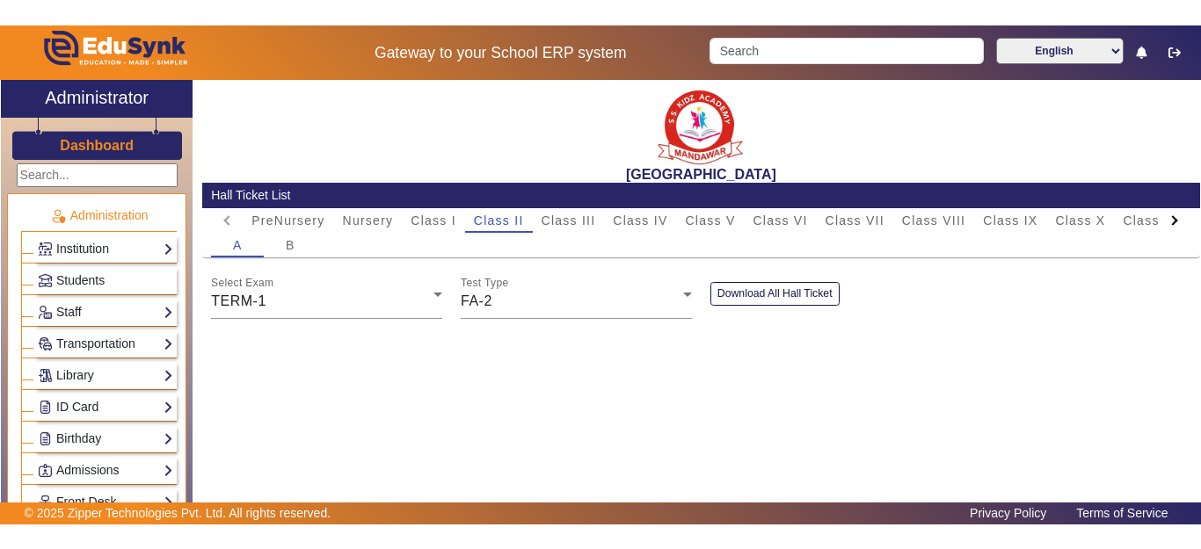
scroll to position [1029, 0]
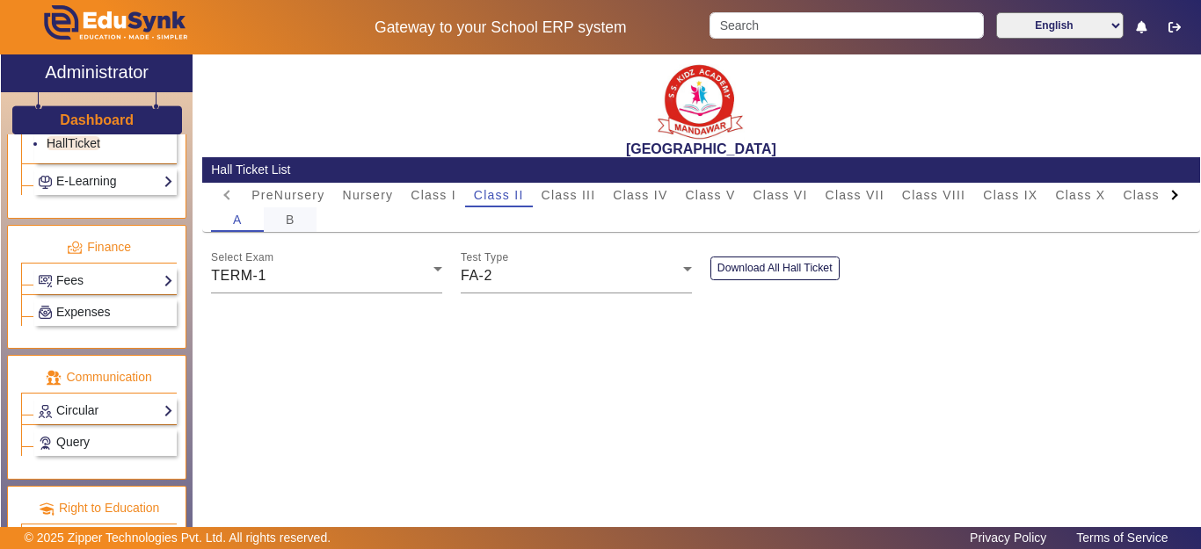
drag, startPoint x: 287, startPoint y: 220, endPoint x: 300, endPoint y: 230, distance: 16.2
click at [287, 220] on span "B" at bounding box center [291, 220] width 10 height 12
click at [515, 284] on div "FA-1" at bounding box center [572, 275] width 222 height 21
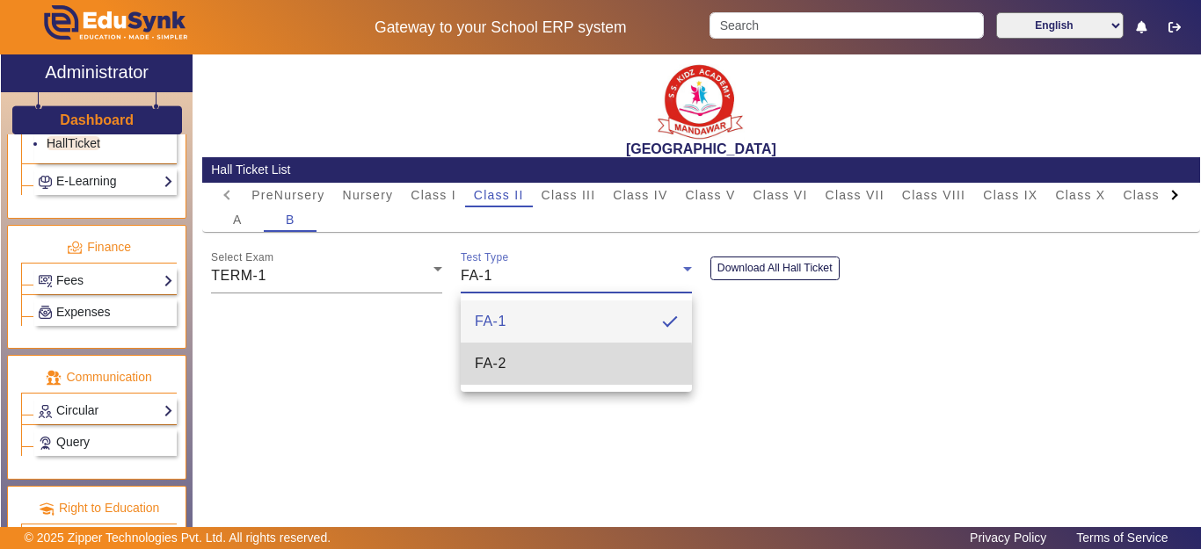
click at [491, 372] on span "FA-2" at bounding box center [491, 363] width 32 height 21
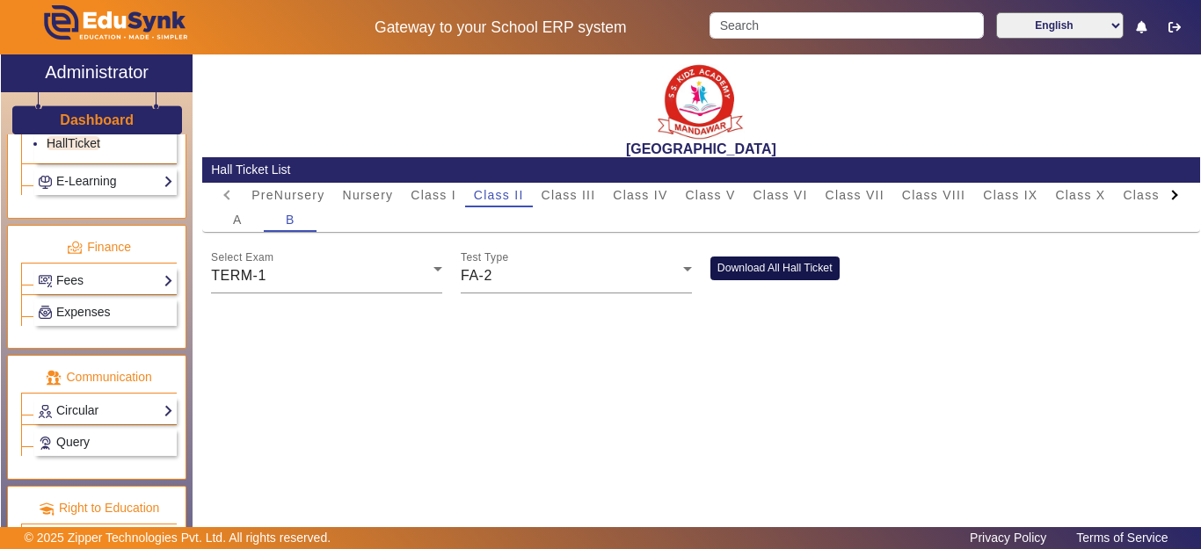
click at [764, 270] on button "Download All Hall Ticket" at bounding box center [774, 269] width 129 height 24
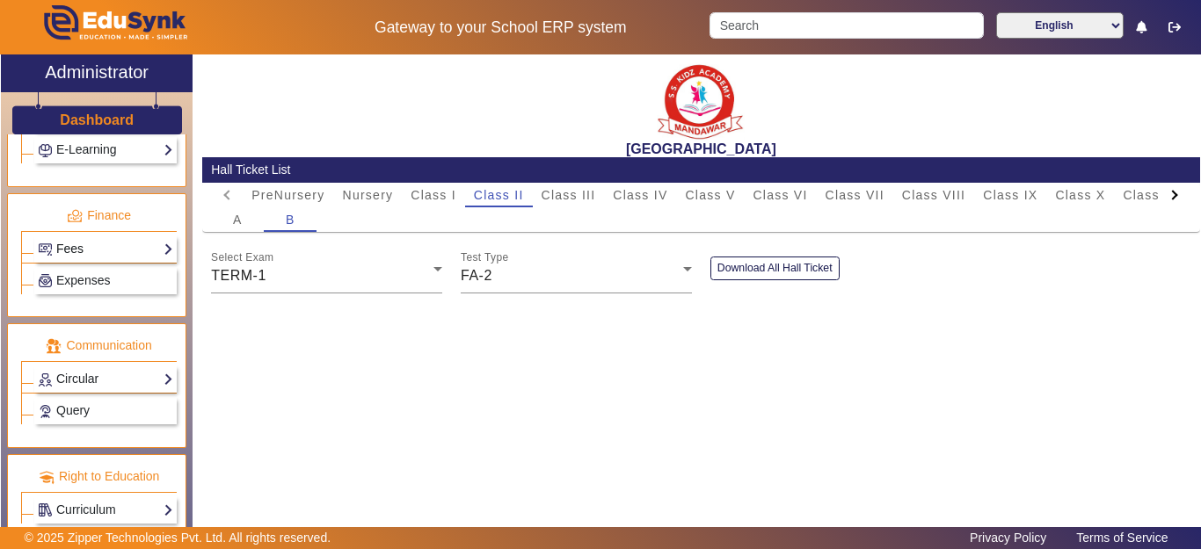
click at [84, 258] on link "Fees" at bounding box center [105, 249] width 135 height 20
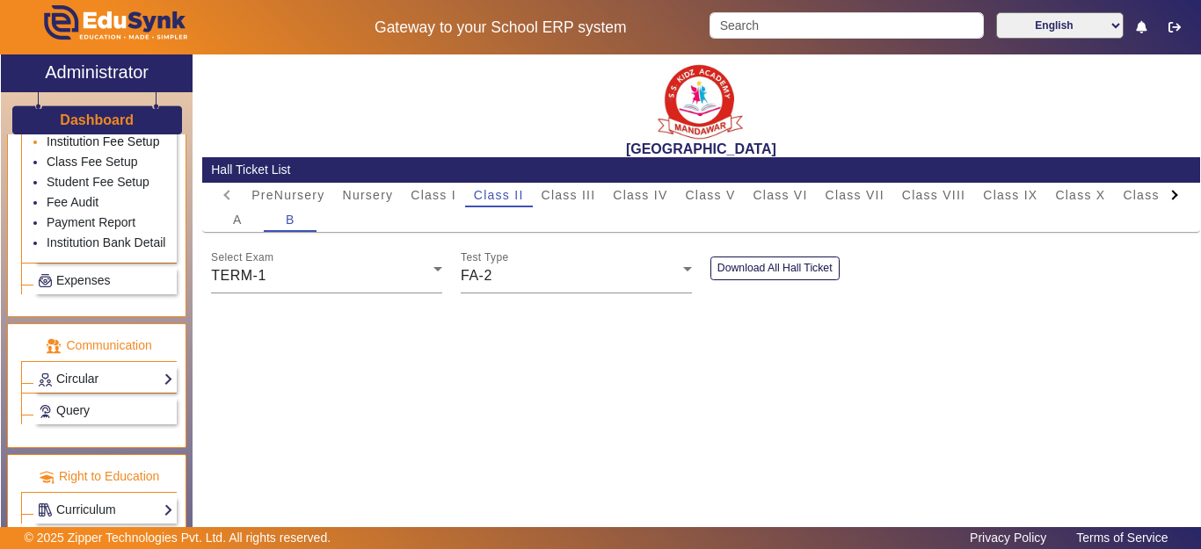
scroll to position [868, 0]
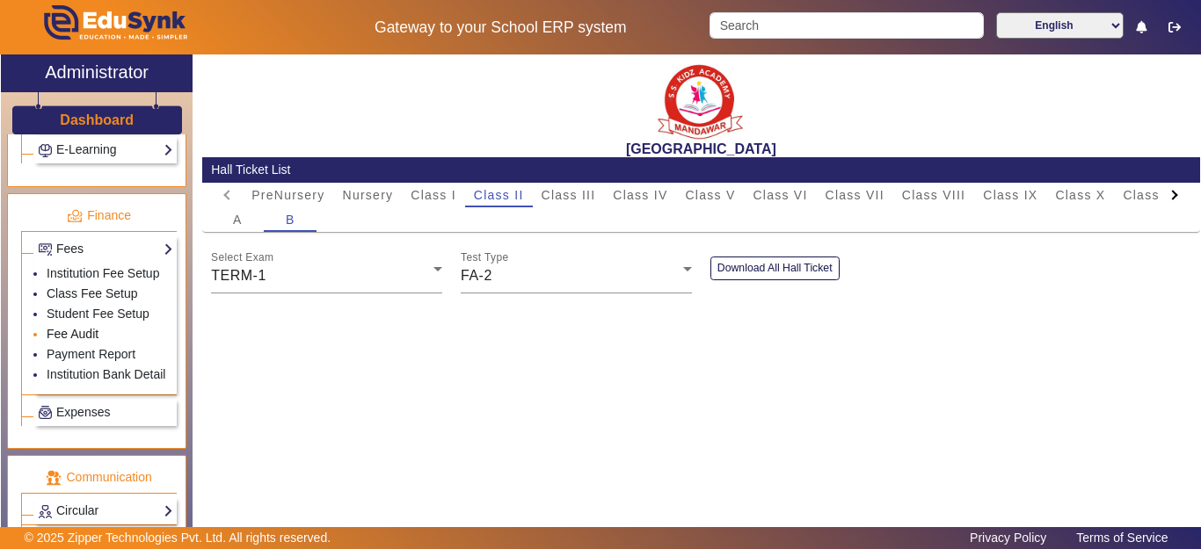
click at [74, 341] on link "Fee Audit" at bounding box center [73, 334] width 52 height 14
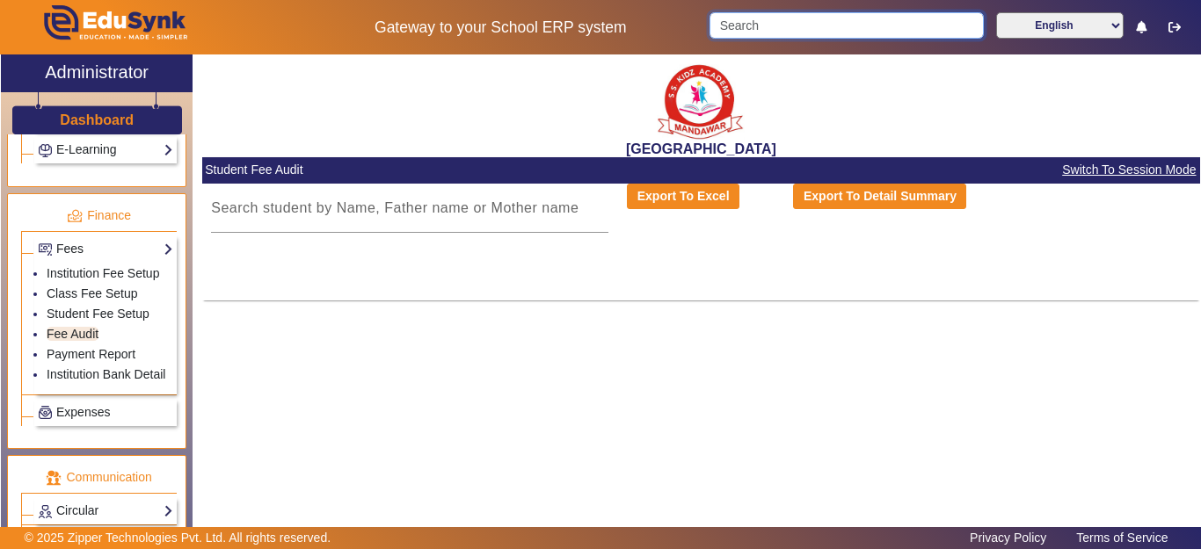
click at [768, 31] on input "Search" at bounding box center [845, 25] width 273 height 26
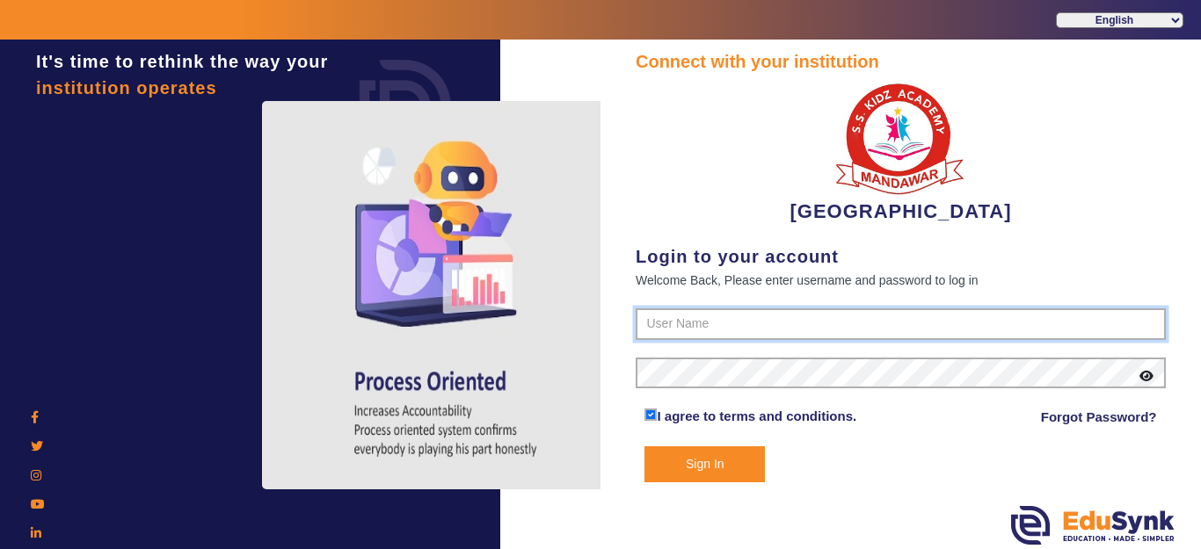
type input "9928895959"
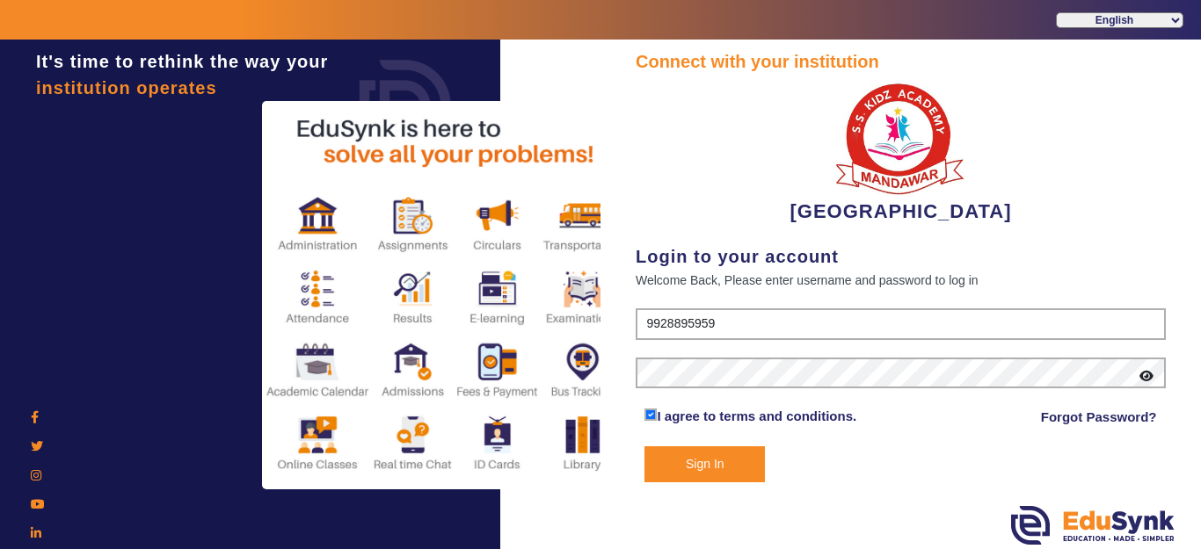
click at [693, 456] on button "Sign In" at bounding box center [704, 465] width 120 height 36
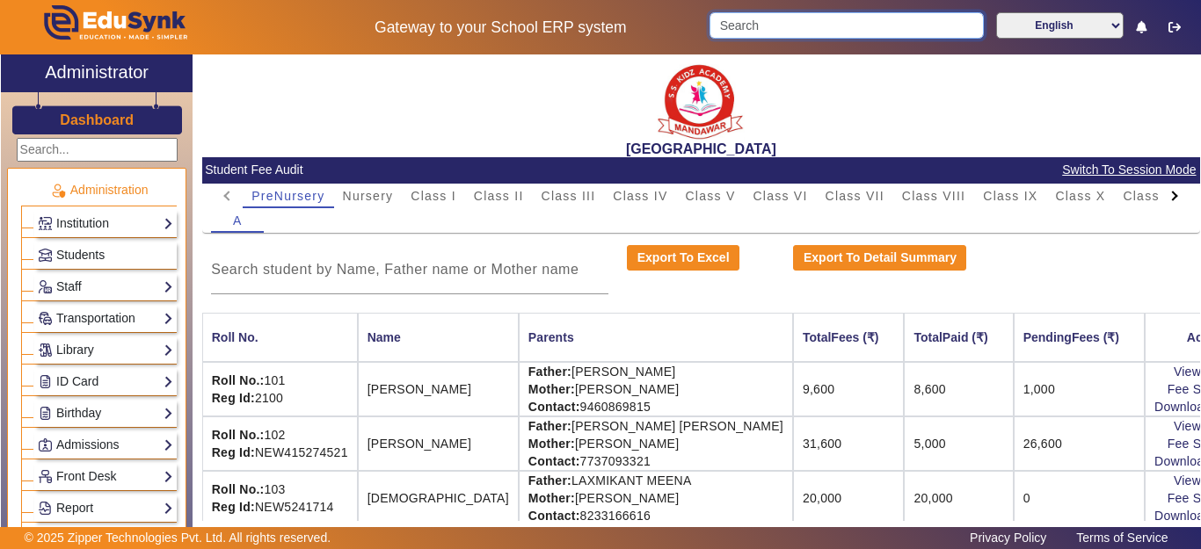
click at [768, 33] on input "Search" at bounding box center [845, 25] width 273 height 26
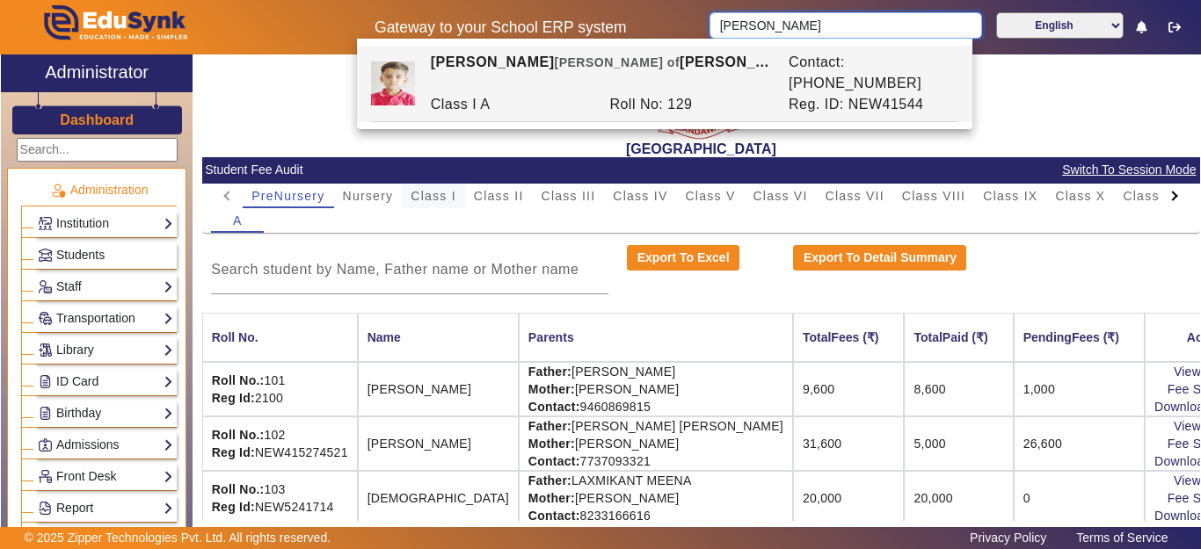
type input "ronit"
click at [429, 199] on span "Class I" at bounding box center [434, 196] width 46 height 12
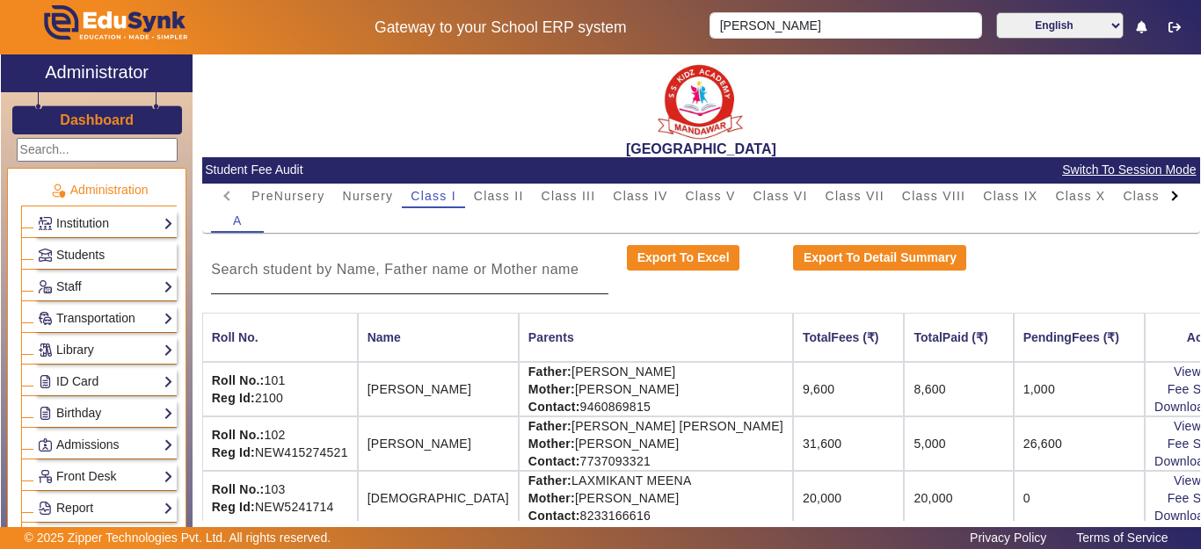
click at [370, 273] on input at bounding box center [409, 269] width 397 height 21
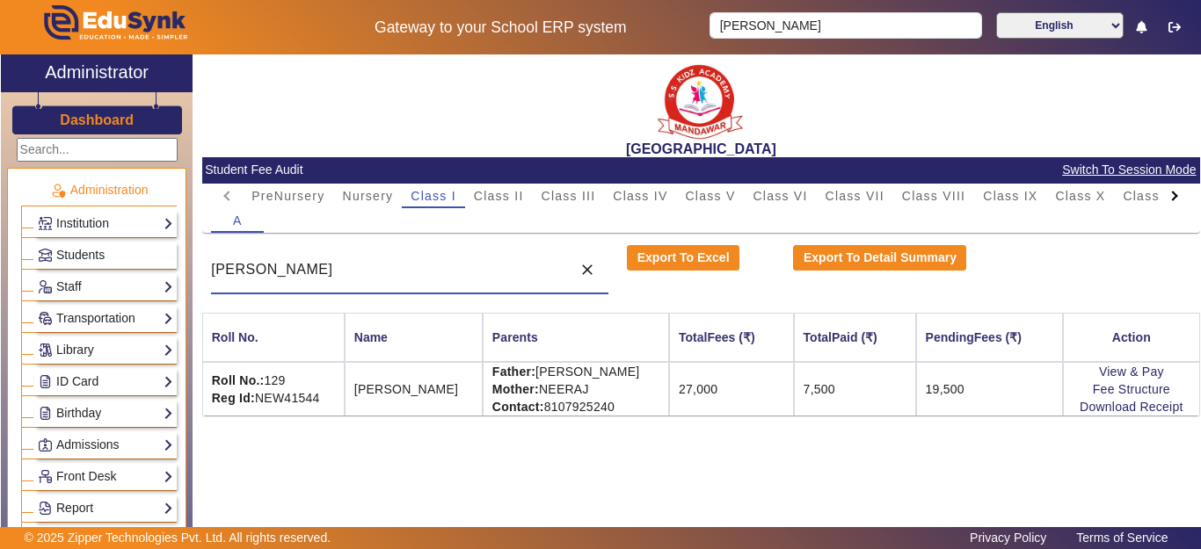
type input "ronit"
click at [101, 113] on h3 "Dashboard" at bounding box center [97, 120] width 74 height 17
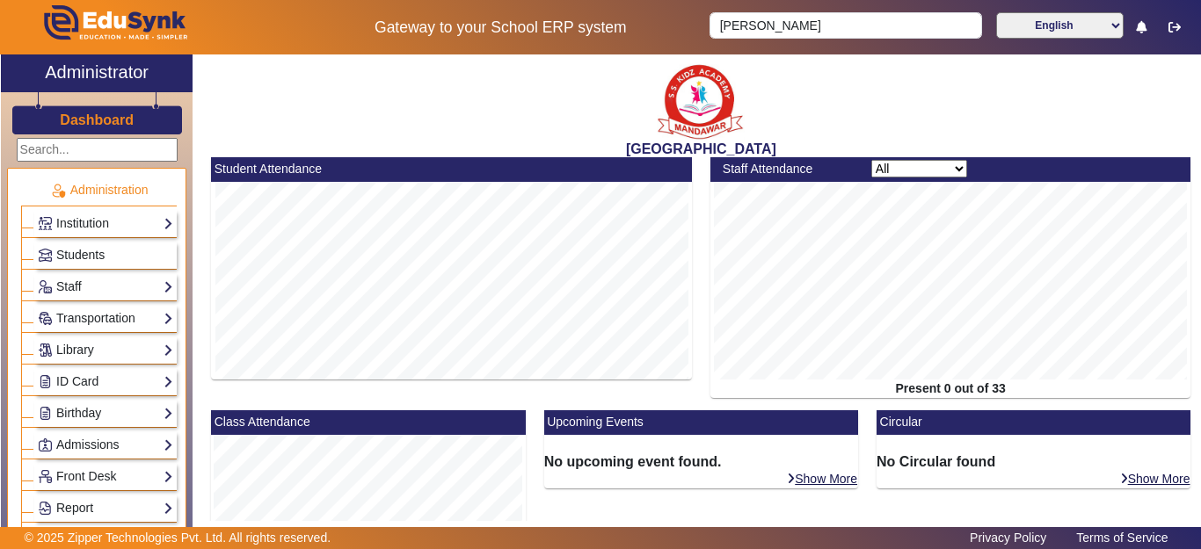
drag, startPoint x: 77, startPoint y: 118, endPoint x: 79, endPoint y: 102, distance: 15.9
click at [77, 118] on h3 "Dashboard" at bounding box center [97, 120] width 74 height 17
click at [105, 111] on link "Dashboard" at bounding box center [97, 120] width 76 height 18
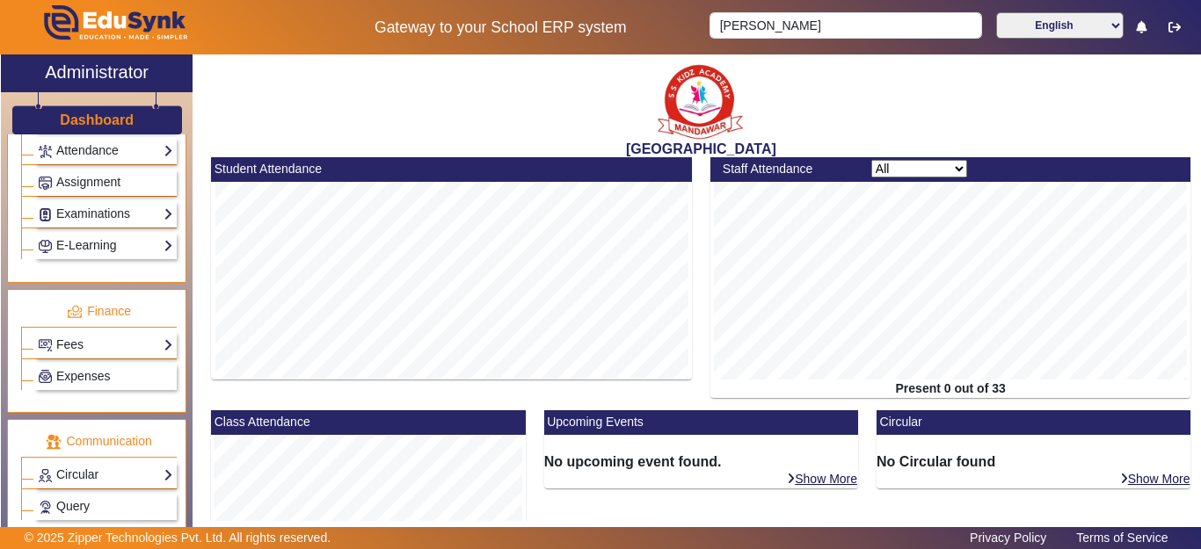
scroll to position [693, 0]
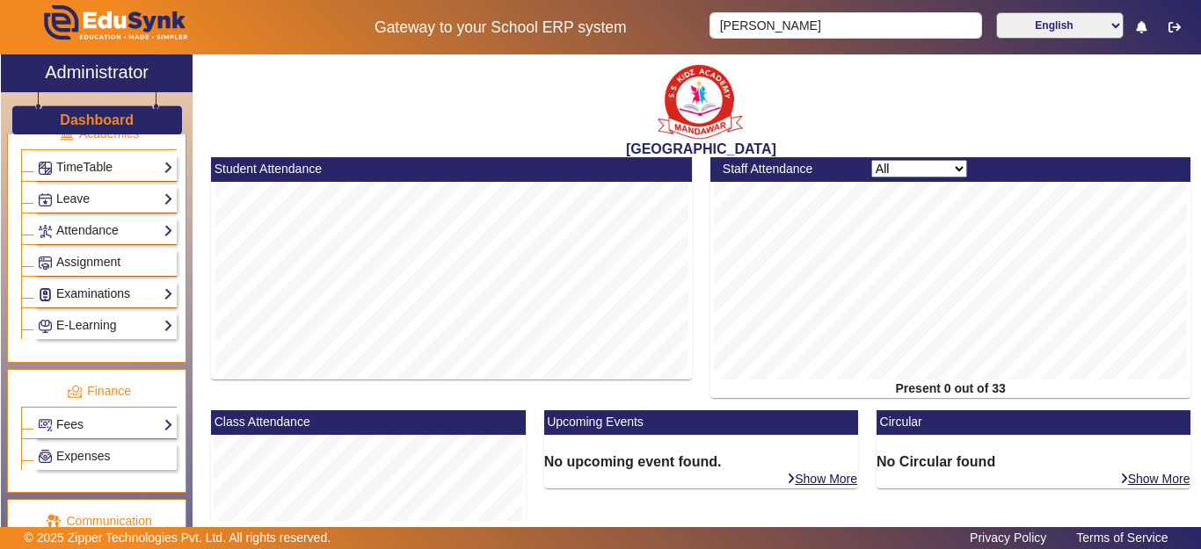
click at [85, 289] on link "Examinations" at bounding box center [105, 294] width 135 height 20
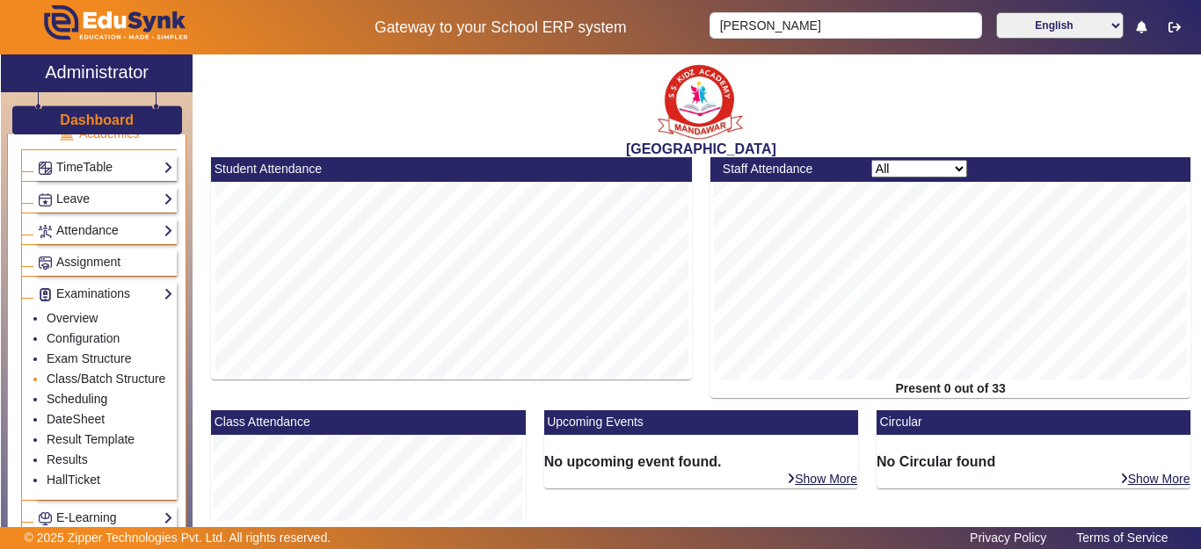
drag, startPoint x: 81, startPoint y: 415, endPoint x: 130, endPoint y: 404, distance: 50.3
click at [83, 406] on link "Scheduling" at bounding box center [77, 399] width 61 height 14
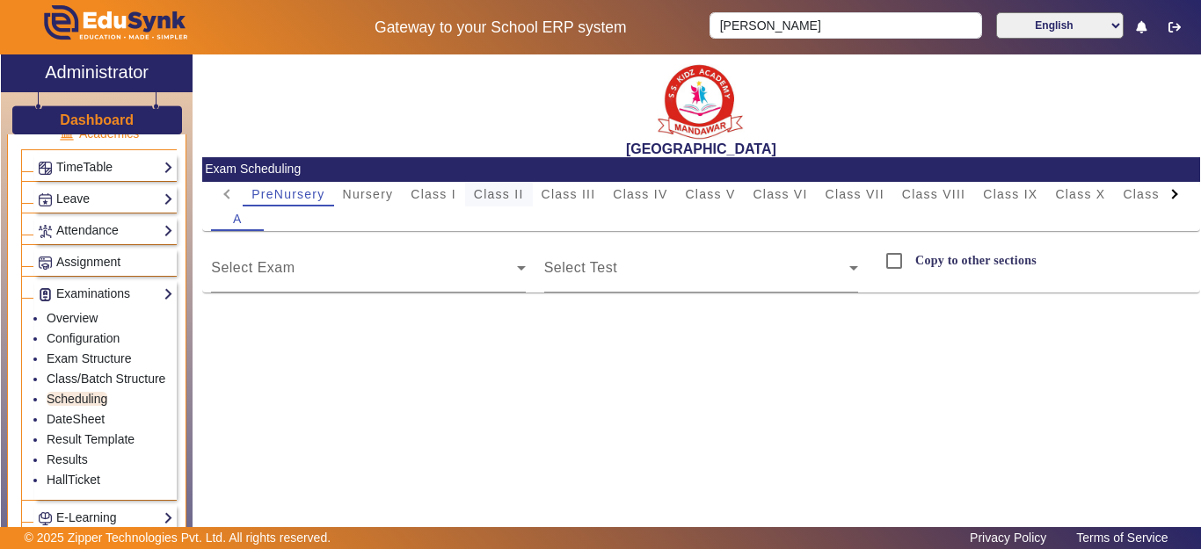
click at [513, 196] on span "Class II" at bounding box center [499, 194] width 50 height 12
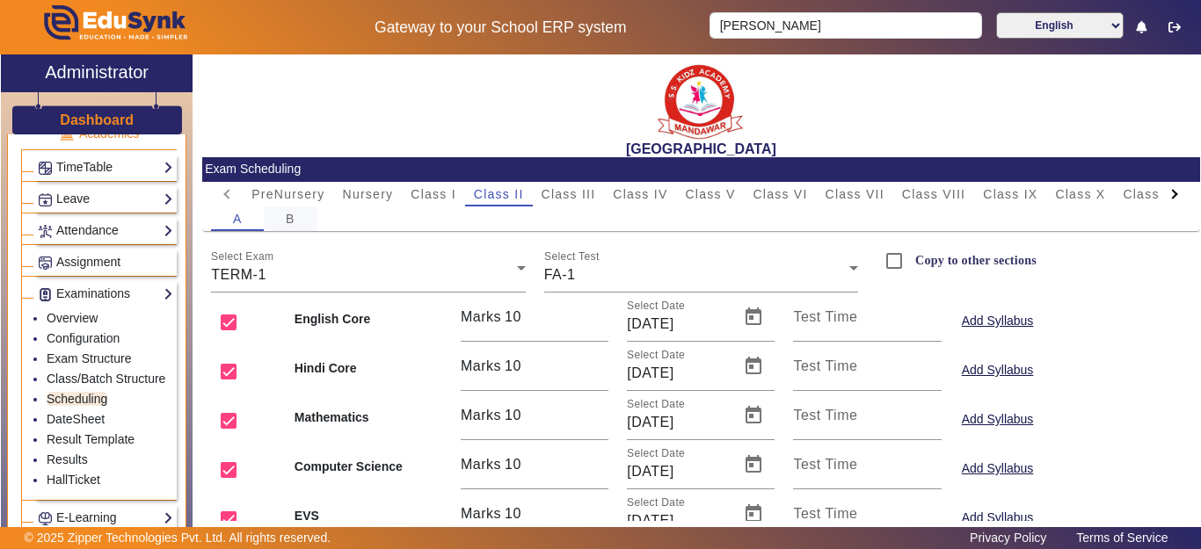
click at [294, 219] on span "B" at bounding box center [291, 219] width 10 height 12
click at [636, 281] on div "FA-1" at bounding box center [696, 275] width 305 height 21
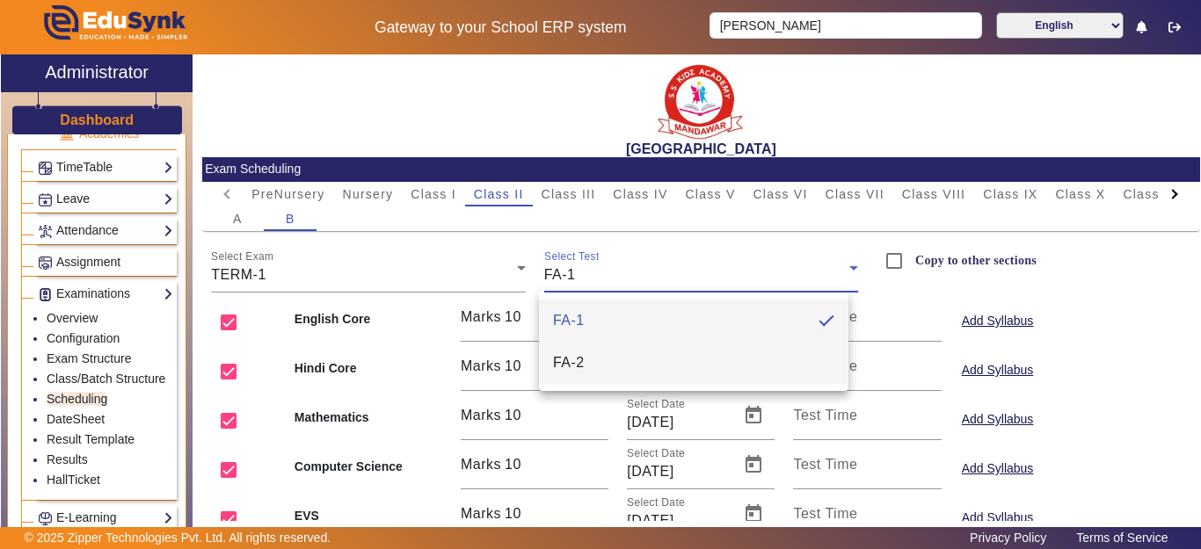
click at [601, 360] on mat-option "FA-2" at bounding box center [693, 363] width 309 height 42
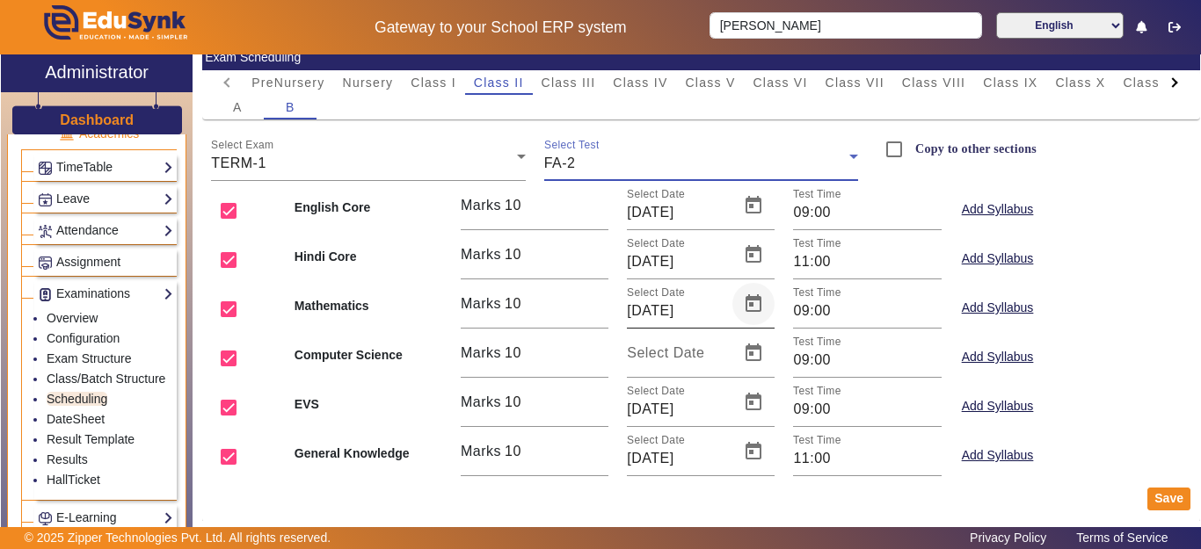
scroll to position [125, 0]
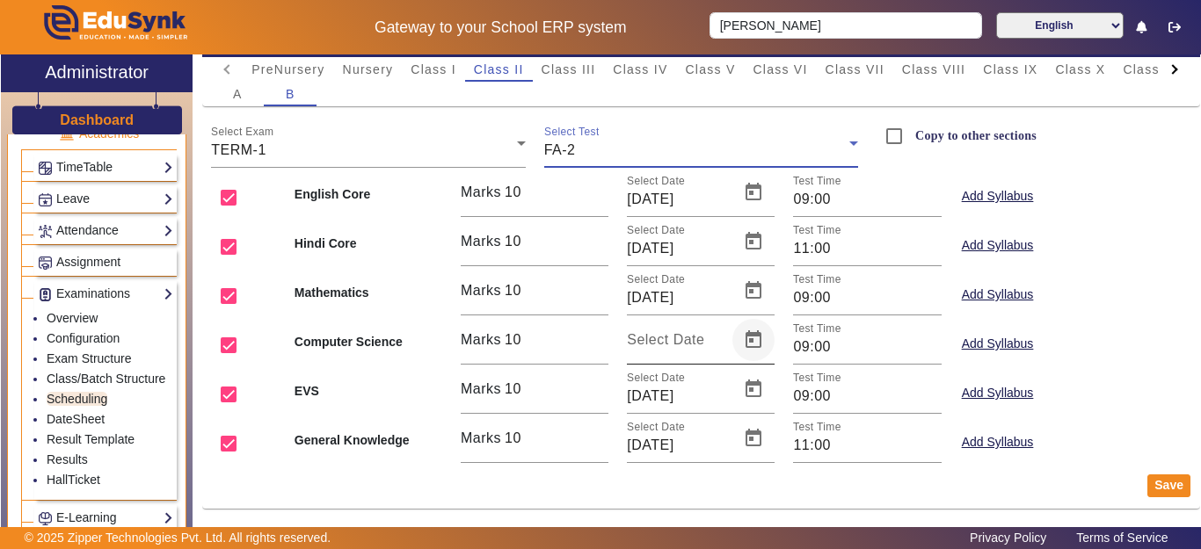
click at [742, 345] on span "Open calendar" at bounding box center [753, 340] width 42 height 42
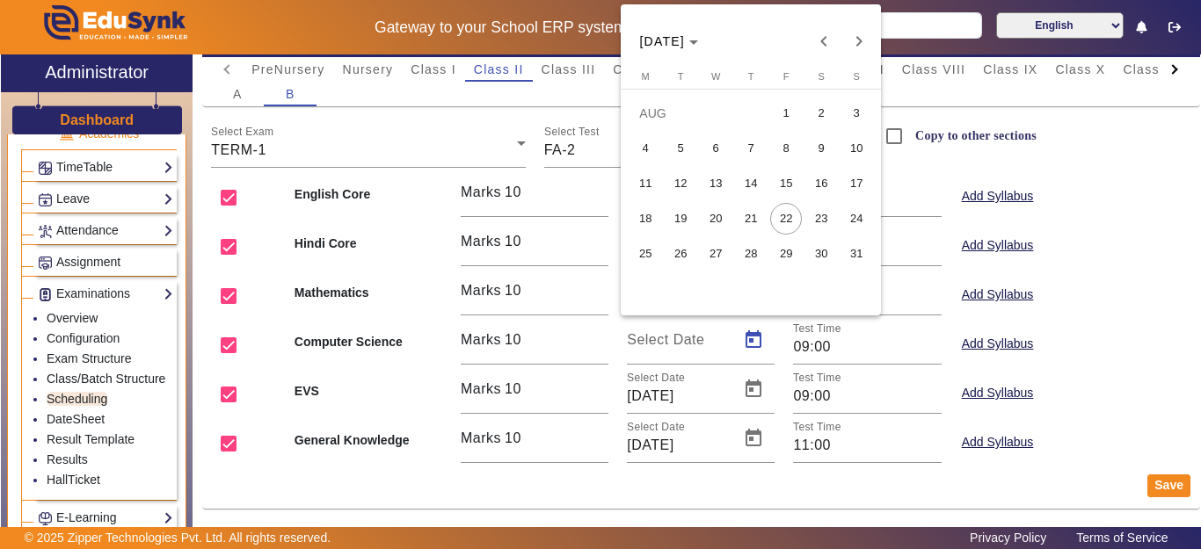
click at [754, 254] on span "28" at bounding box center [751, 254] width 32 height 32
type input "[DATE]"
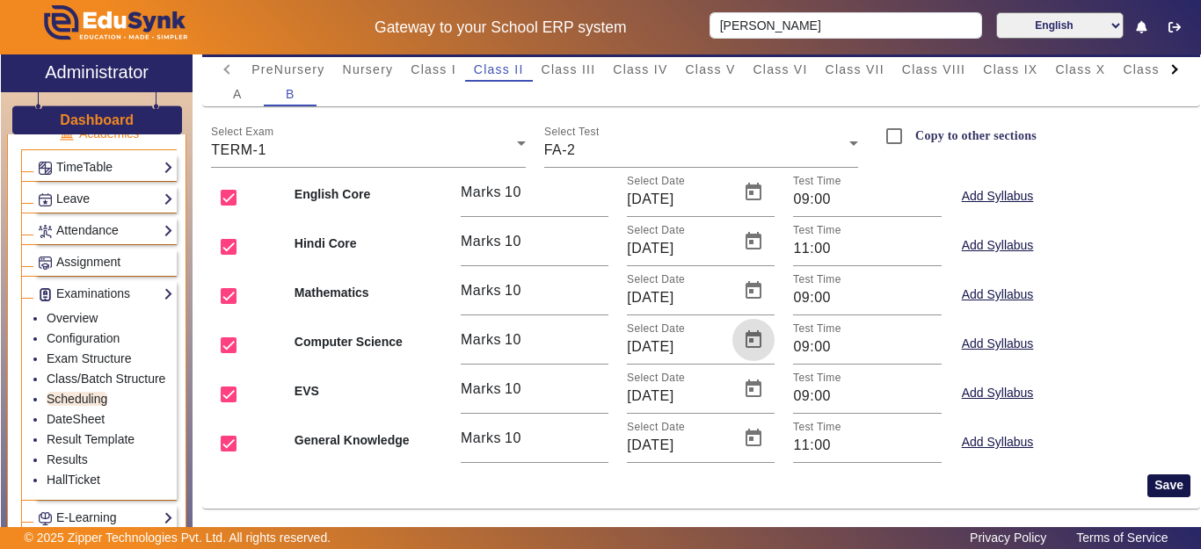
click at [1161, 494] on button "Save" at bounding box center [1168, 486] width 43 height 23
click at [1147, 491] on button "Save" at bounding box center [1168, 486] width 43 height 23
